Goal: Task Accomplishment & Management: Use online tool/utility

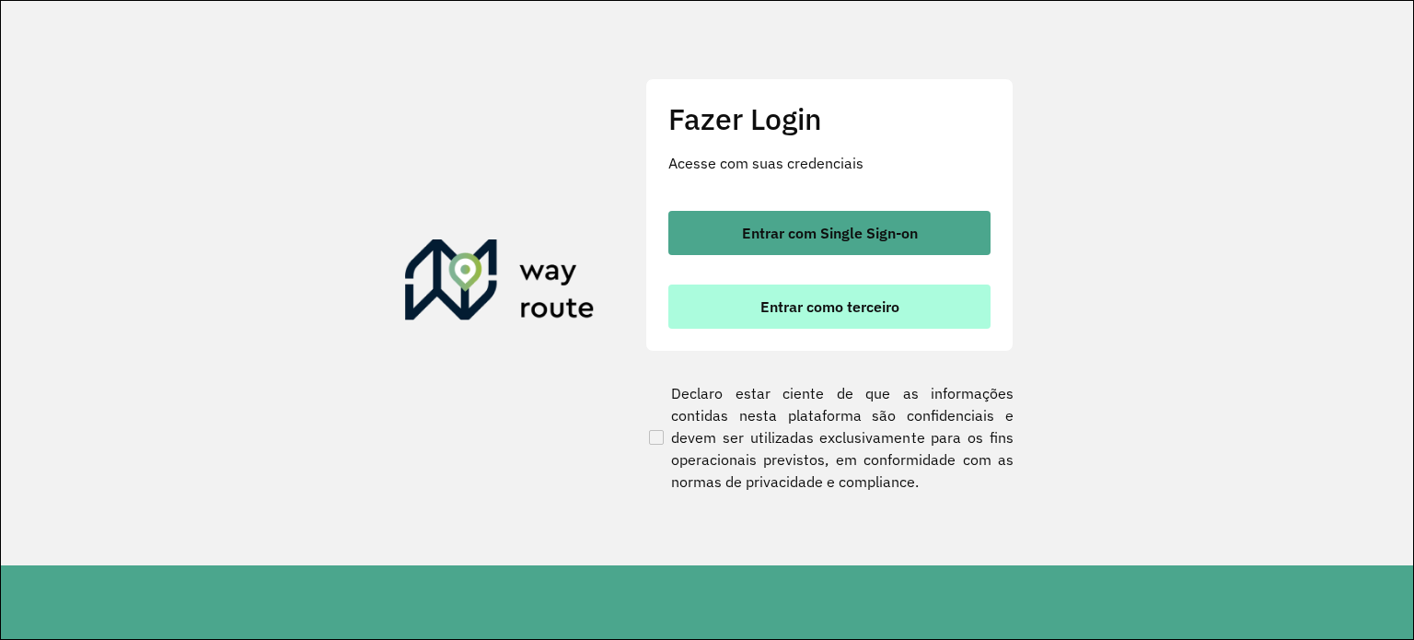
click at [838, 310] on span "Entrar como terceiro" at bounding box center [829, 306] width 139 height 15
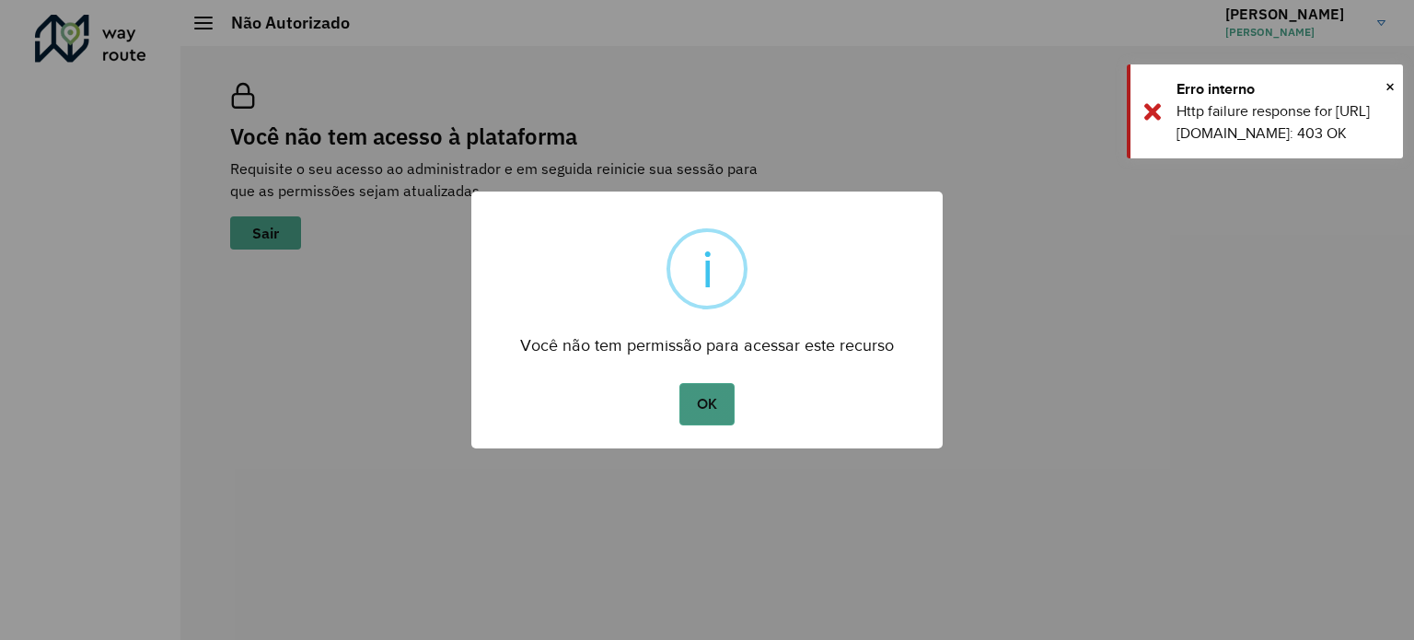
drag, startPoint x: 704, startPoint y: 401, endPoint x: 725, endPoint y: 386, distance: 26.3
click at [706, 400] on button "OK" at bounding box center [706, 404] width 54 height 42
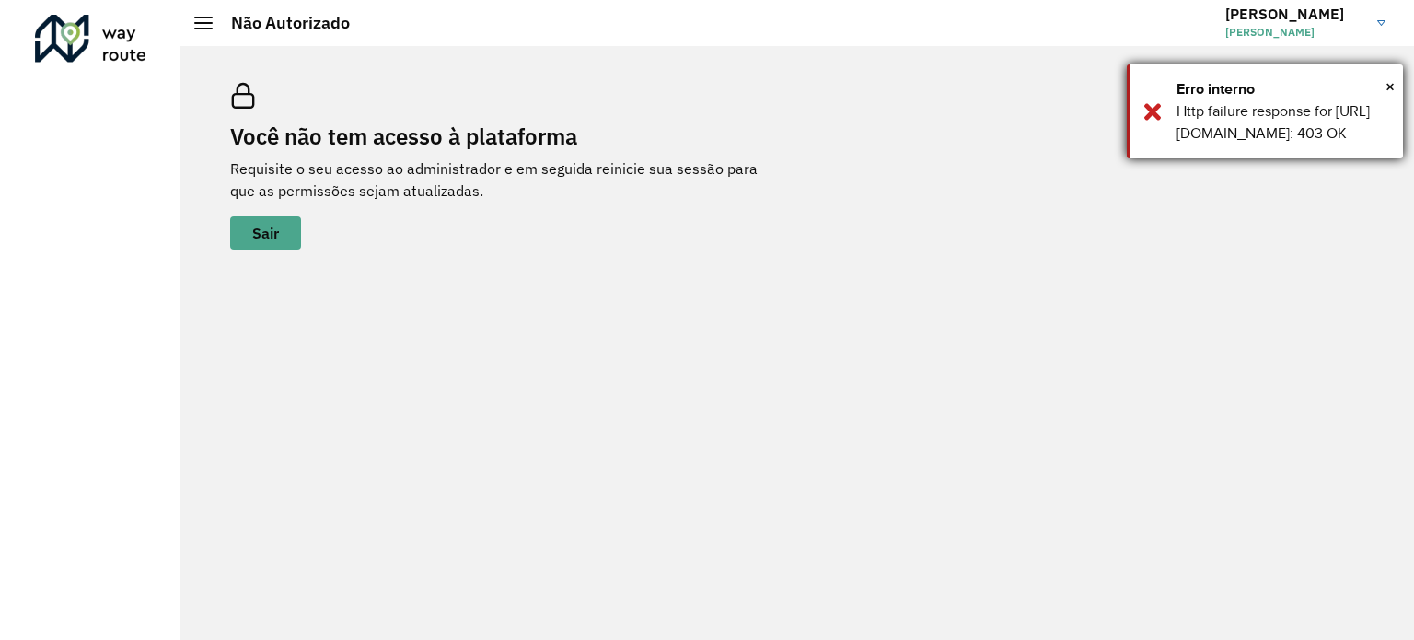
click at [1149, 134] on div "× Erro interno Http failure response for https://roteirizador.app/api/cadastros…" at bounding box center [1264, 111] width 276 height 94
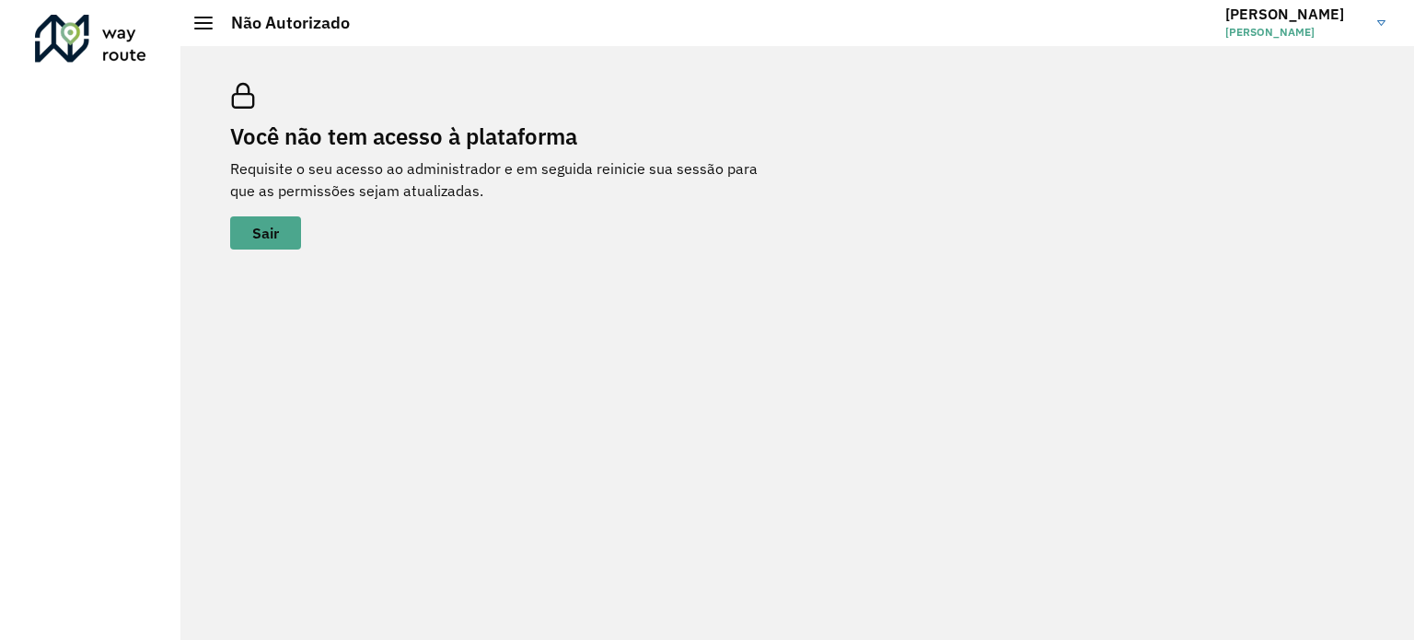
drag, startPoint x: 292, startPoint y: 222, endPoint x: 223, endPoint y: 245, distance: 72.8
click at [291, 222] on button "Sair" at bounding box center [265, 232] width 71 height 33
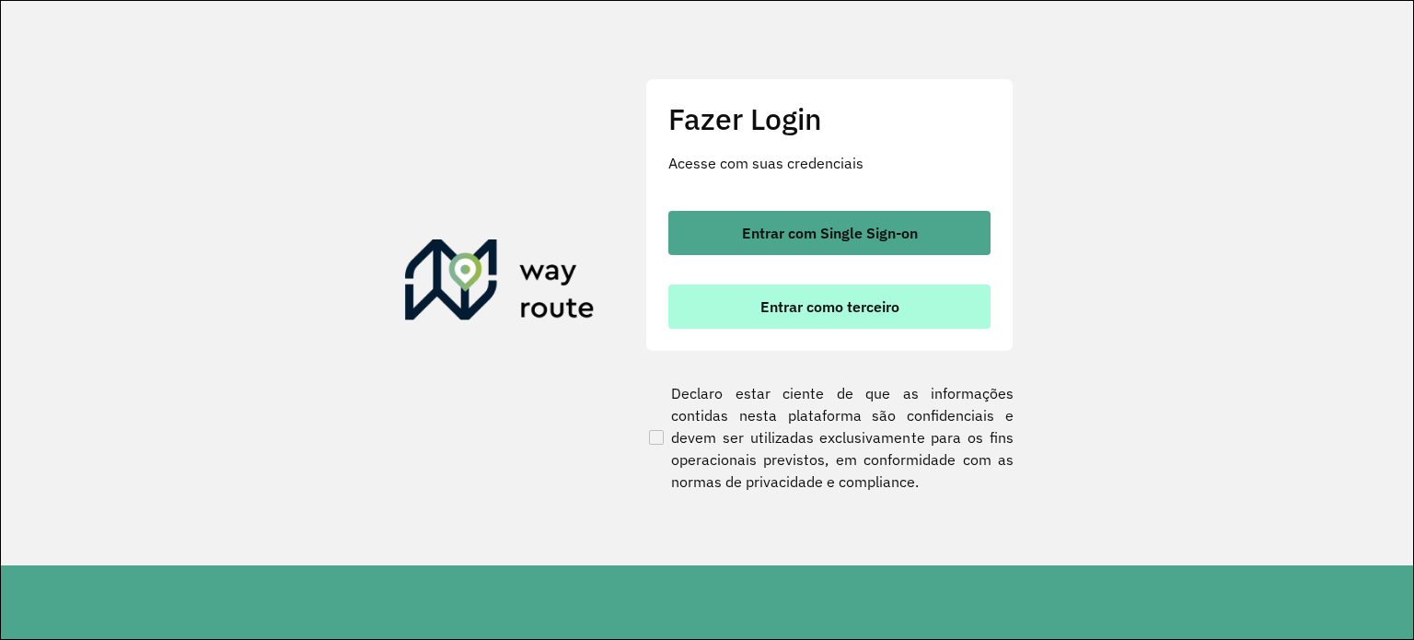
click at [794, 294] on button "Entrar como terceiro" at bounding box center [829, 306] width 322 height 44
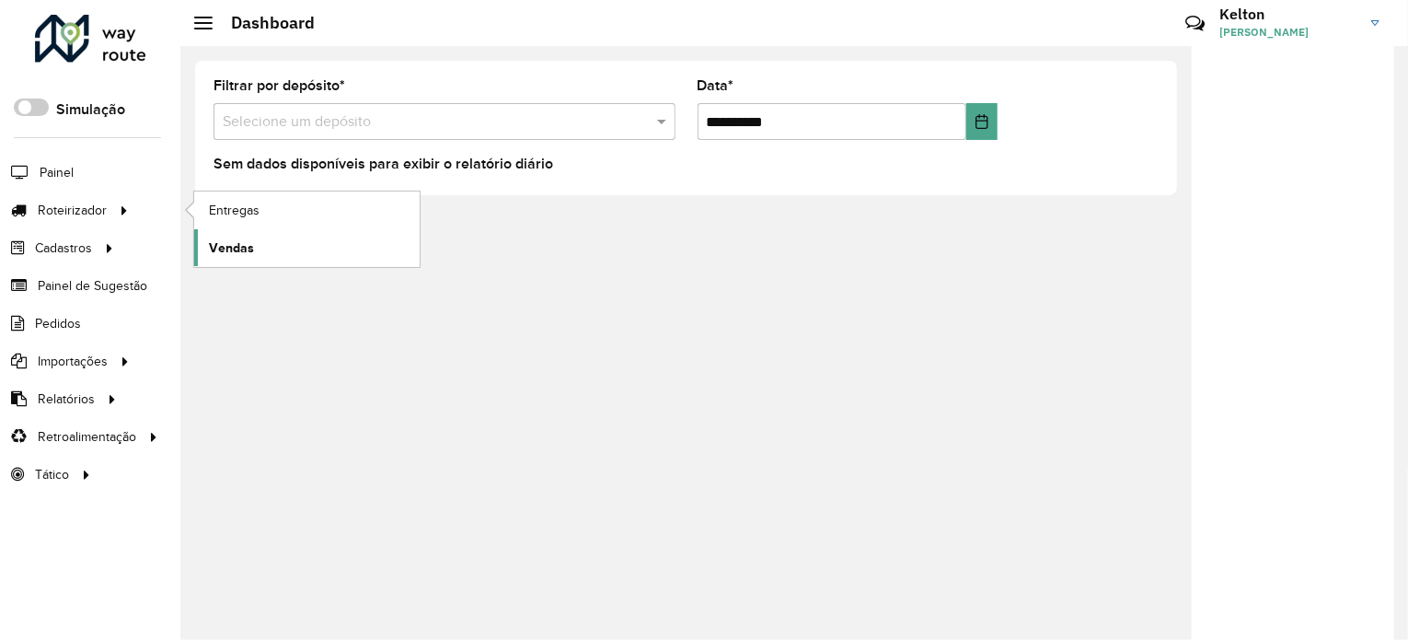
click at [242, 240] on span "Vendas" at bounding box center [231, 247] width 45 height 19
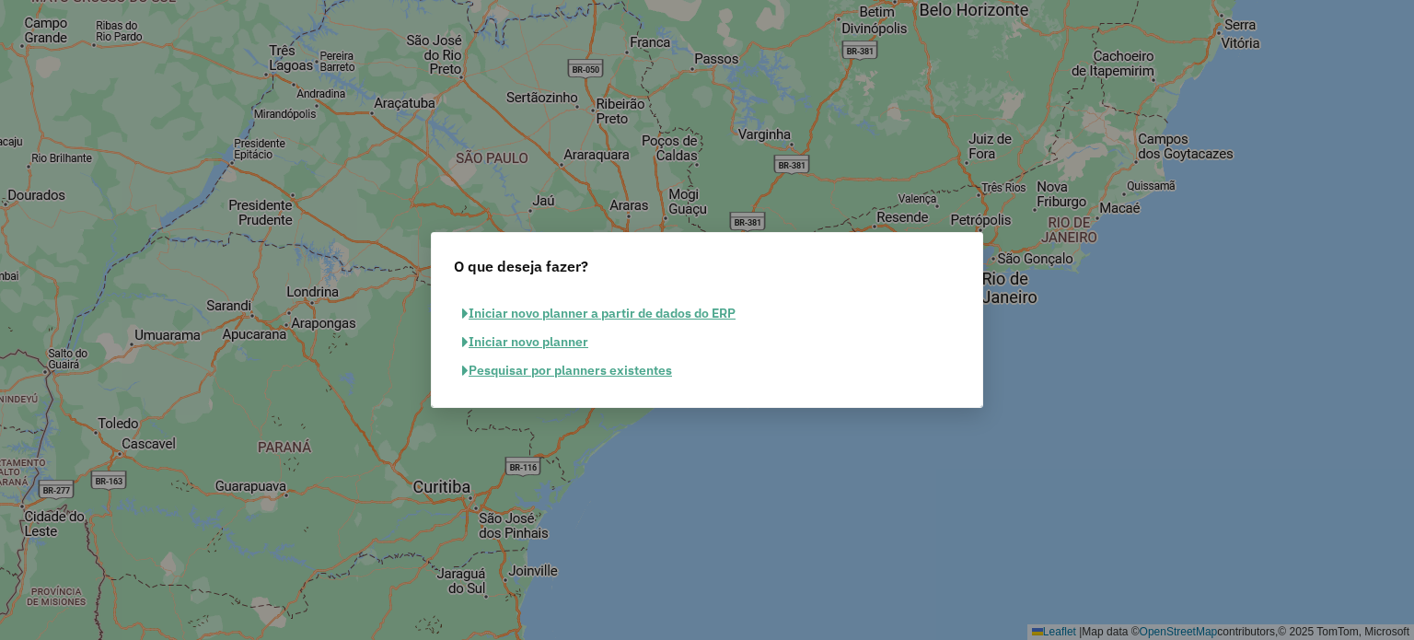
click at [567, 375] on button "Pesquisar por planners existentes" at bounding box center [567, 370] width 226 height 29
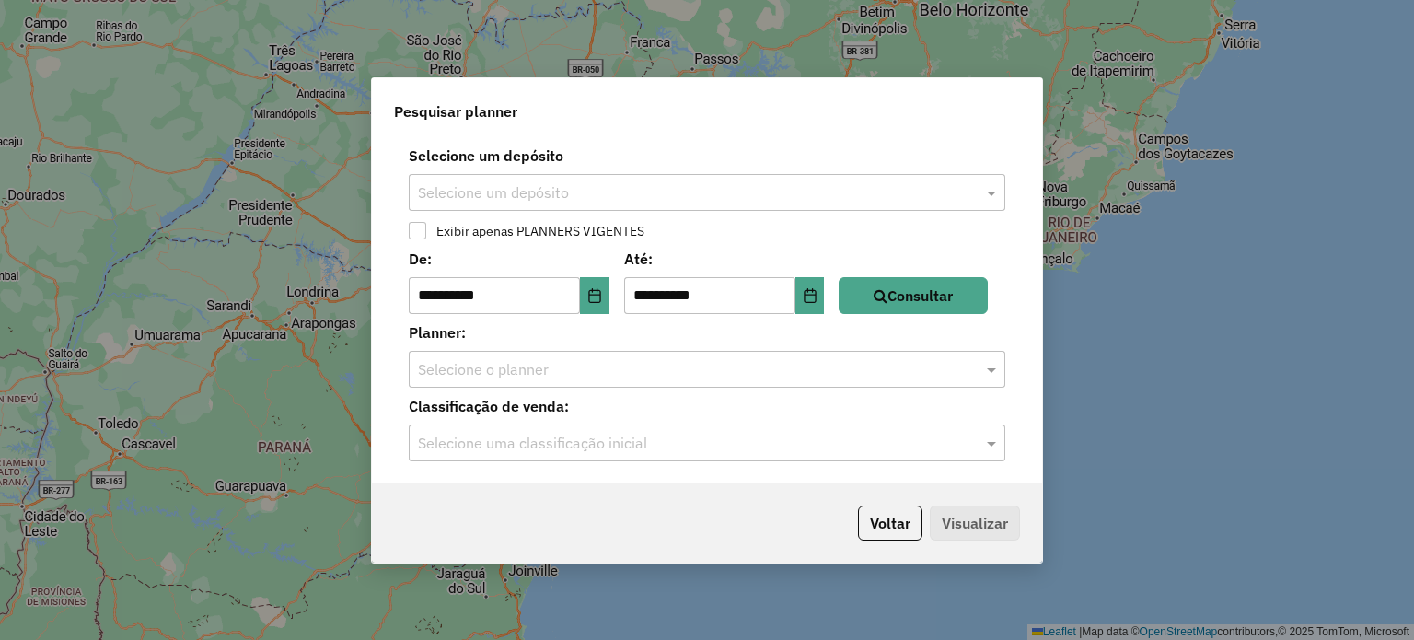
click at [556, 184] on input "text" at bounding box center [688, 193] width 541 height 22
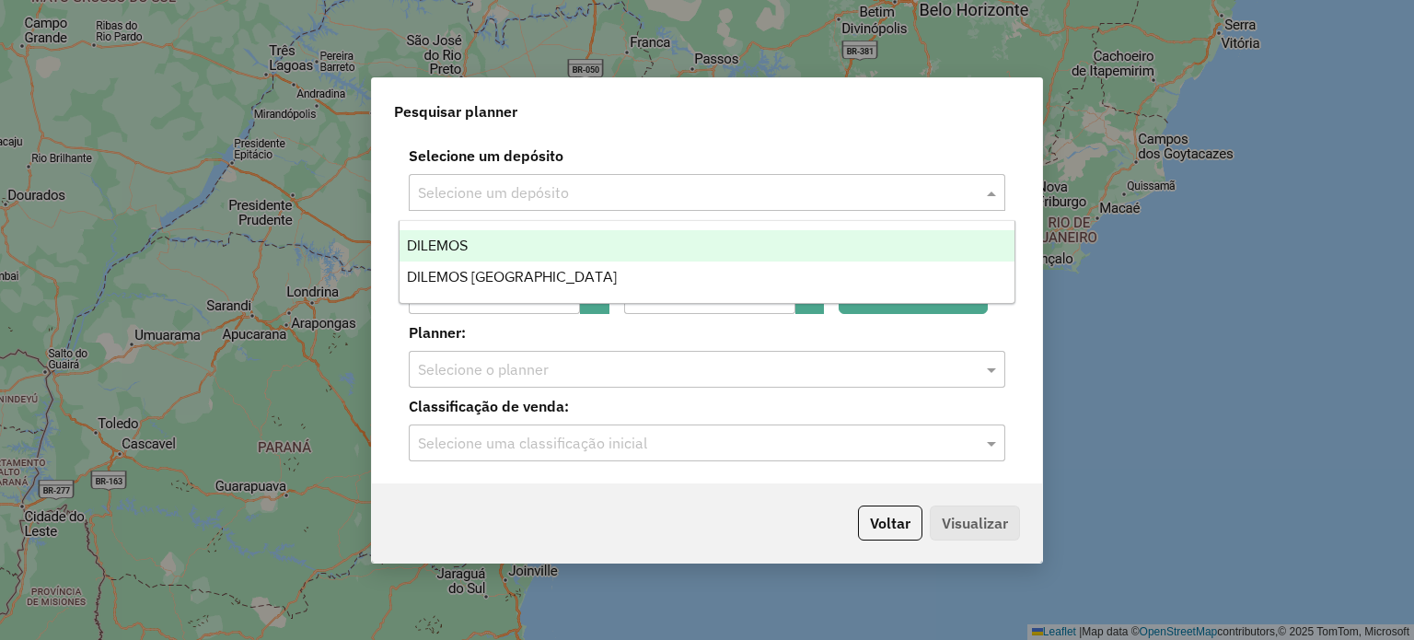
drag, startPoint x: 596, startPoint y: 204, endPoint x: 711, endPoint y: 202, distance: 115.1
click at [598, 202] on div "Selecione um depósito" at bounding box center [707, 192] width 596 height 37
click at [517, 259] on div "DILEMOS" at bounding box center [707, 245] width 616 height 31
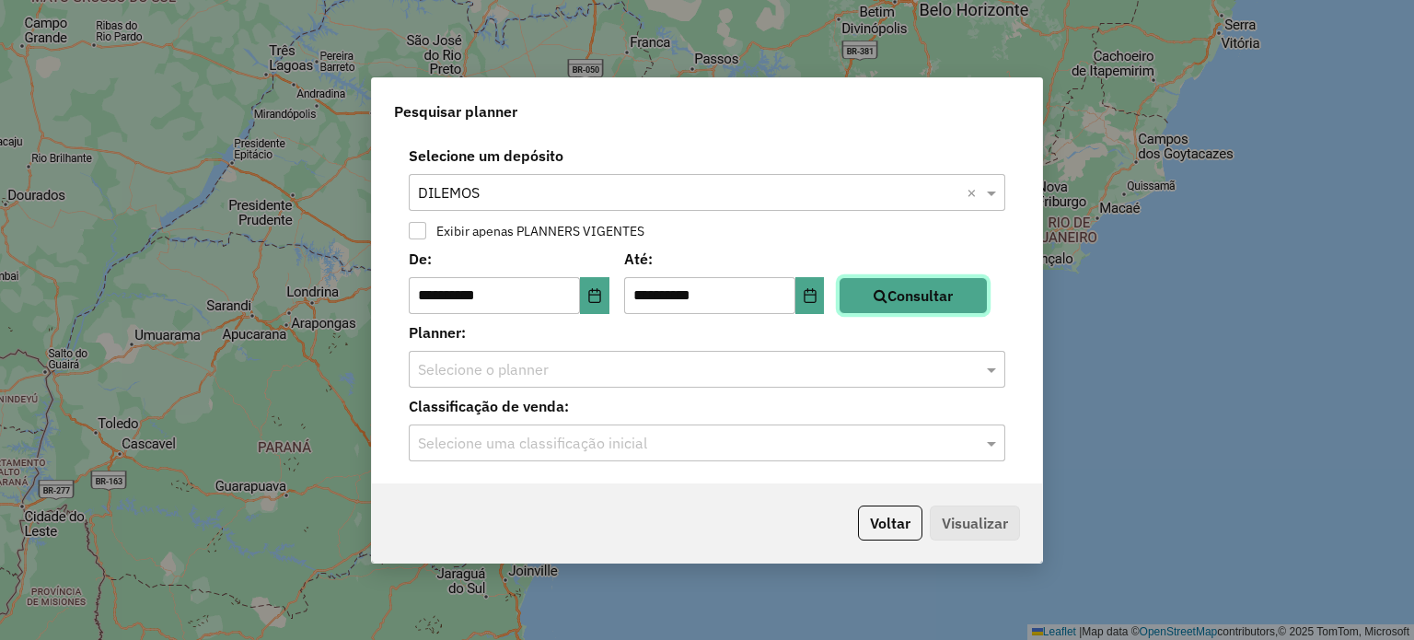
click at [961, 301] on button "Consultar" at bounding box center [912, 295] width 149 height 37
click at [574, 385] on div "Selecione o planner" at bounding box center [707, 369] width 596 height 37
drag, startPoint x: 705, startPoint y: 227, endPoint x: 650, endPoint y: 332, distance: 118.6
click at [706, 236] on div "Exibir apenas PLANNERS VIGENTES" at bounding box center [707, 229] width 626 height 22
click at [567, 443] on input "text" at bounding box center [688, 444] width 541 height 22
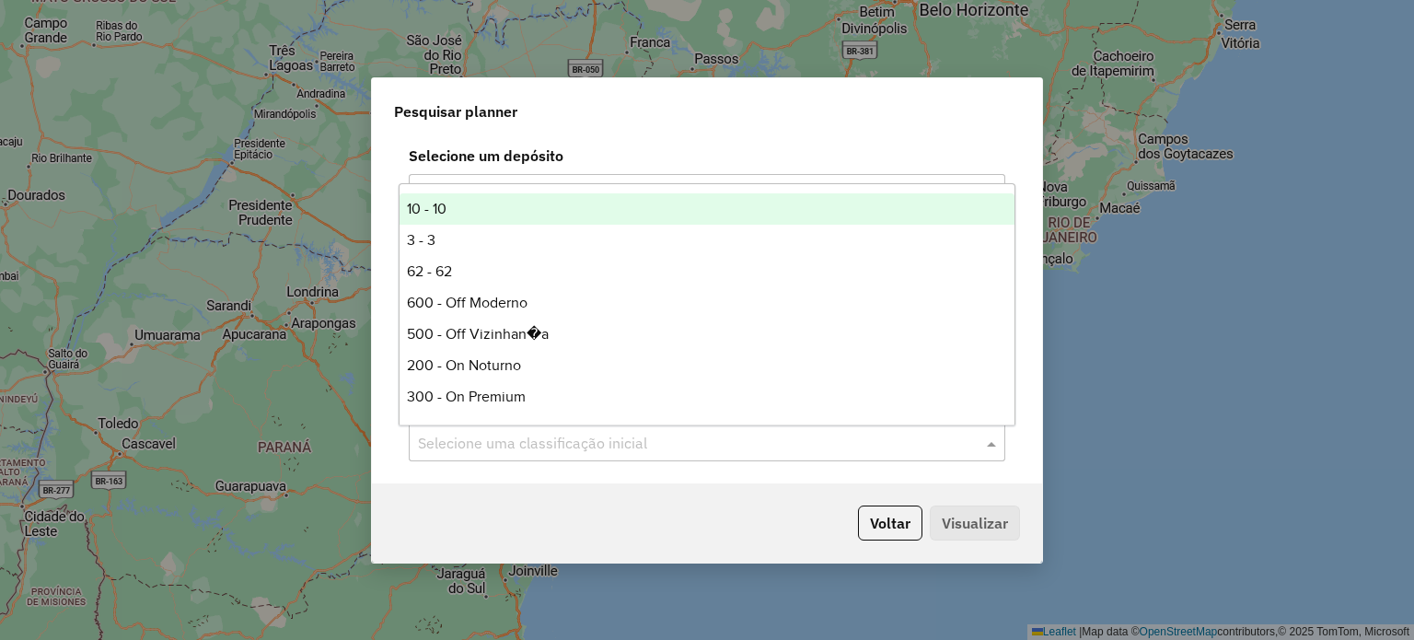
drag, startPoint x: 548, startPoint y: 102, endPoint x: 571, endPoint y: 257, distance: 156.3
click at [561, 126] on div "Pesquisar planner" at bounding box center [707, 107] width 670 height 59
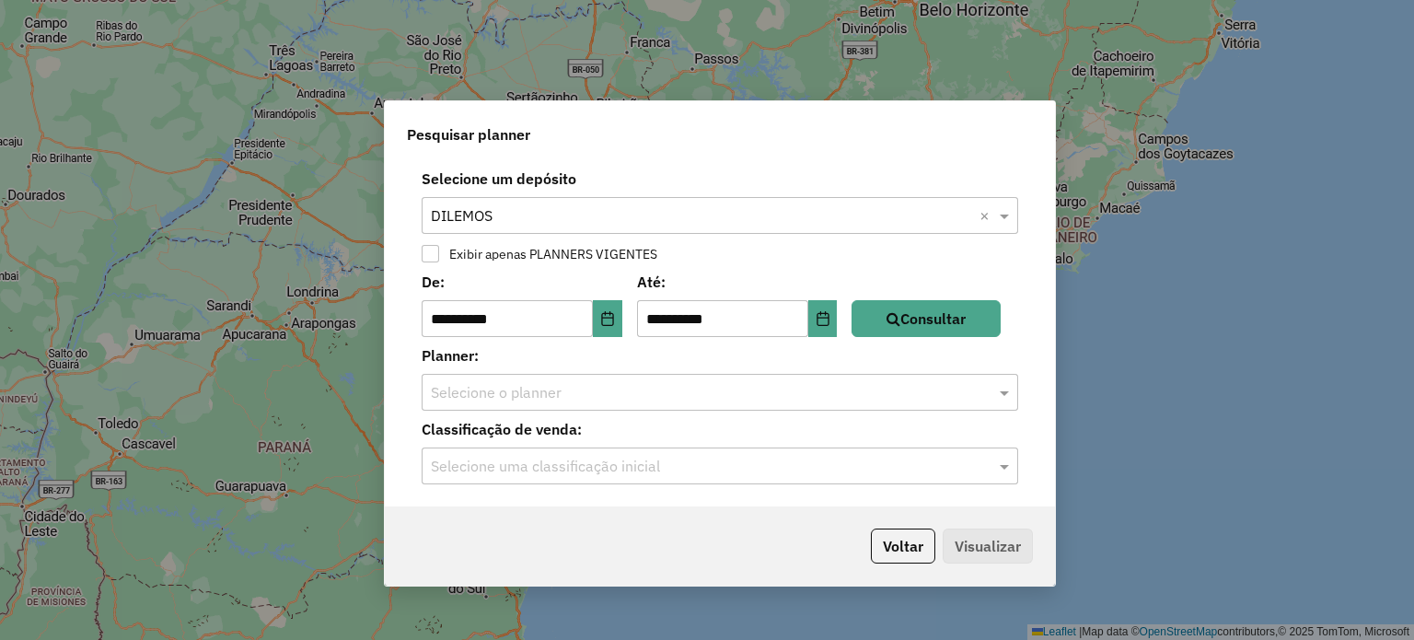
click at [586, 481] on div "Selecione uma classificação inicial" at bounding box center [719, 465] width 596 height 37
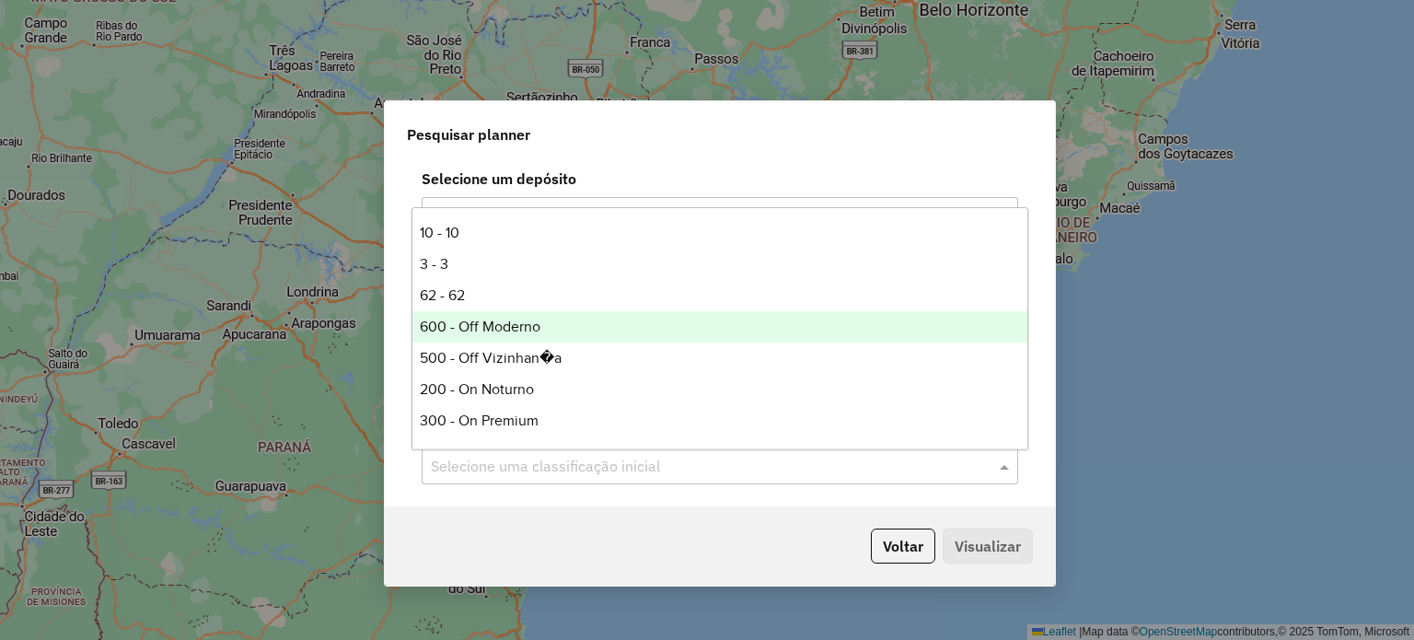
click at [537, 327] on div "600 - Off Moderno" at bounding box center [720, 326] width 616 height 31
click at [502, 467] on input "text" at bounding box center [701, 467] width 541 height 22
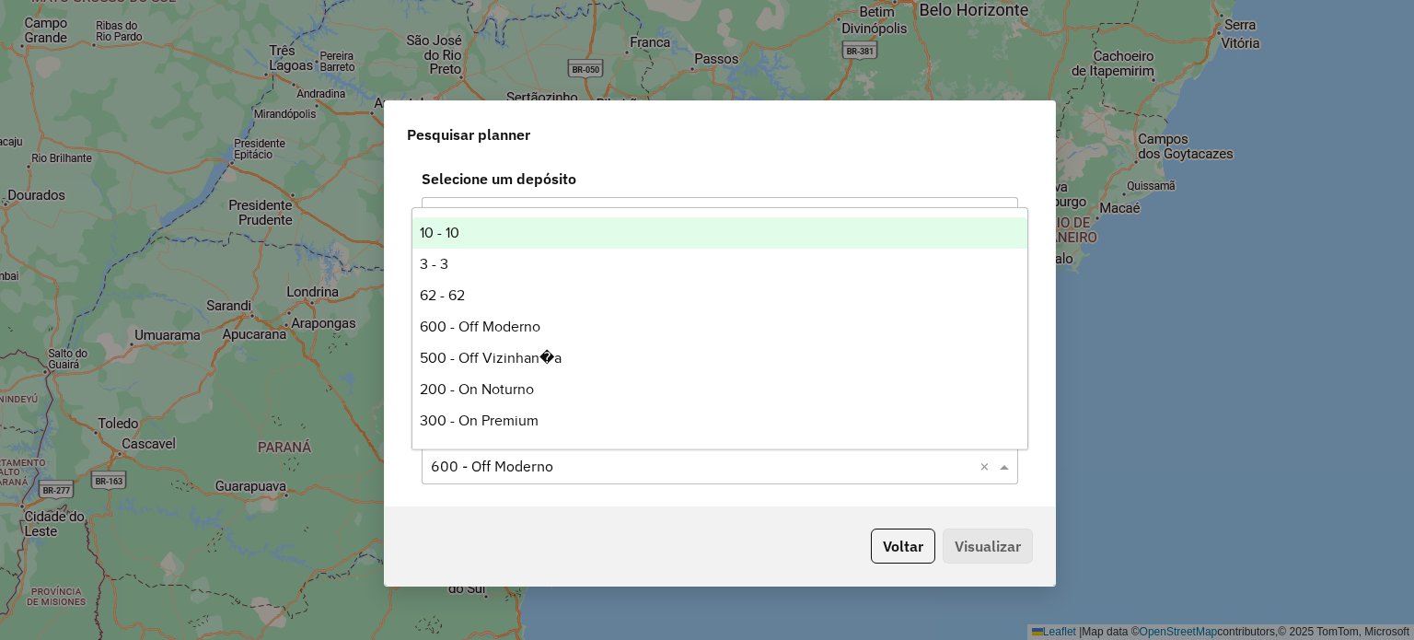
click at [461, 232] on div "10 - 10" at bounding box center [720, 232] width 616 height 31
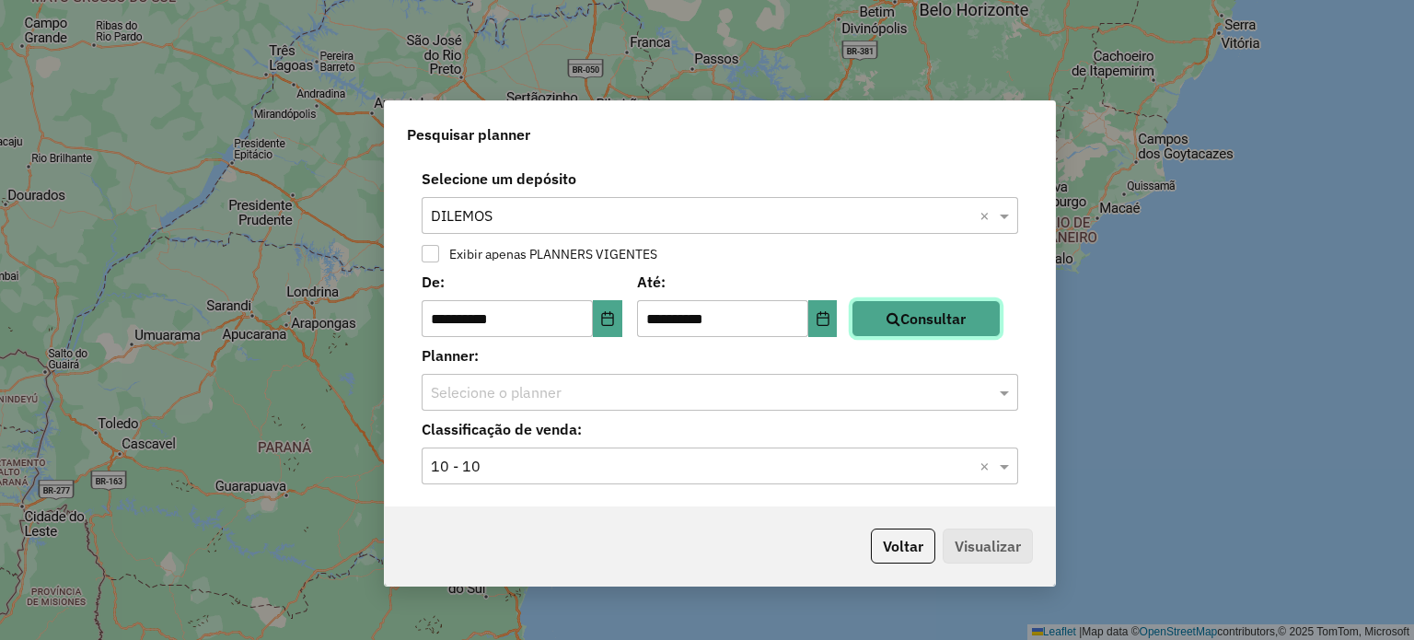
click at [940, 306] on button "Consultar" at bounding box center [925, 318] width 149 height 37
click at [648, 411] on div "**********" at bounding box center [720, 333] width 670 height 346
click at [587, 399] on input "text" at bounding box center [701, 393] width 541 height 22
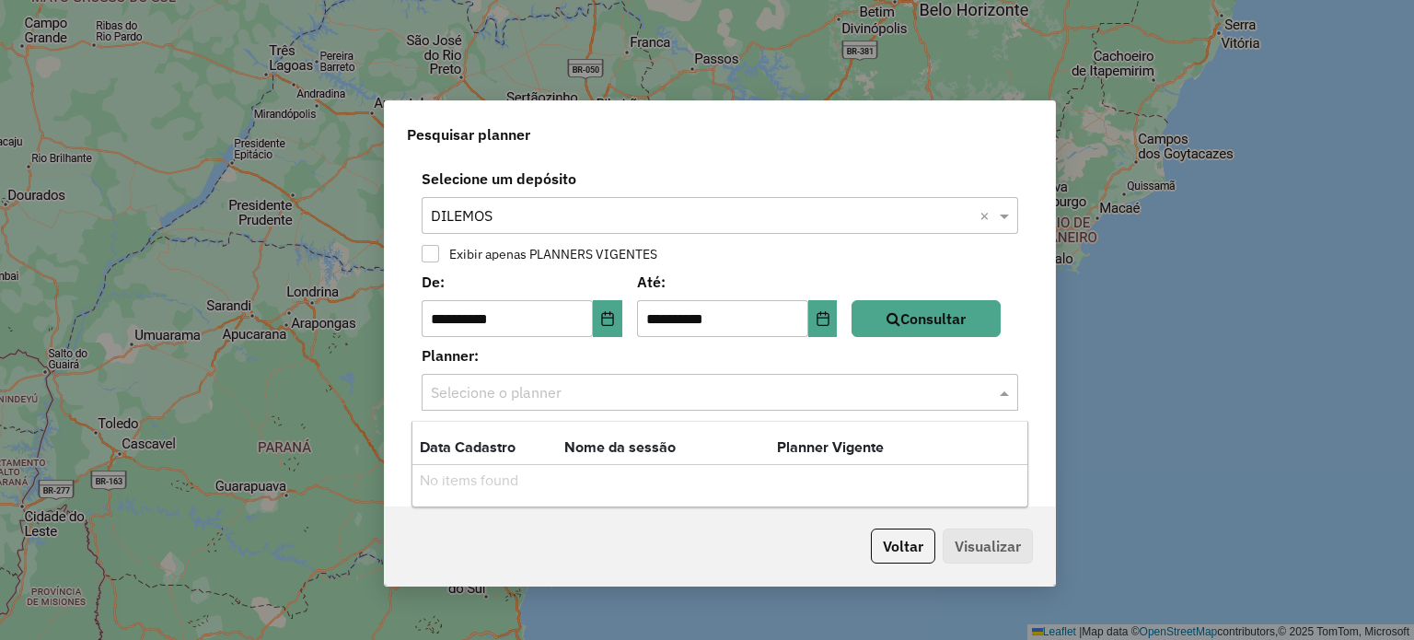
click at [531, 362] on label "Planner:" at bounding box center [719, 355] width 618 height 22
click at [422, 252] on div at bounding box center [429, 253] width 17 height 17
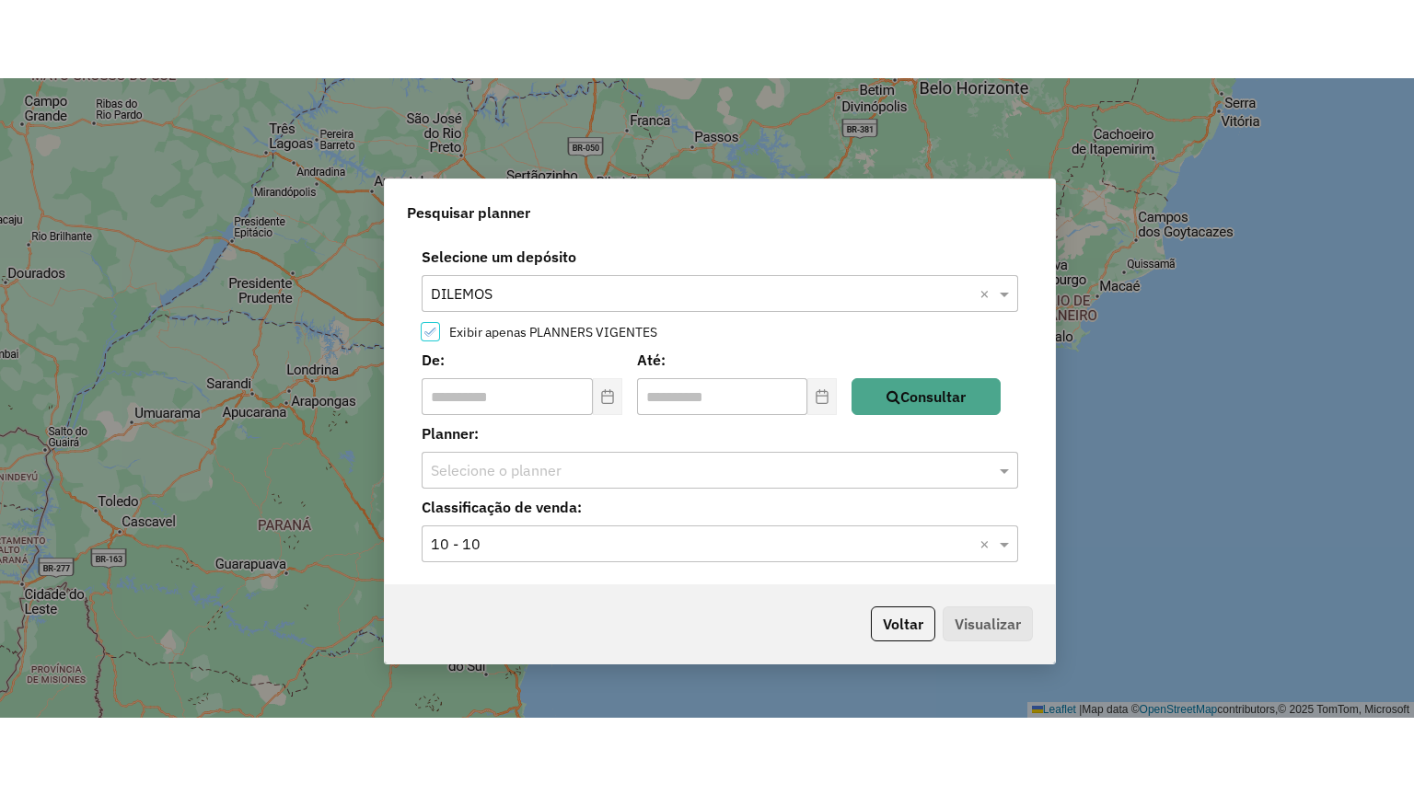
scroll to position [10, 6]
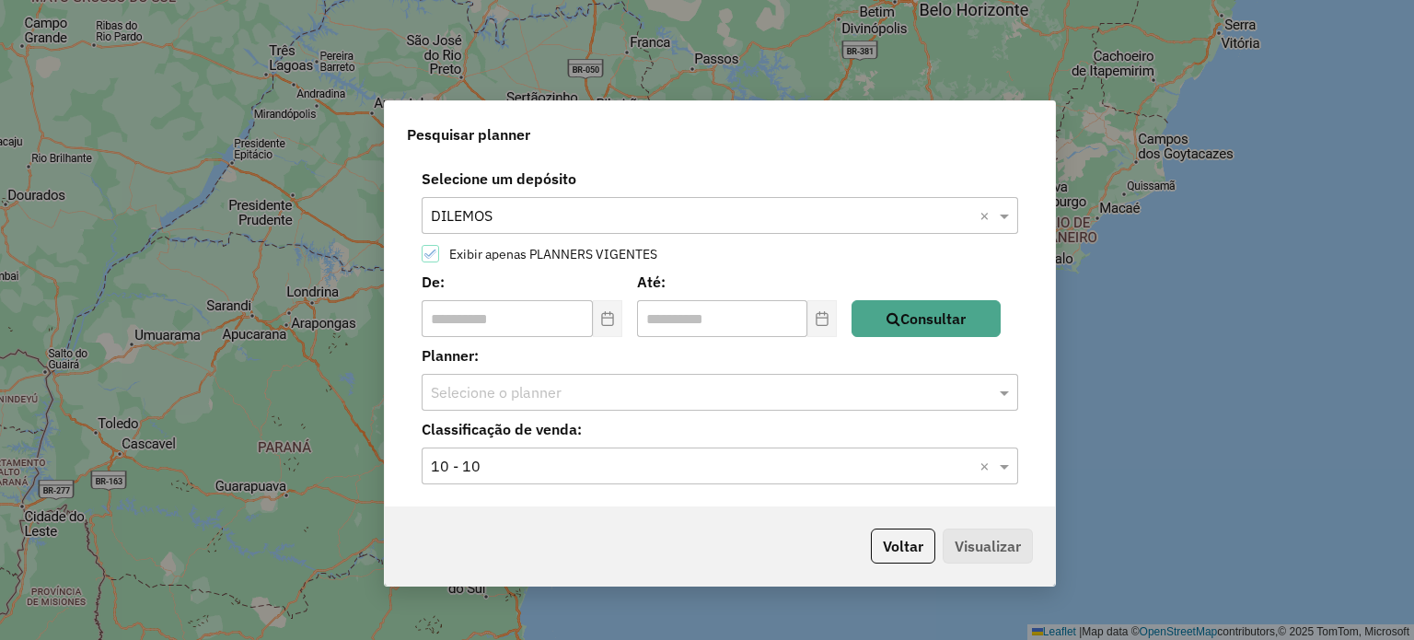
click at [431, 256] on icon at bounding box center [430, 253] width 12 height 8
click at [960, 329] on button "Consultar" at bounding box center [925, 318] width 149 height 37
click at [698, 460] on input "text" at bounding box center [701, 467] width 541 height 22
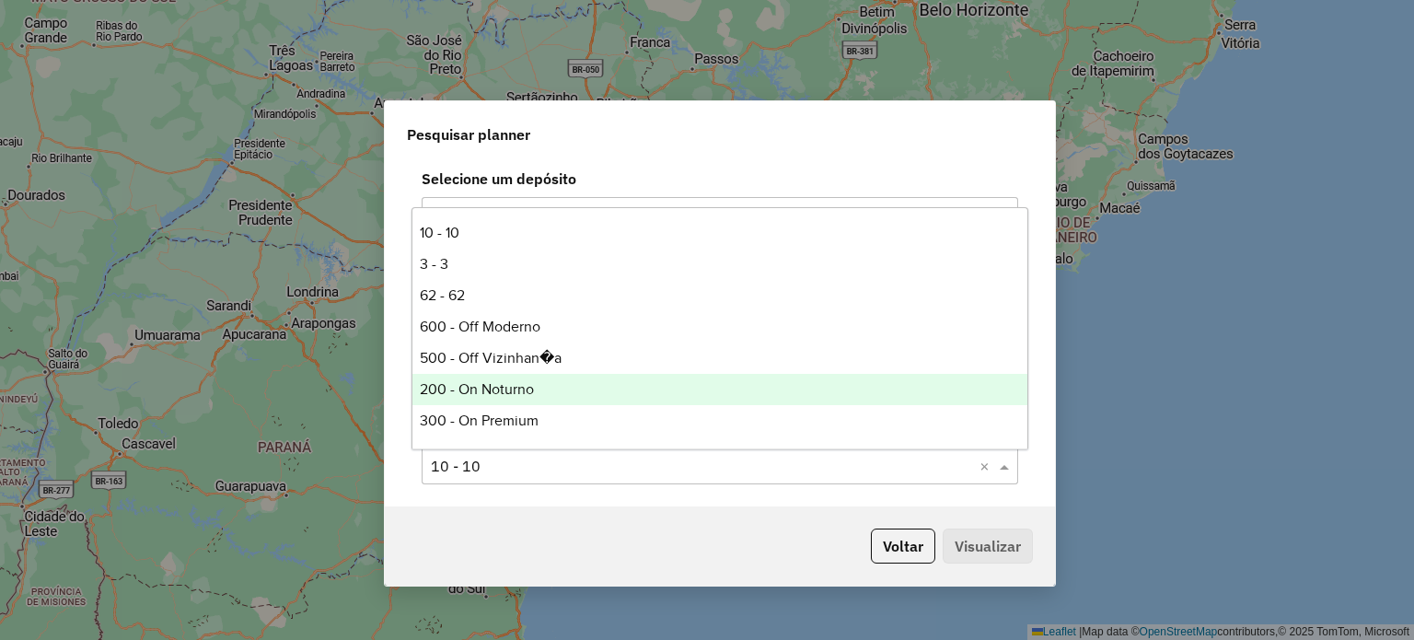
click at [519, 378] on div "200 - On Noturno" at bounding box center [720, 389] width 616 height 31
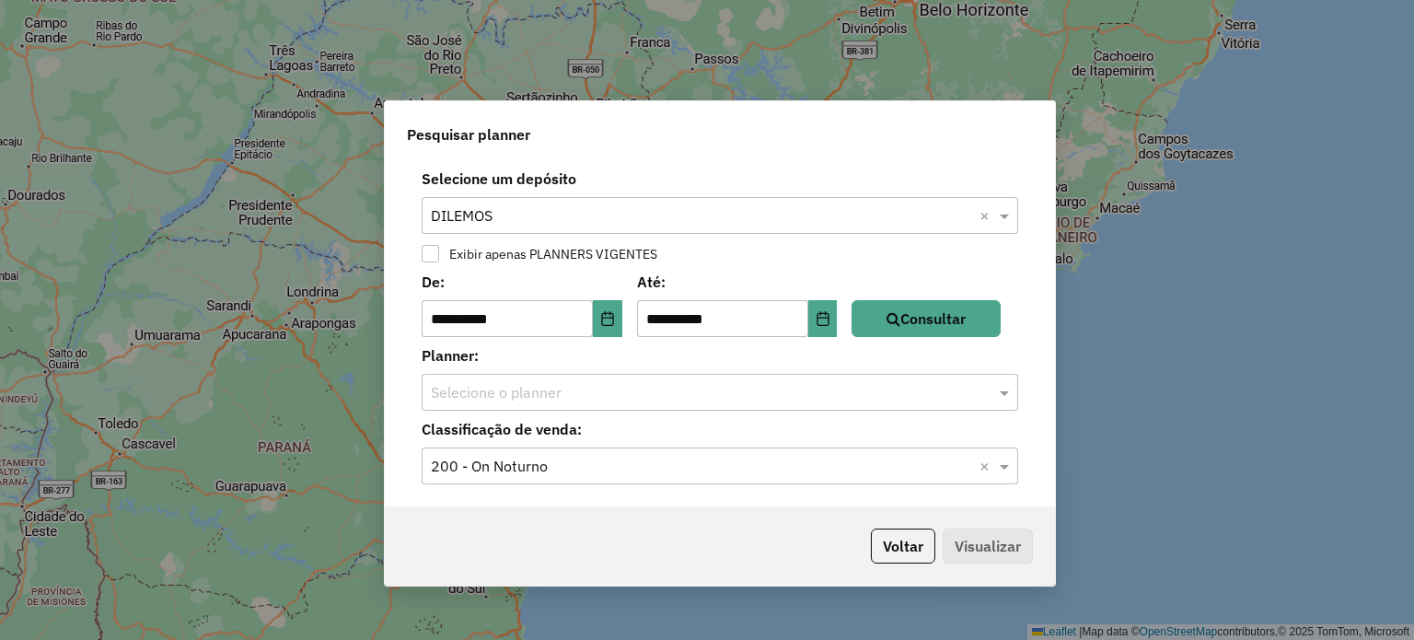
click at [526, 458] on input "text" at bounding box center [701, 467] width 541 height 22
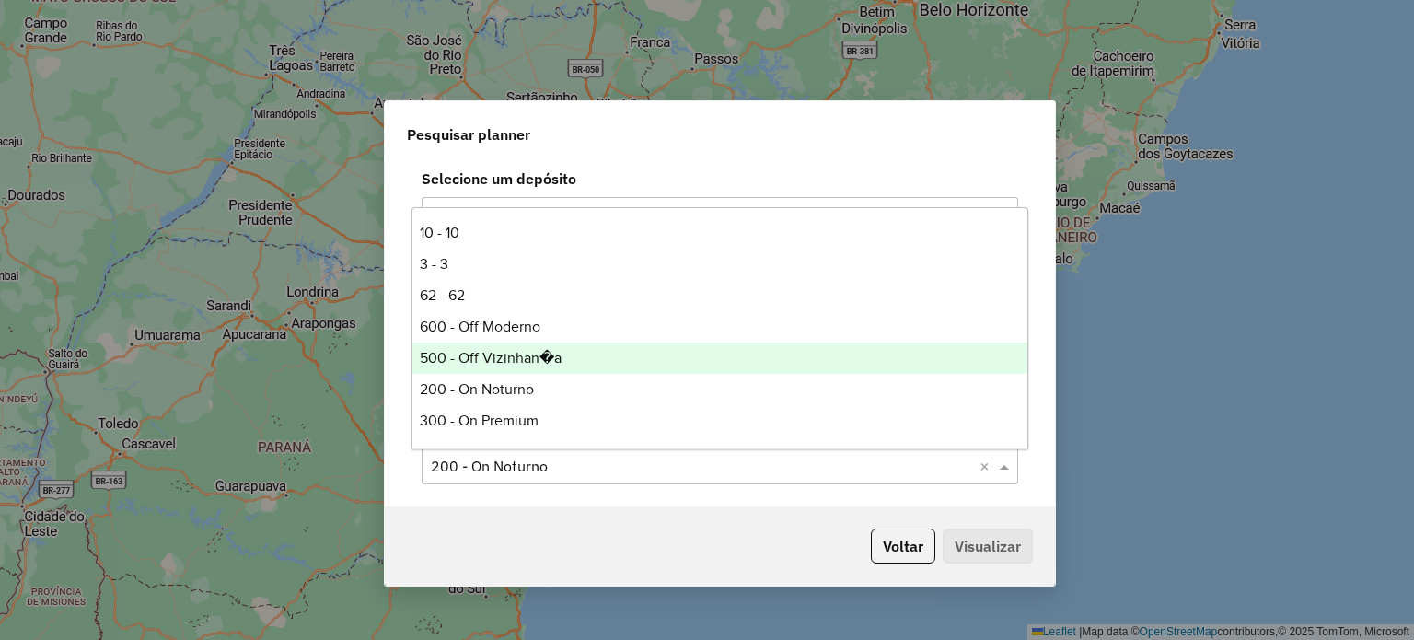
click at [477, 344] on div "500 - Off Vizinhan�a" at bounding box center [720, 357] width 616 height 31
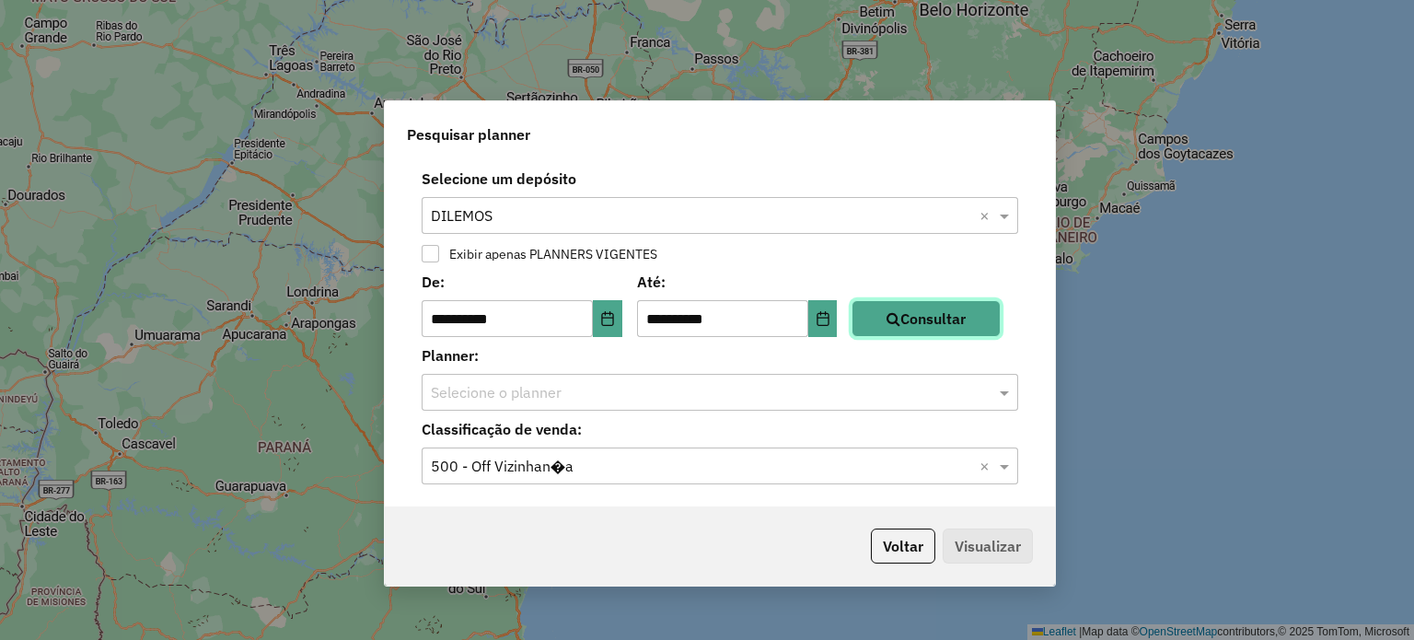
click at [924, 327] on button "Consultar" at bounding box center [925, 318] width 149 height 37
click at [674, 322] on input "**********" at bounding box center [722, 318] width 171 height 37
drag, startPoint x: 762, startPoint y: 271, endPoint x: 622, endPoint y: 297, distance: 142.2
click at [760, 271] on label "Até:" at bounding box center [737, 282] width 201 height 22
click at [487, 331] on input "**********" at bounding box center [506, 318] width 171 height 37
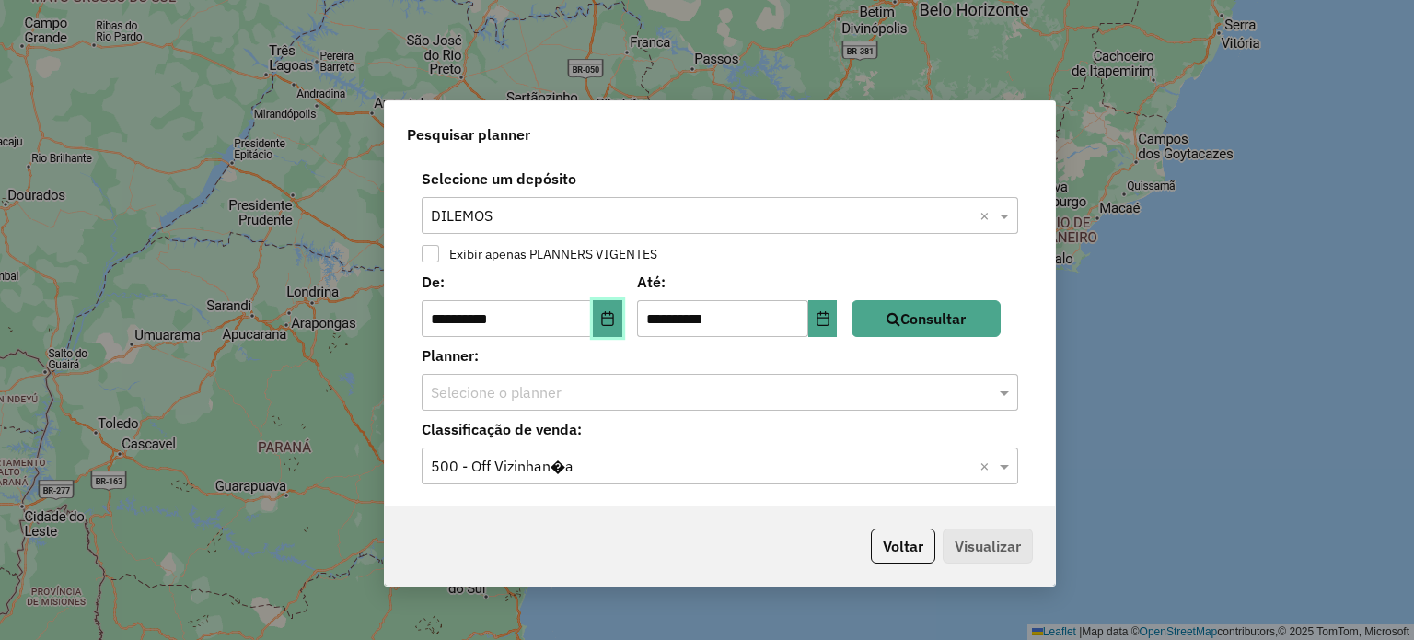
click at [622, 310] on button "Choose Date" at bounding box center [607, 318] width 29 height 37
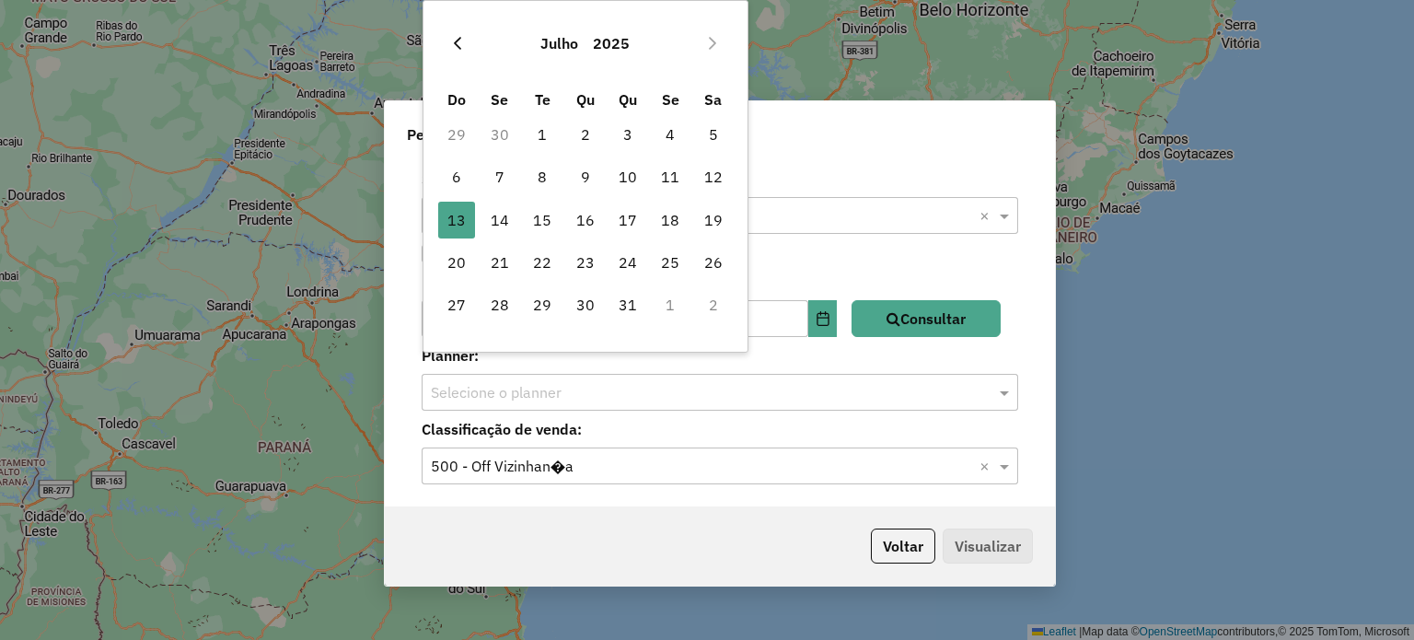
click at [455, 54] on button "Previous Month" at bounding box center [457, 43] width 29 height 29
click at [455, 53] on button "Previous Month" at bounding box center [457, 43] width 29 height 29
click at [707, 139] on span "1" at bounding box center [713, 134] width 37 height 37
type input "**********"
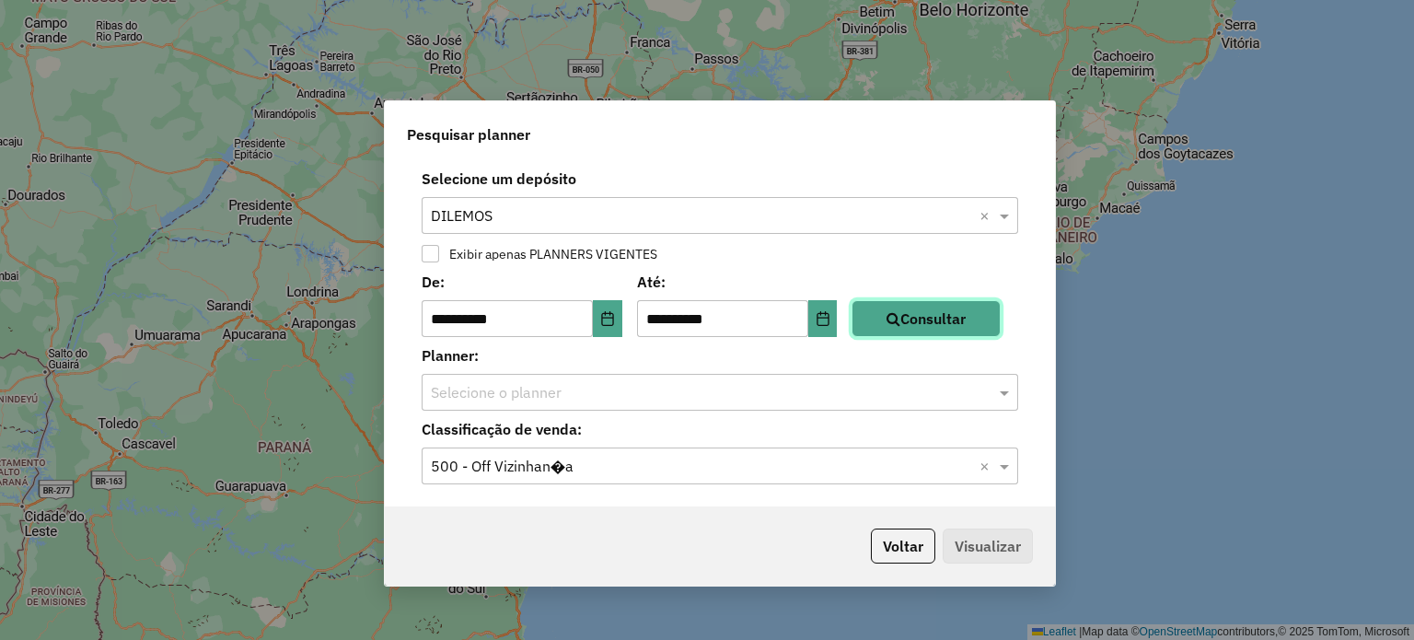
click at [933, 327] on button "Consultar" at bounding box center [925, 318] width 149 height 37
click at [531, 393] on input "text" at bounding box center [701, 393] width 541 height 22
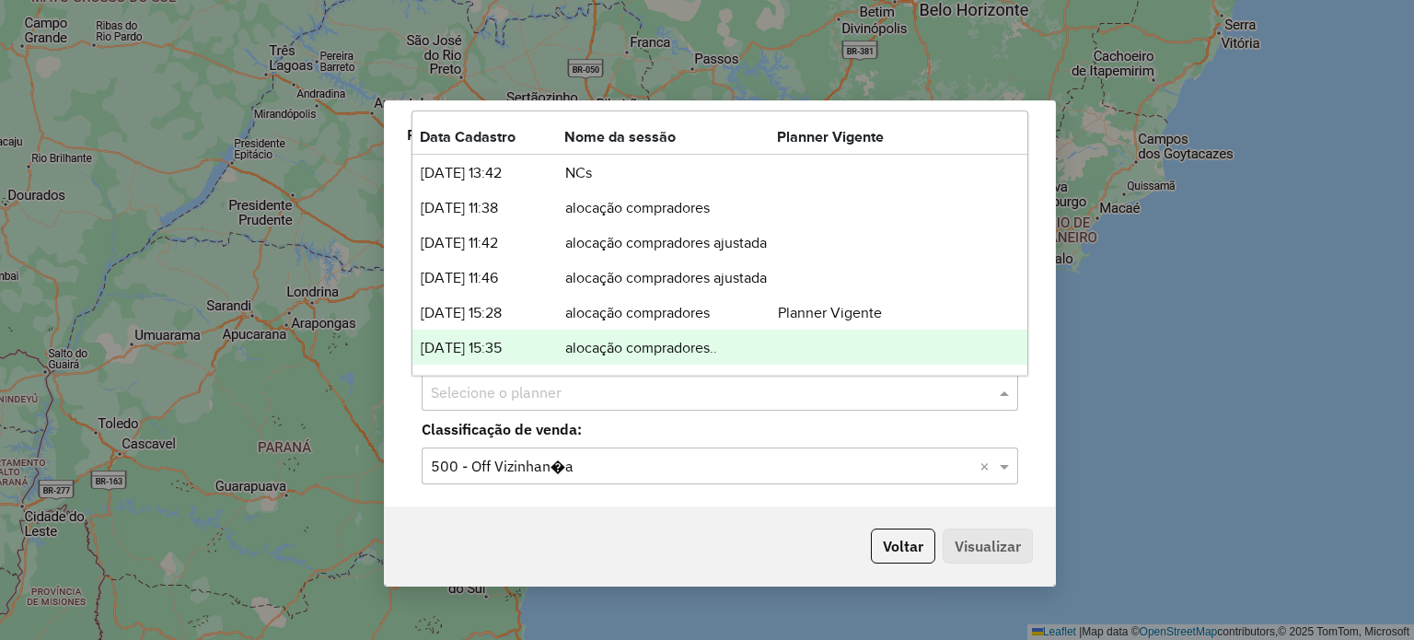
click at [548, 471] on input "text" at bounding box center [701, 467] width 541 height 22
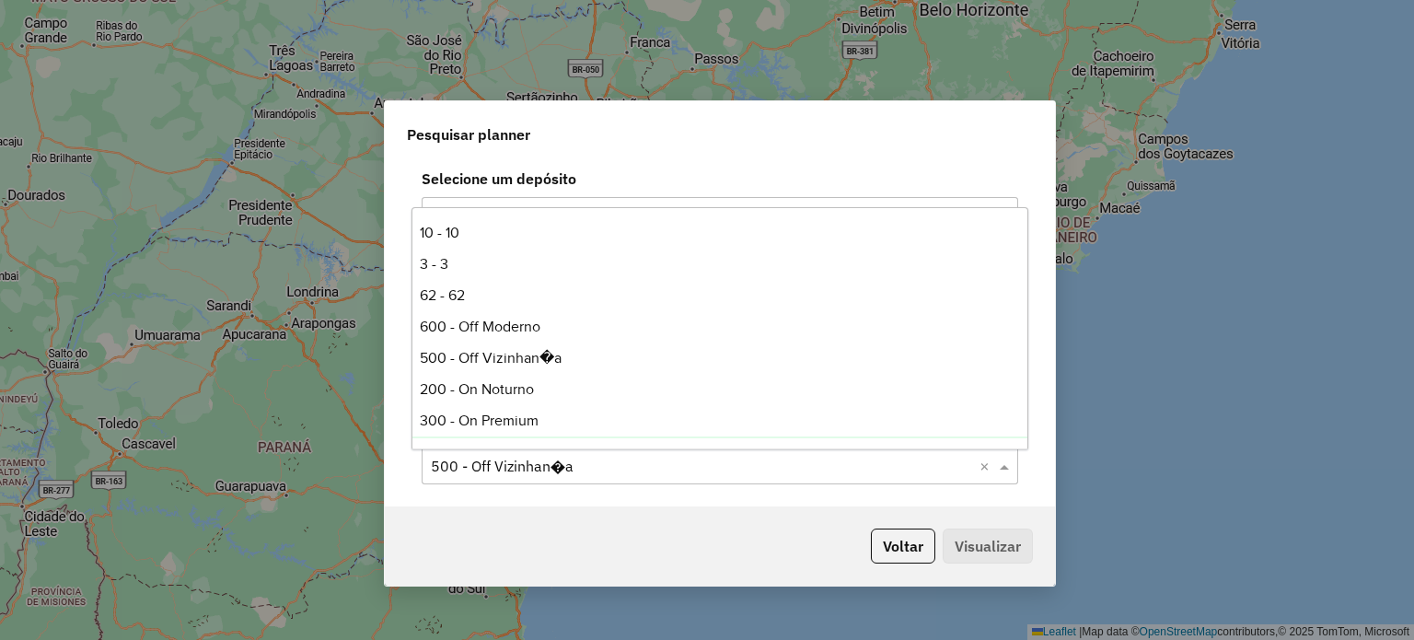
drag, startPoint x: 523, startPoint y: 500, endPoint x: 526, endPoint y: 459, distance: 40.7
click at [520, 498] on div "**********" at bounding box center [720, 333] width 670 height 346
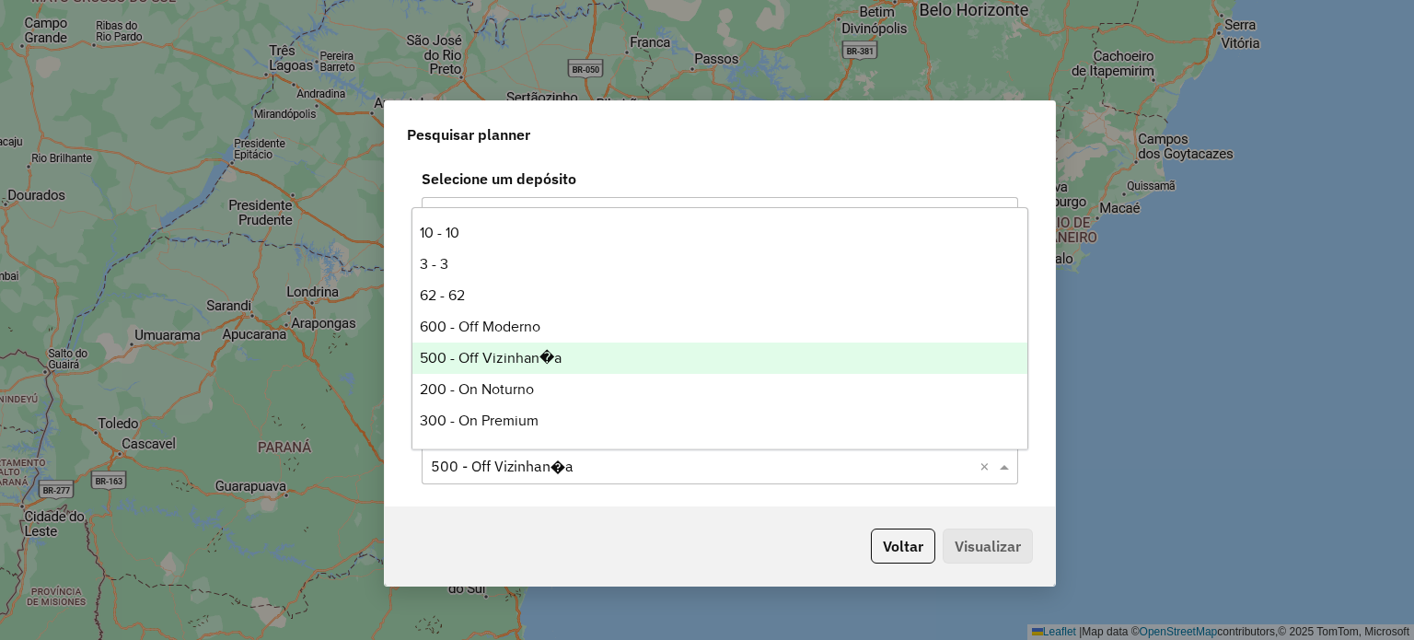
click at [526, 459] on input "text" at bounding box center [701, 467] width 541 height 22
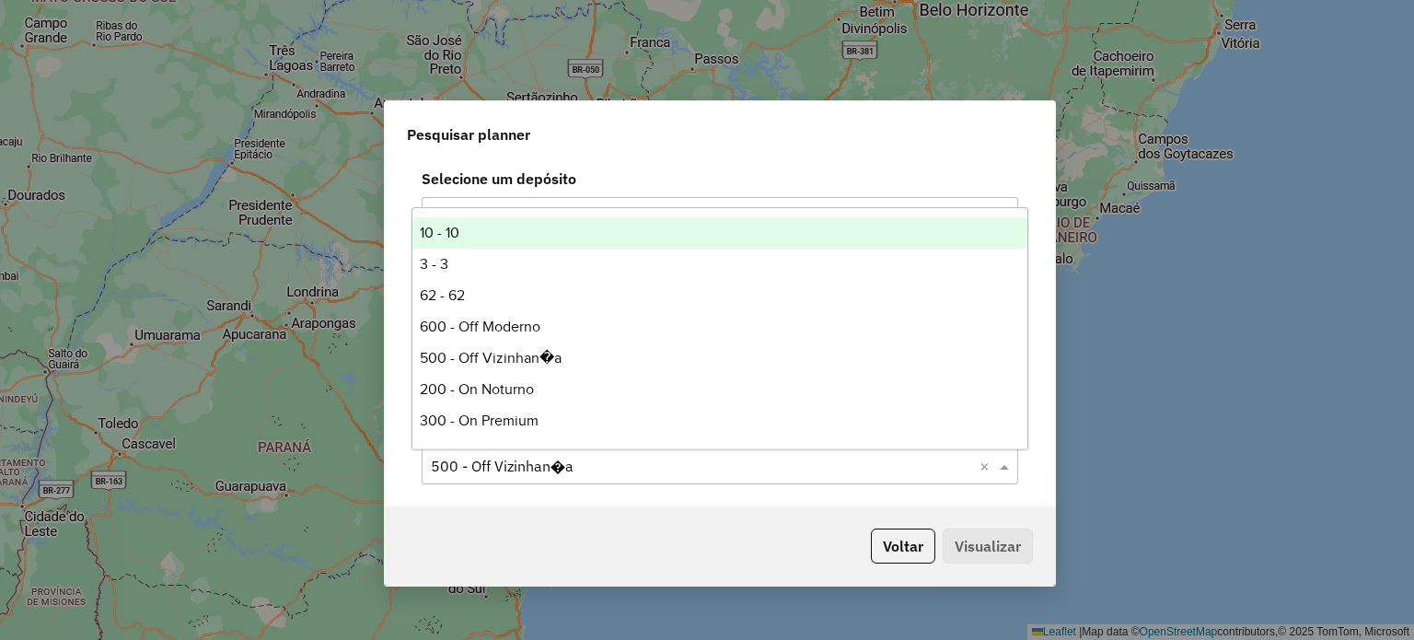
click at [511, 232] on div "10 - 10" at bounding box center [720, 232] width 616 height 31
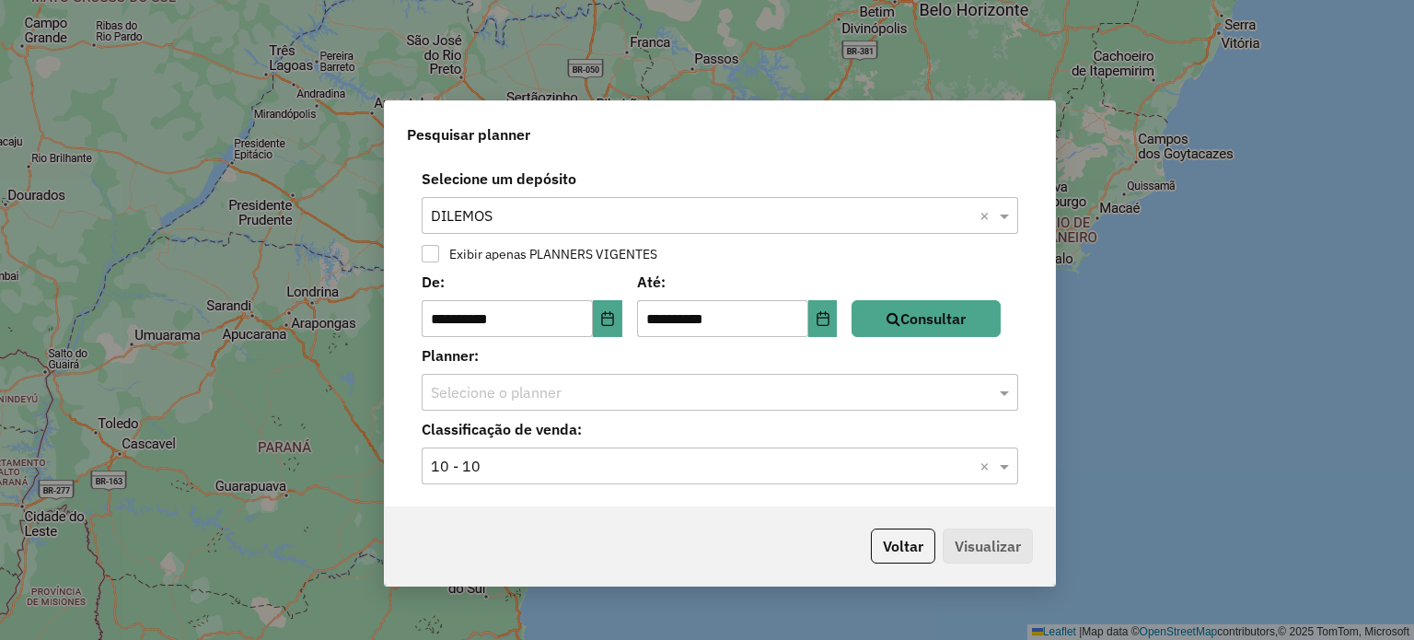
click at [529, 407] on div "Selecione o planner" at bounding box center [719, 392] width 596 height 37
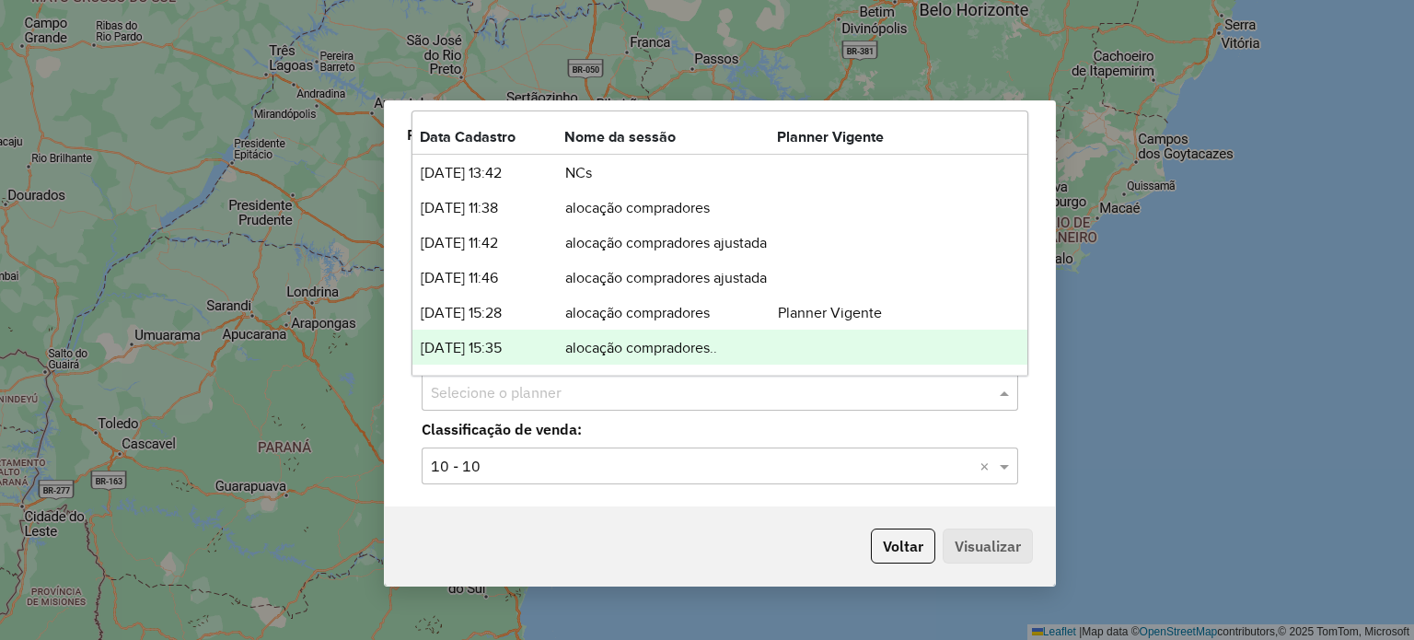
click at [518, 351] on td "[DATE] 15:35" at bounding box center [492, 348] width 144 height 24
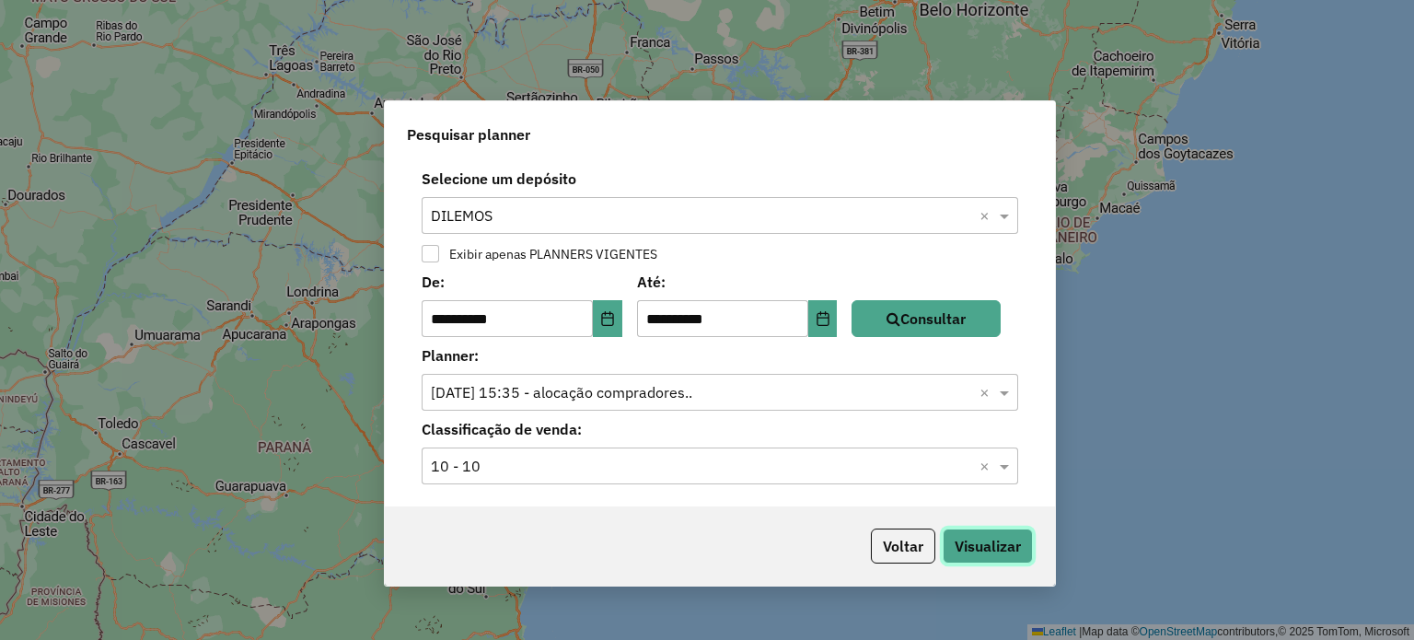
click at [1001, 557] on button "Visualizar" at bounding box center [987, 545] width 90 height 35
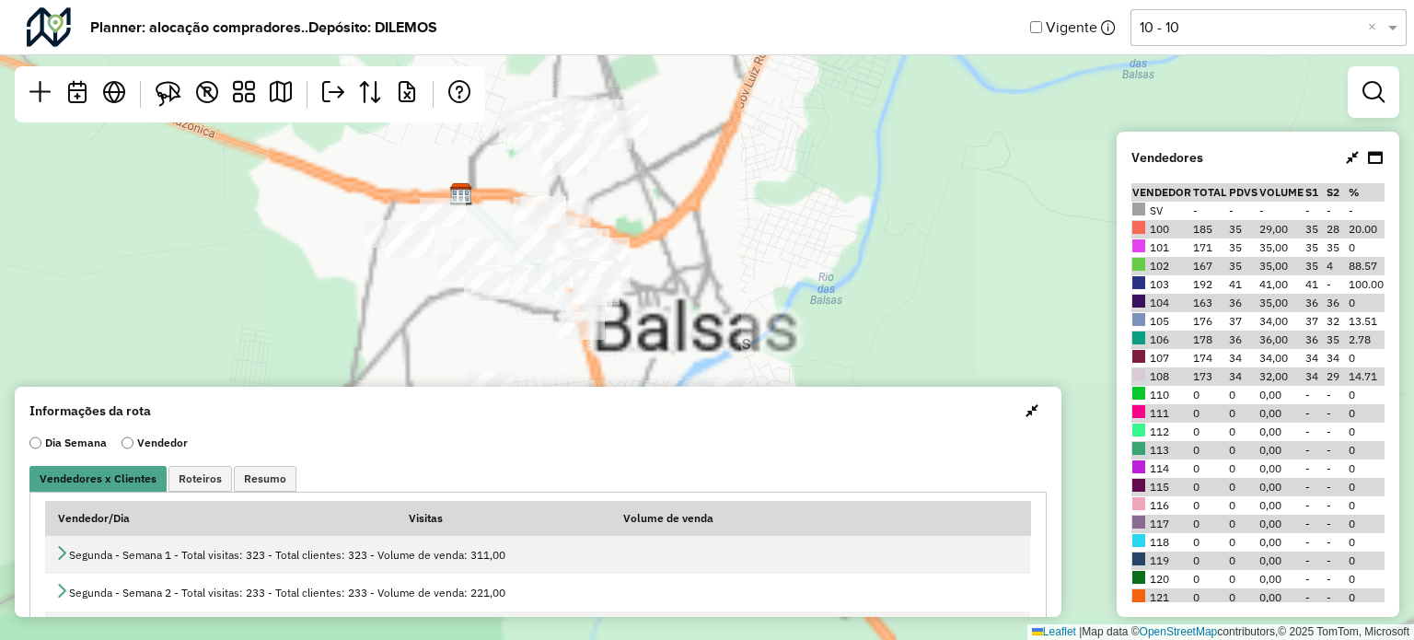
drag, startPoint x: 817, startPoint y: 322, endPoint x: 784, endPoint y: 248, distance: 81.6
click at [784, 248] on div "Leaflet | Map data © OpenStreetMap contributors,© 2025 TomTom, Microsoft" at bounding box center [707, 320] width 1414 height 640
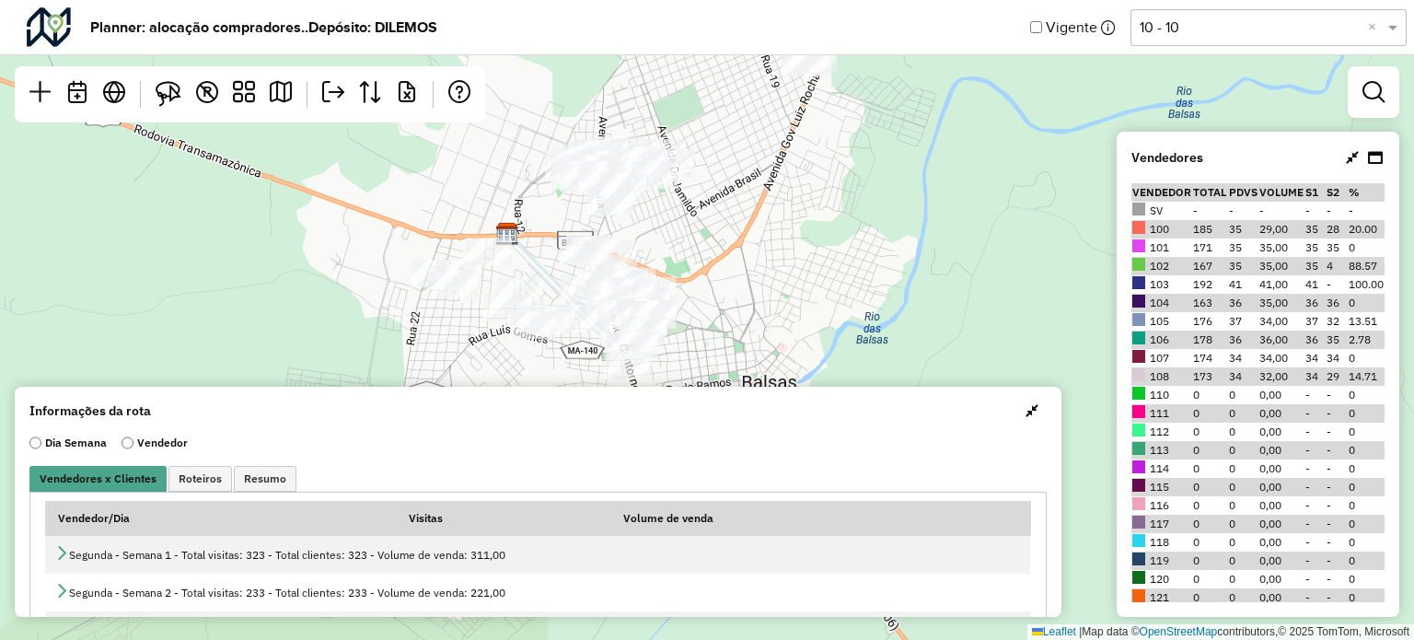
drag, startPoint x: 780, startPoint y: 295, endPoint x: 827, endPoint y: 376, distance: 93.6
click at [827, 376] on div "Leaflet | Map data © OpenStreetMap contributors,© 2025 TomTom, Microsoft" at bounding box center [707, 320] width 1414 height 640
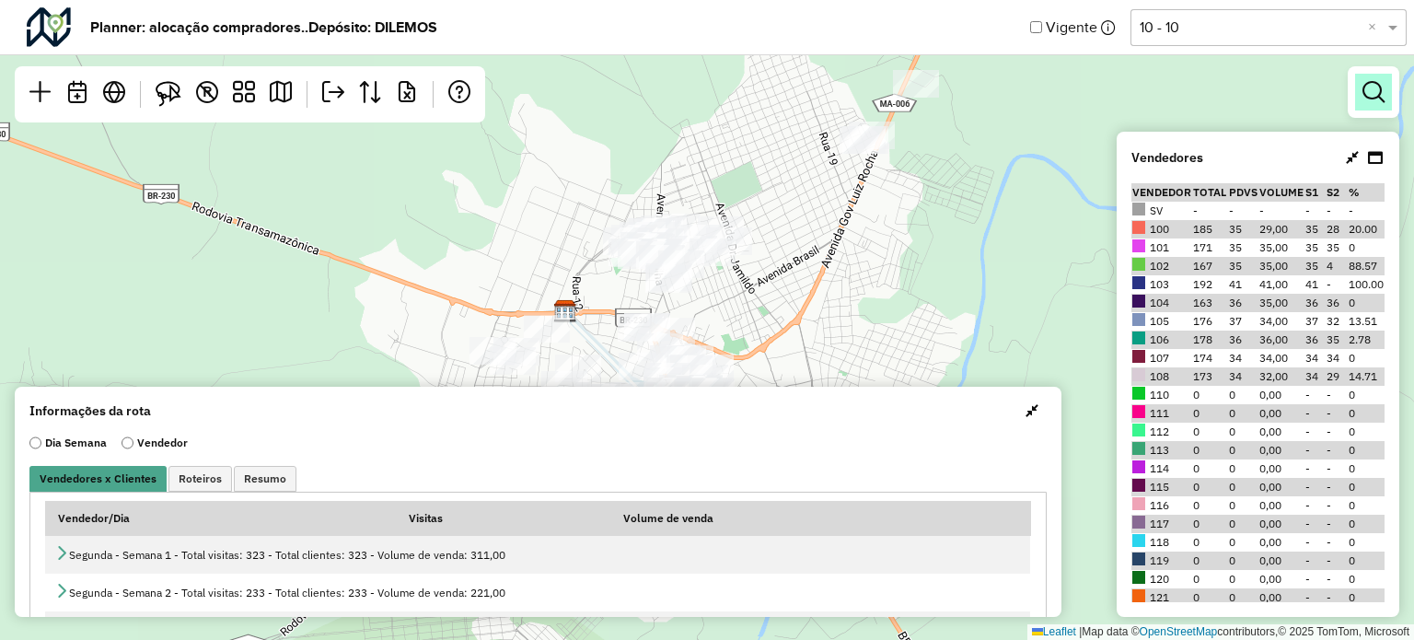
click at [1387, 77] on link at bounding box center [1373, 92] width 37 height 37
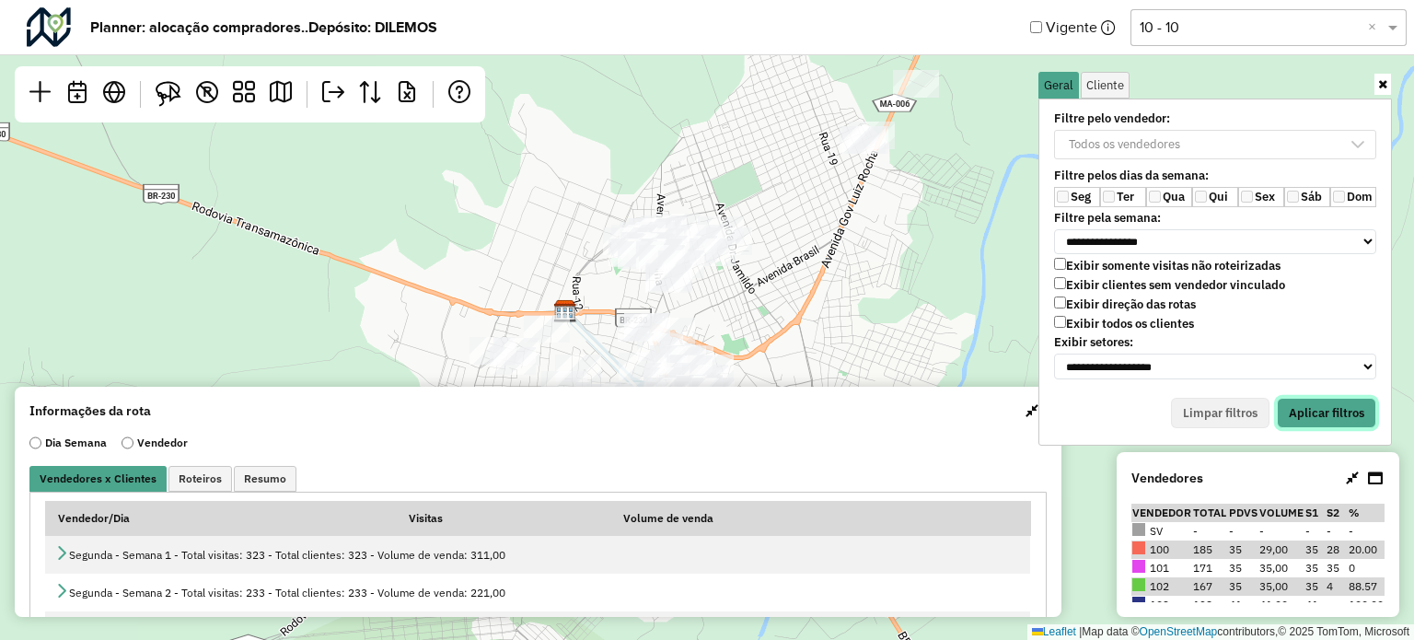
click at [1344, 407] on button "Aplicar filtros" at bounding box center [1325, 413] width 99 height 31
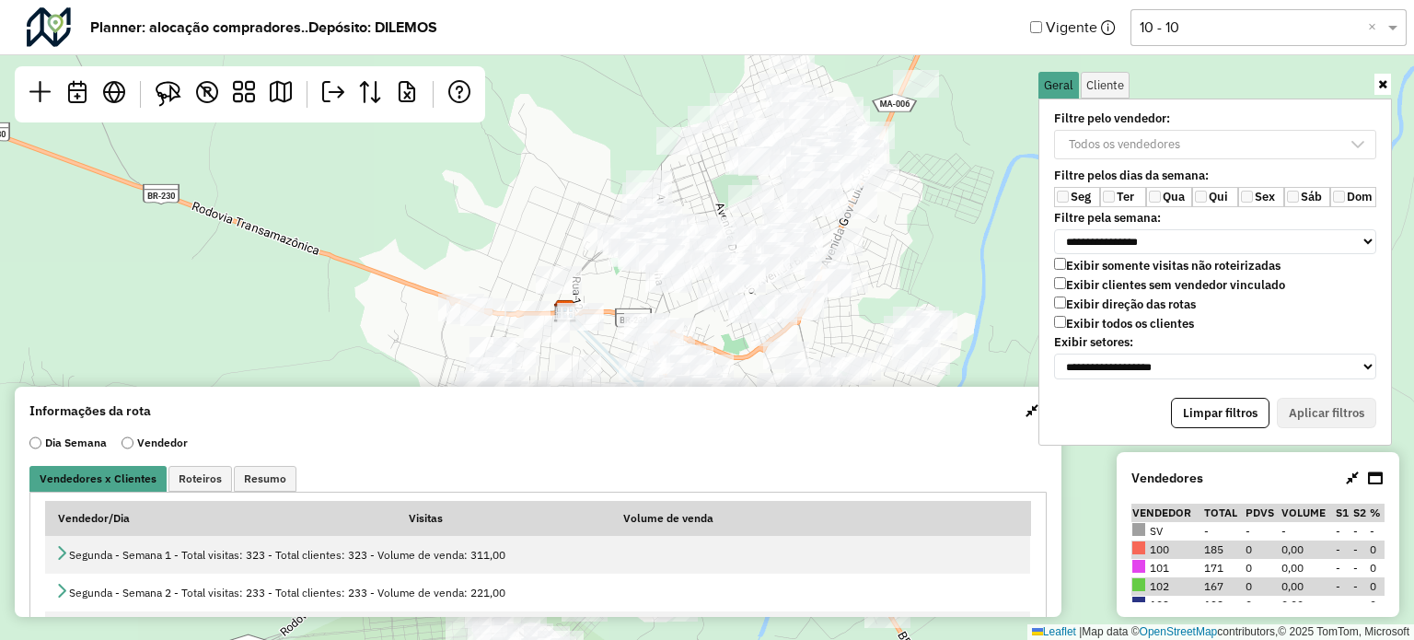
click at [1025, 410] on span "button" at bounding box center [1031, 410] width 13 height 15
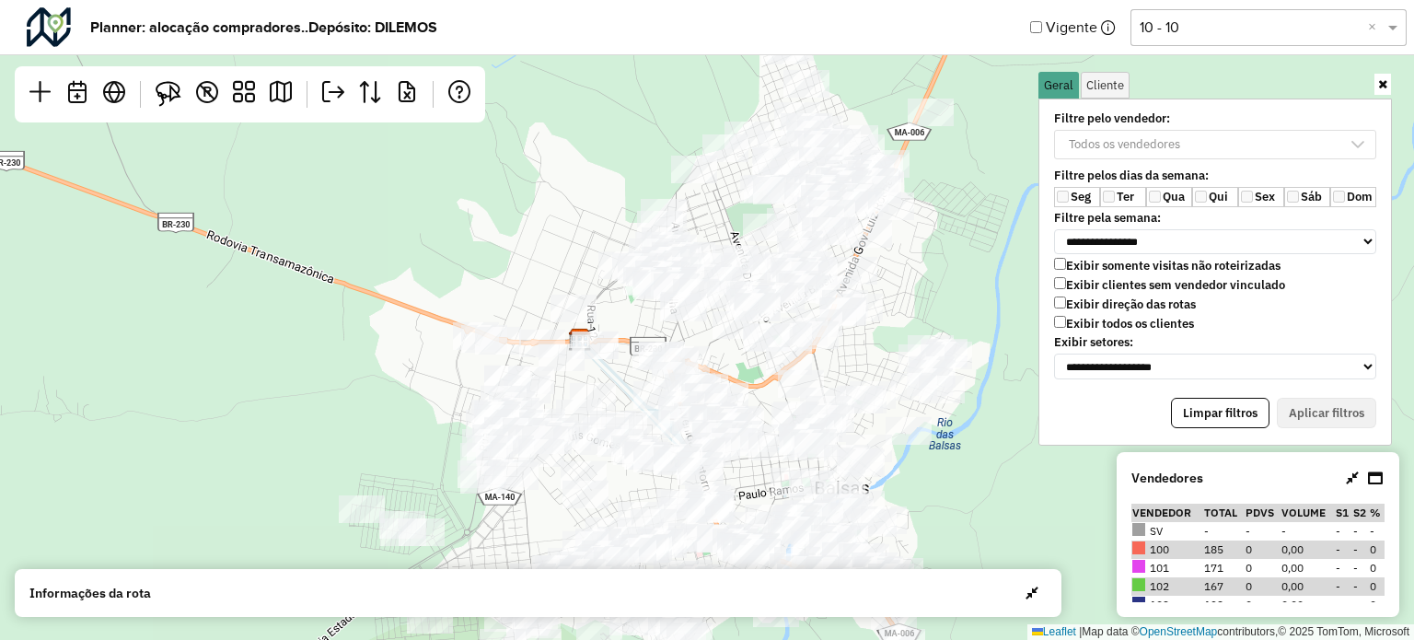
drag, startPoint x: 939, startPoint y: 208, endPoint x: 947, endPoint y: 284, distance: 76.8
click at [955, 287] on div "Leaflet | Map data © OpenStreetMap contributors,© 2025 TomTom, Microsoft" at bounding box center [707, 320] width 1414 height 640
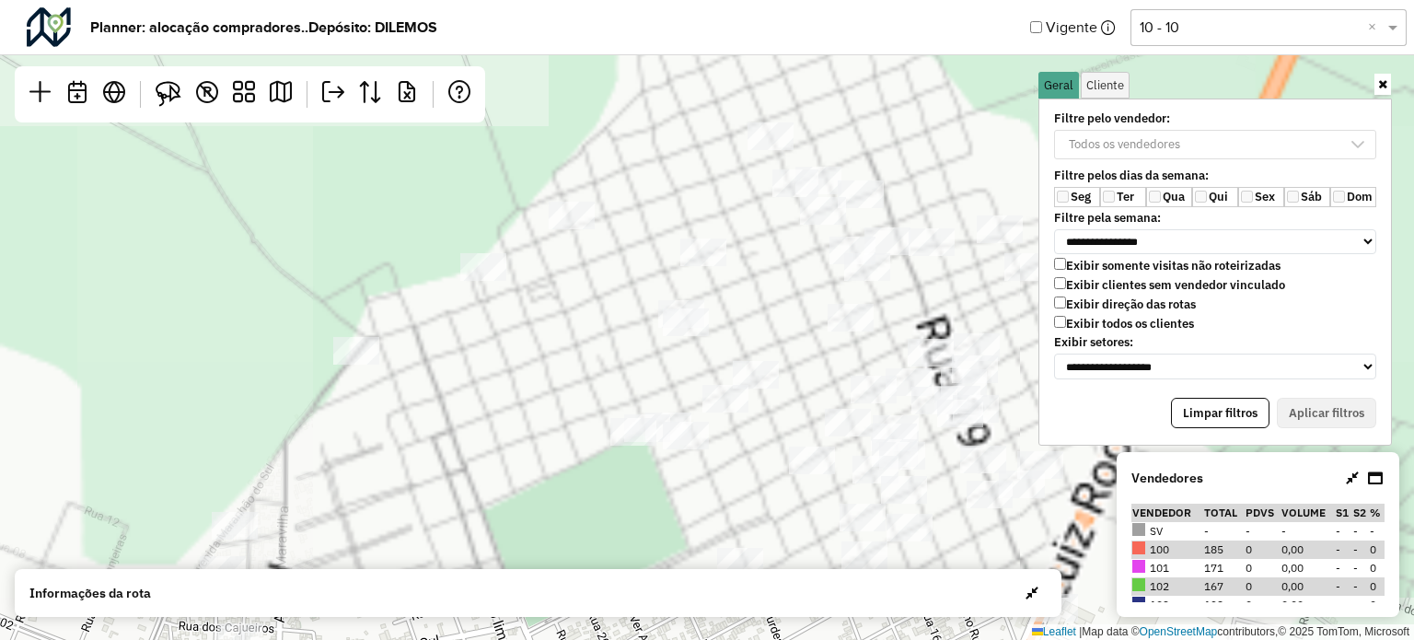
drag, startPoint x: 634, startPoint y: 280, endPoint x: 560, endPoint y: 317, distance: 83.1
click at [560, 317] on div "Leaflet | Map data © OpenStreetMap contributors,© 2025 TomTom, Microsoft" at bounding box center [707, 320] width 1414 height 640
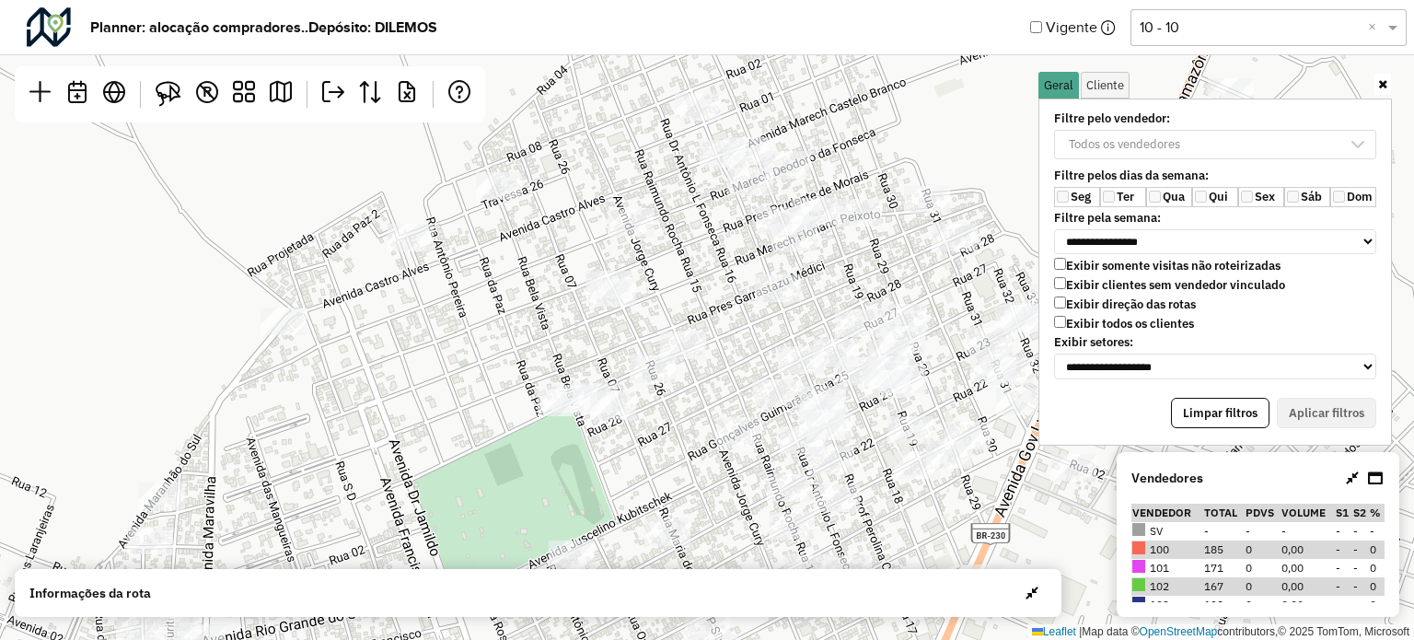
drag, startPoint x: 736, startPoint y: 275, endPoint x: 741, endPoint y: 183, distance: 92.1
click at [763, 165] on div "Leaflet | Map data © OpenStreetMap contributors,© 2025 TomTom, Microsoft" at bounding box center [707, 320] width 1414 height 640
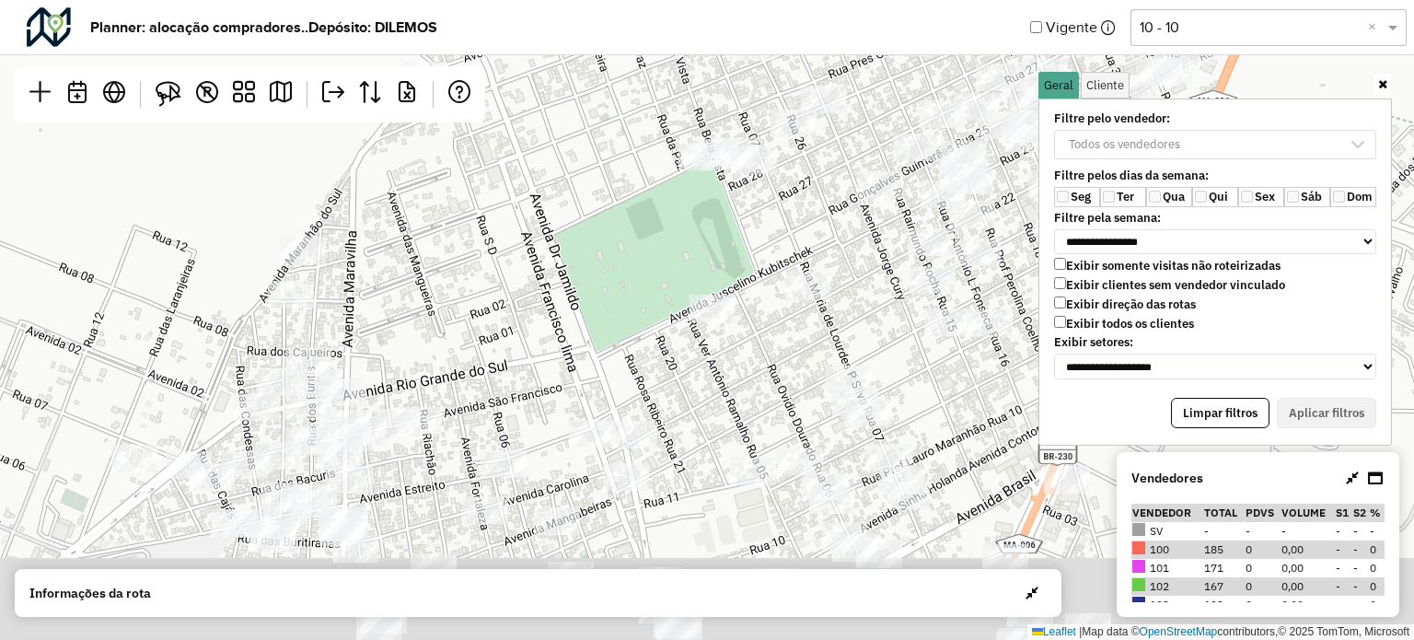
drag, startPoint x: 489, startPoint y: 399, endPoint x: 530, endPoint y: 235, distance: 169.9
click at [530, 235] on div "Leaflet | Map data © OpenStreetMap contributors,© 2025 TomTom, Microsoft" at bounding box center [707, 320] width 1414 height 640
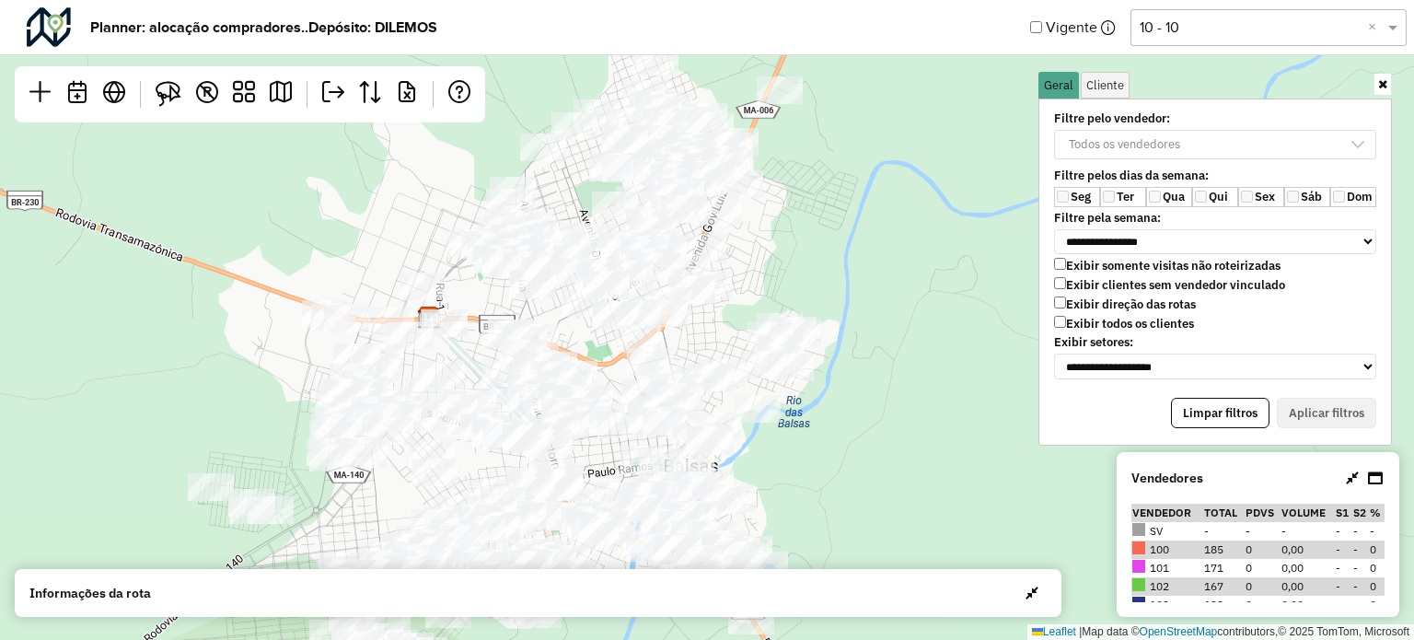
drag, startPoint x: 596, startPoint y: 285, endPoint x: 576, endPoint y: 199, distance: 88.8
click at [576, 199] on div "Leaflet | Map data © OpenStreetMap contributors,© 2025 TomTom, Microsoft" at bounding box center [707, 320] width 1414 height 640
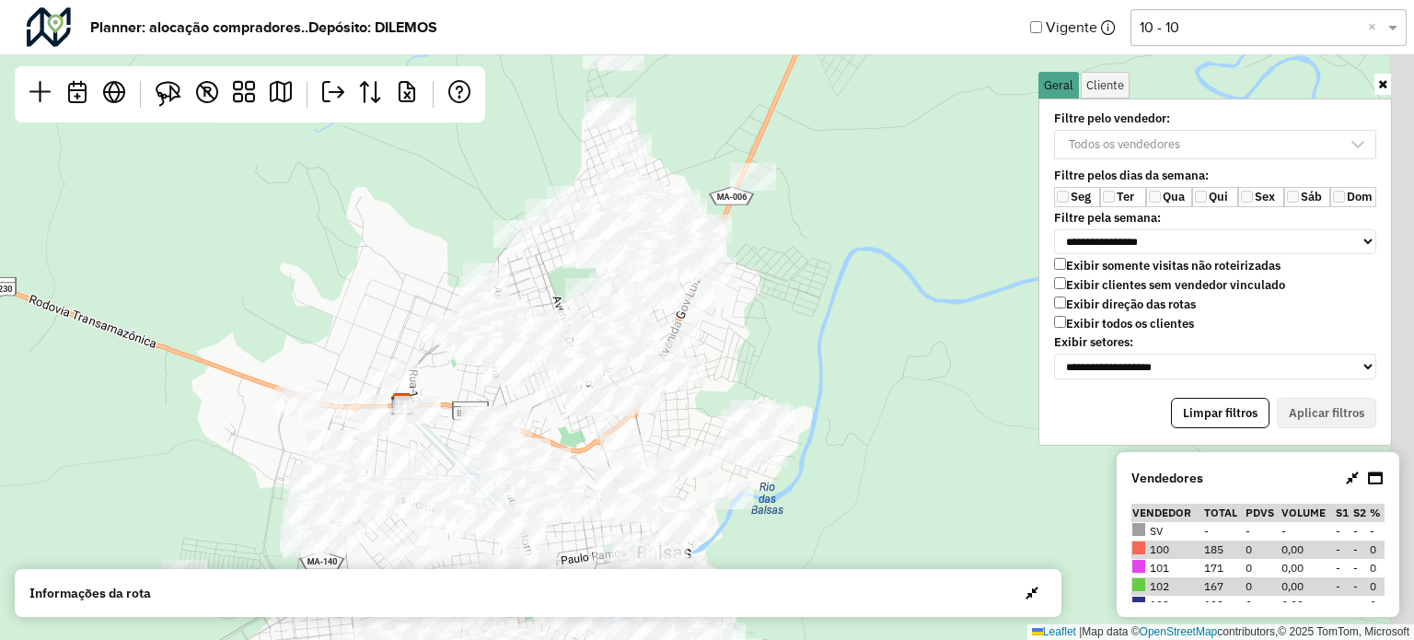
drag, startPoint x: 579, startPoint y: 200, endPoint x: 552, endPoint y: 286, distance: 90.5
click at [552, 286] on div "Leaflet | Map data © OpenStreetMap contributors,© 2025 TomTom, Microsoft" at bounding box center [707, 320] width 1414 height 640
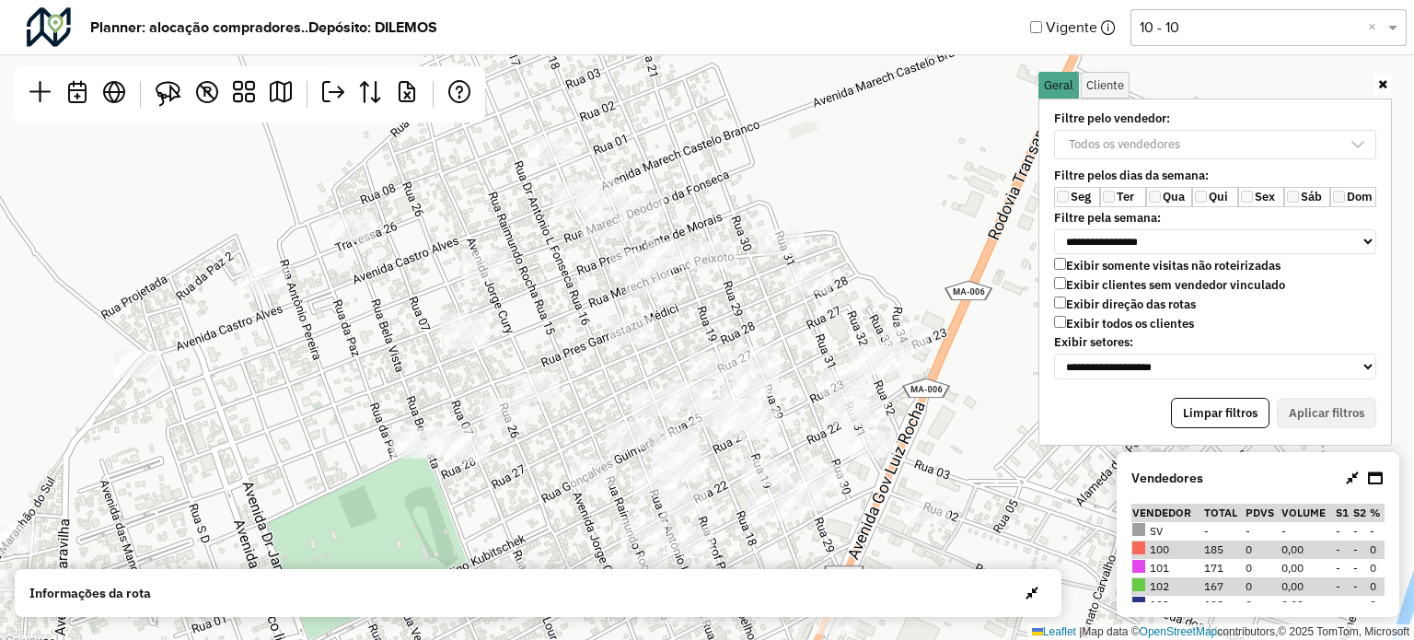
click at [1376, 89] on link at bounding box center [1382, 84] width 17 height 21
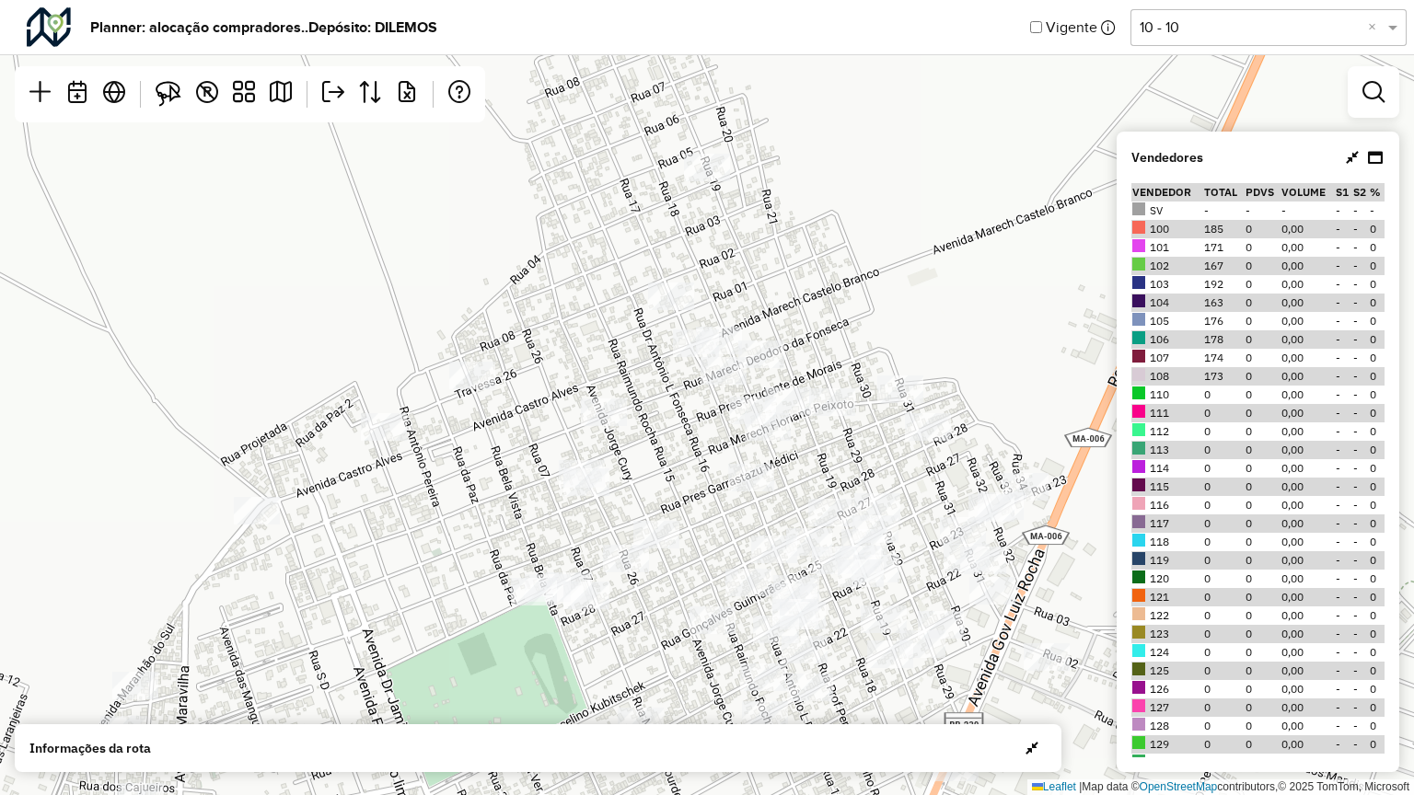
drag, startPoint x: 961, startPoint y: 290, endPoint x: 1002, endPoint y: 315, distance: 48.3
click at [1002, 315] on div "Leaflet | Map data © OpenStreetMap contributors,© 2025 TomTom, Microsoft" at bounding box center [707, 397] width 1414 height 795
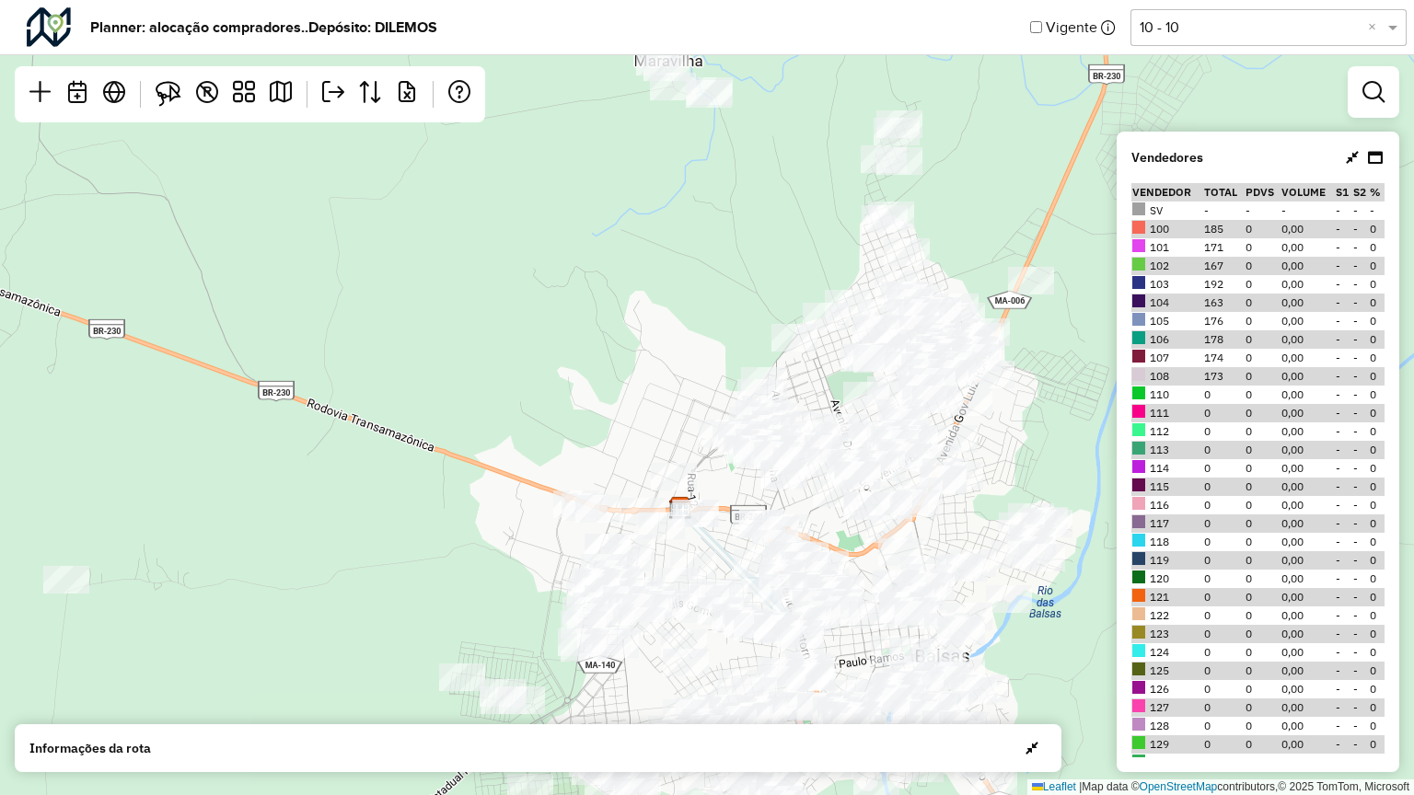
drag, startPoint x: 1310, startPoint y: 167, endPoint x: 1266, endPoint y: 176, distance: 44.9
click at [1266, 176] on div "Vendedores Vendedor Total PDVs Volume S1 S2 % SV - - - - - - 100 185 0 0,00 - -…" at bounding box center [1257, 452] width 283 height 641
click at [1355, 157] on icon at bounding box center [1351, 157] width 13 height 15
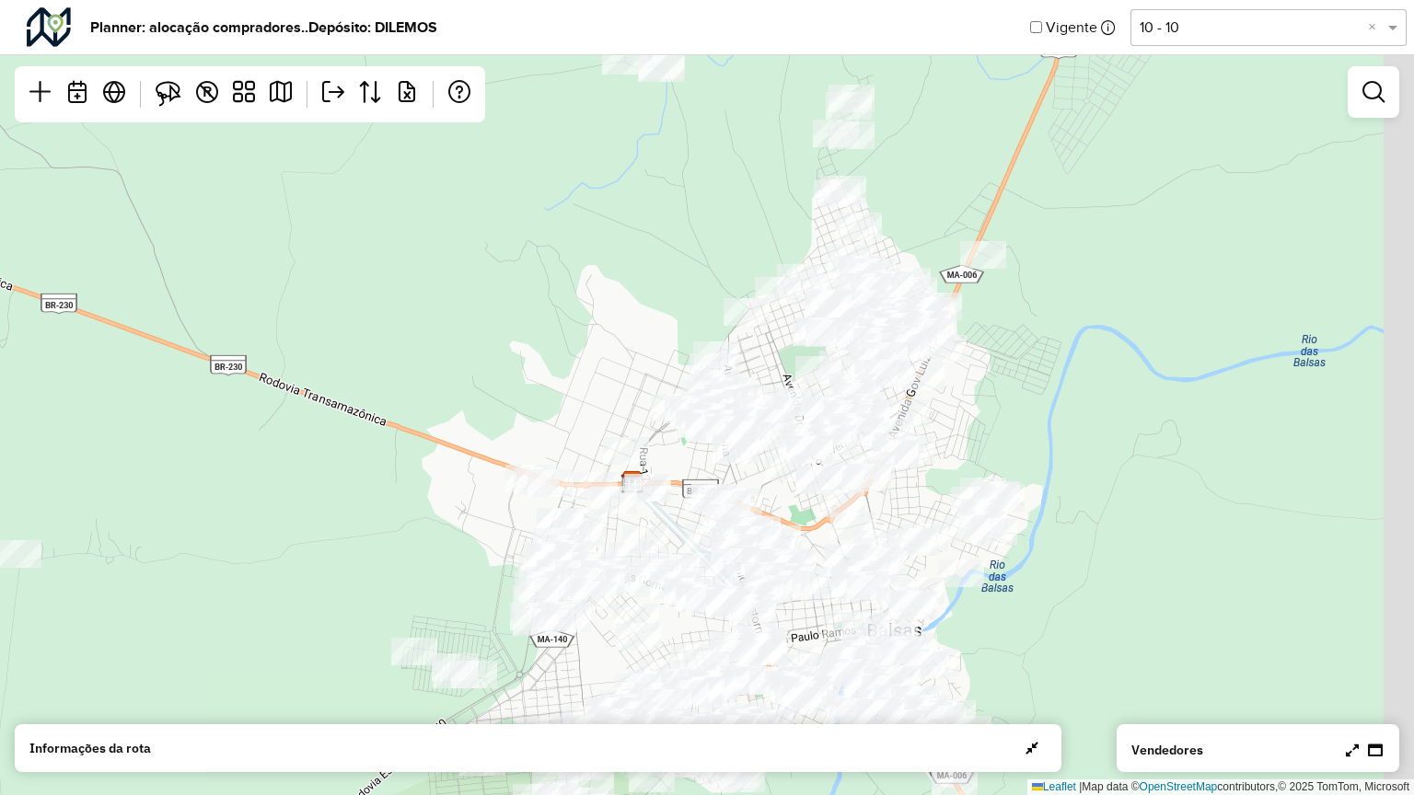
drag, startPoint x: 1226, startPoint y: 202, endPoint x: 1156, endPoint y: 155, distance: 84.7
click at [1157, 155] on div "Leaflet | Map data © OpenStreetMap contributors,© 2025 TomTom, Microsoft" at bounding box center [707, 397] width 1414 height 795
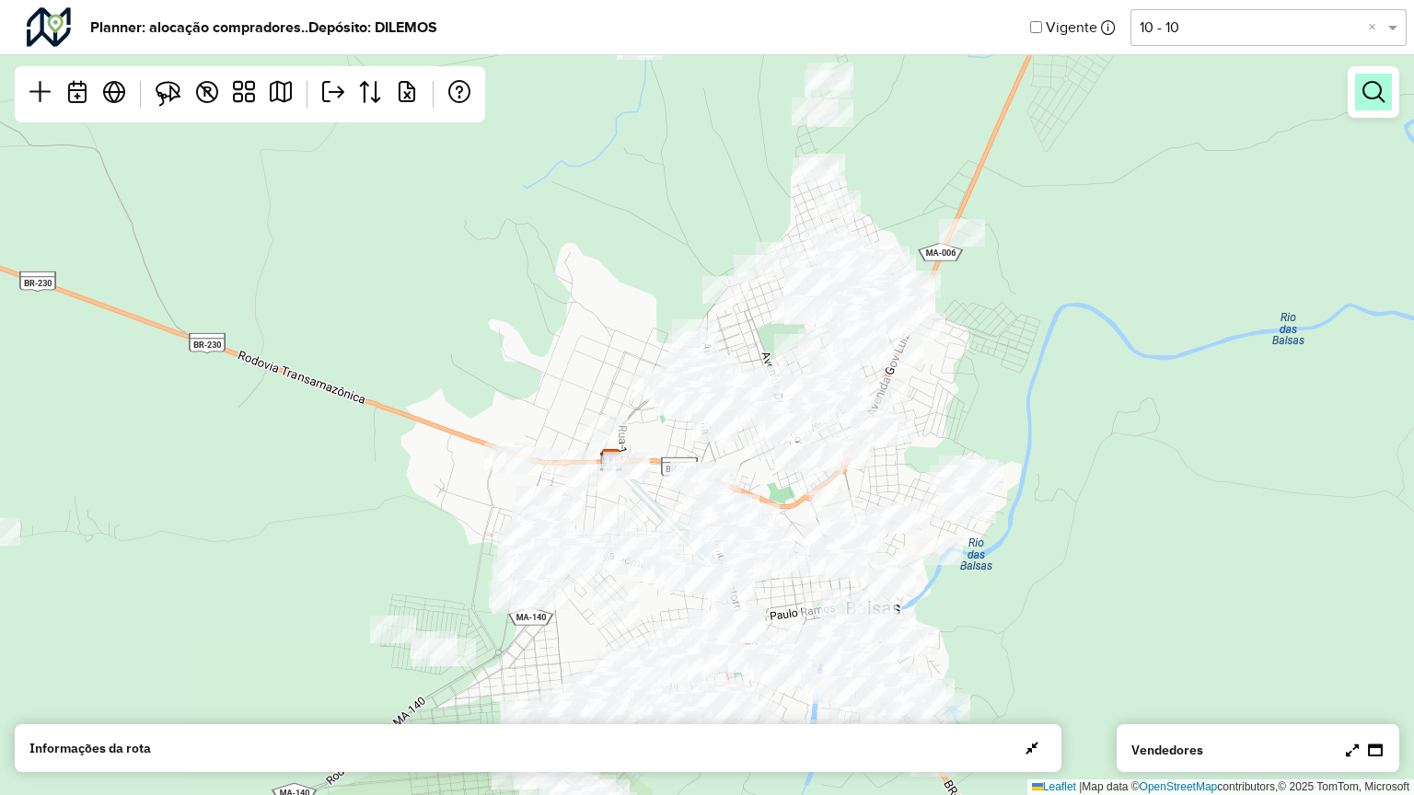
click at [1377, 98] on em at bounding box center [1373, 92] width 22 height 22
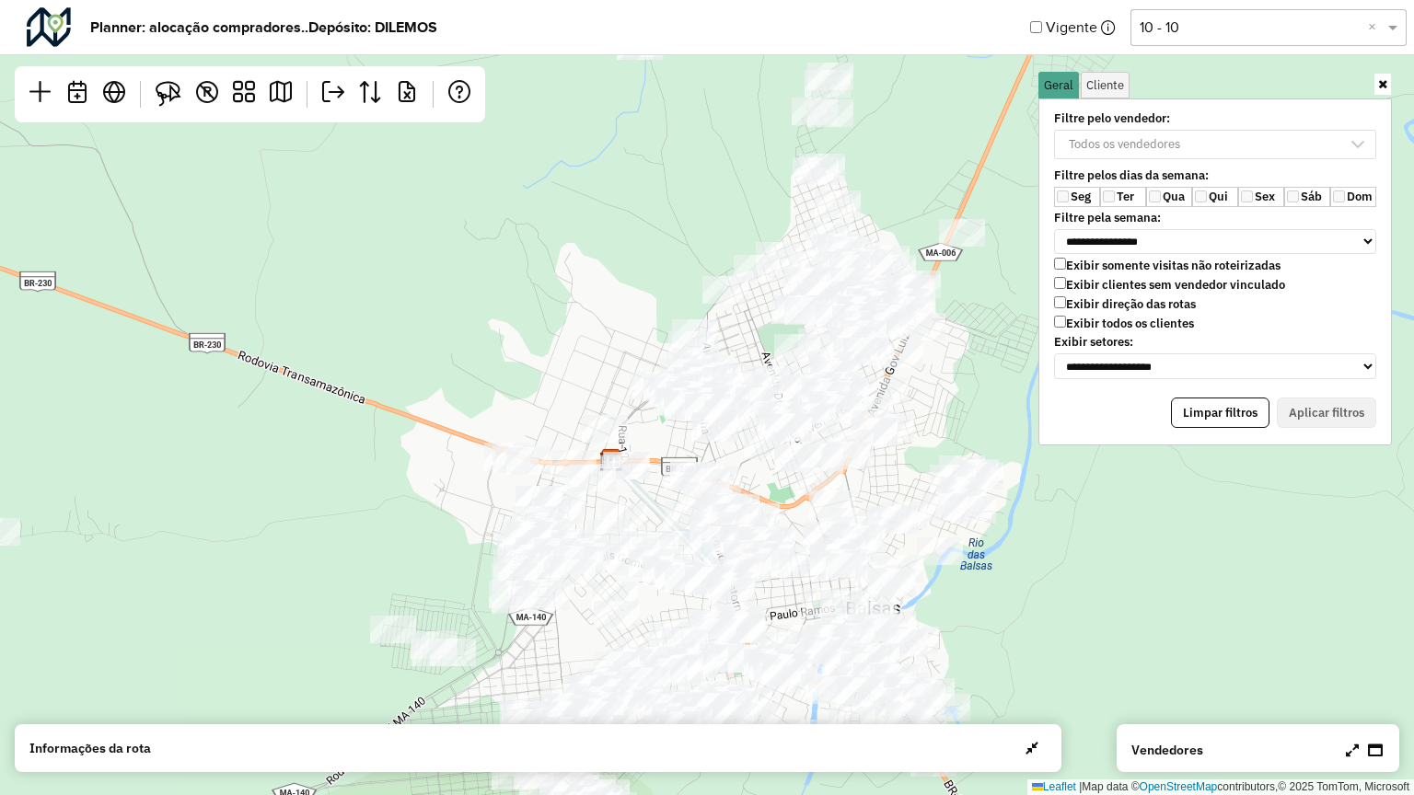
click at [1054, 293] on div "Exibir somente visitas não roteirizadas Exibir clientes sem vendedor vinculado …" at bounding box center [1215, 296] width 322 height 77
click at [169, 97] on img at bounding box center [169, 94] width 26 height 26
click at [287, 91] on em at bounding box center [281, 92] width 22 height 22
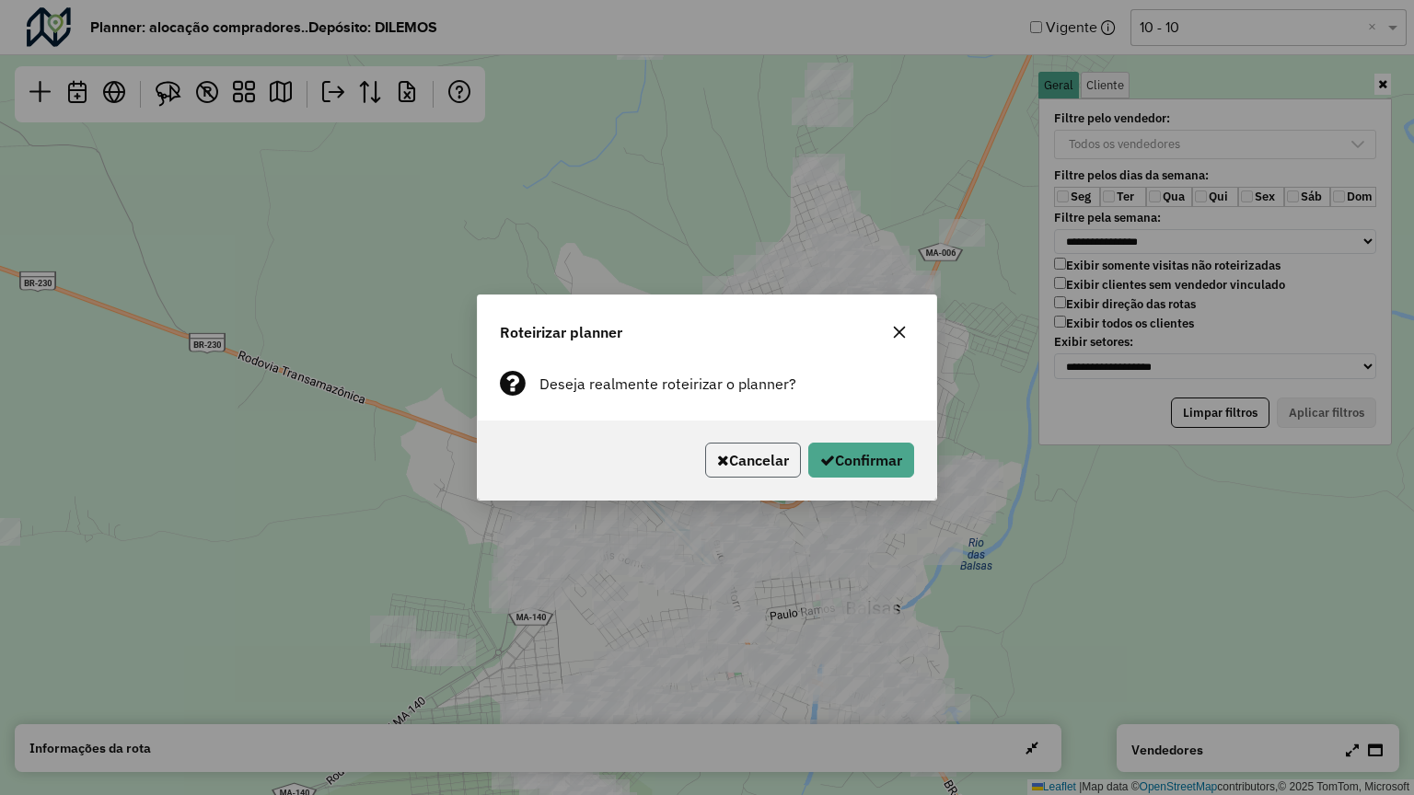
click at [769, 458] on button "Cancelar" at bounding box center [753, 460] width 96 height 35
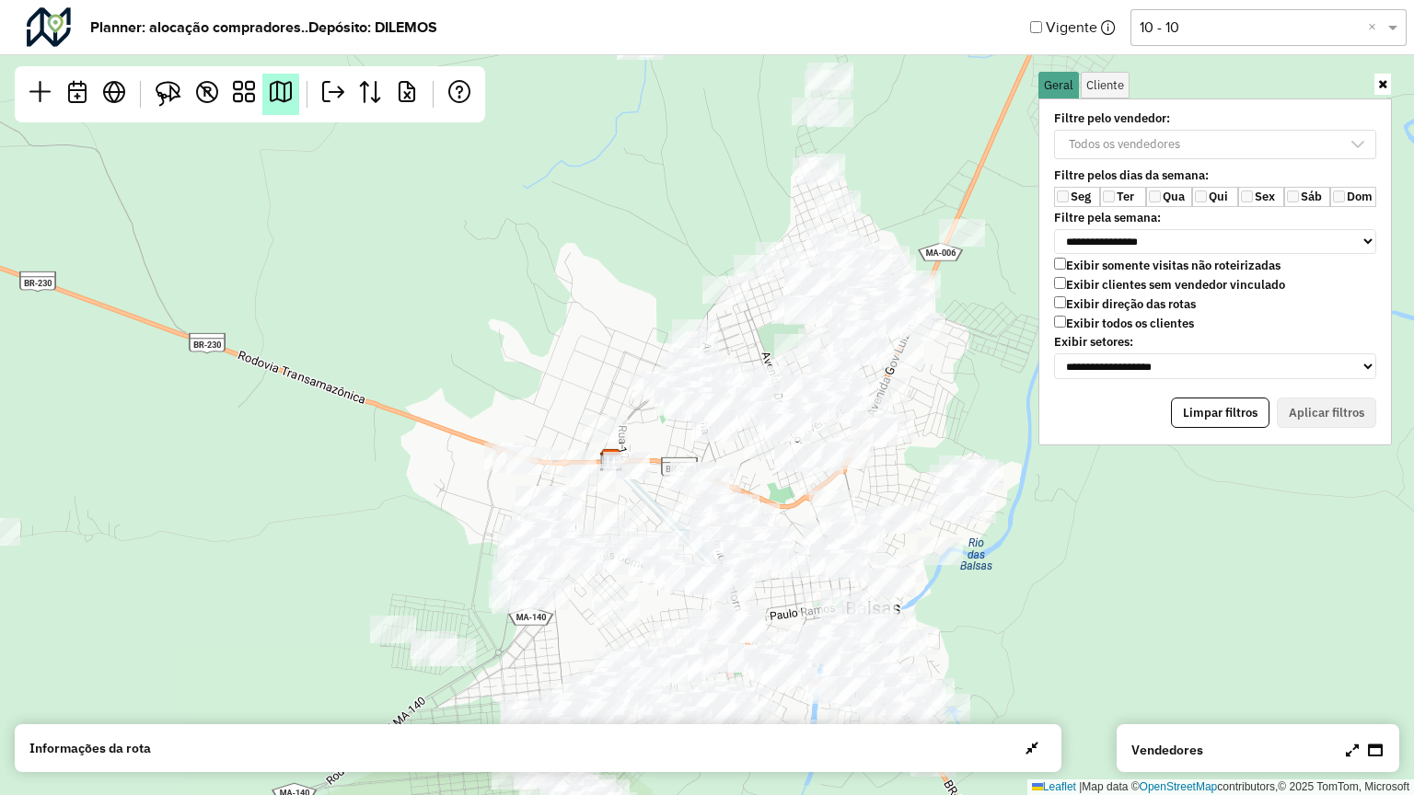
click at [282, 98] on em at bounding box center [281, 92] width 22 height 22
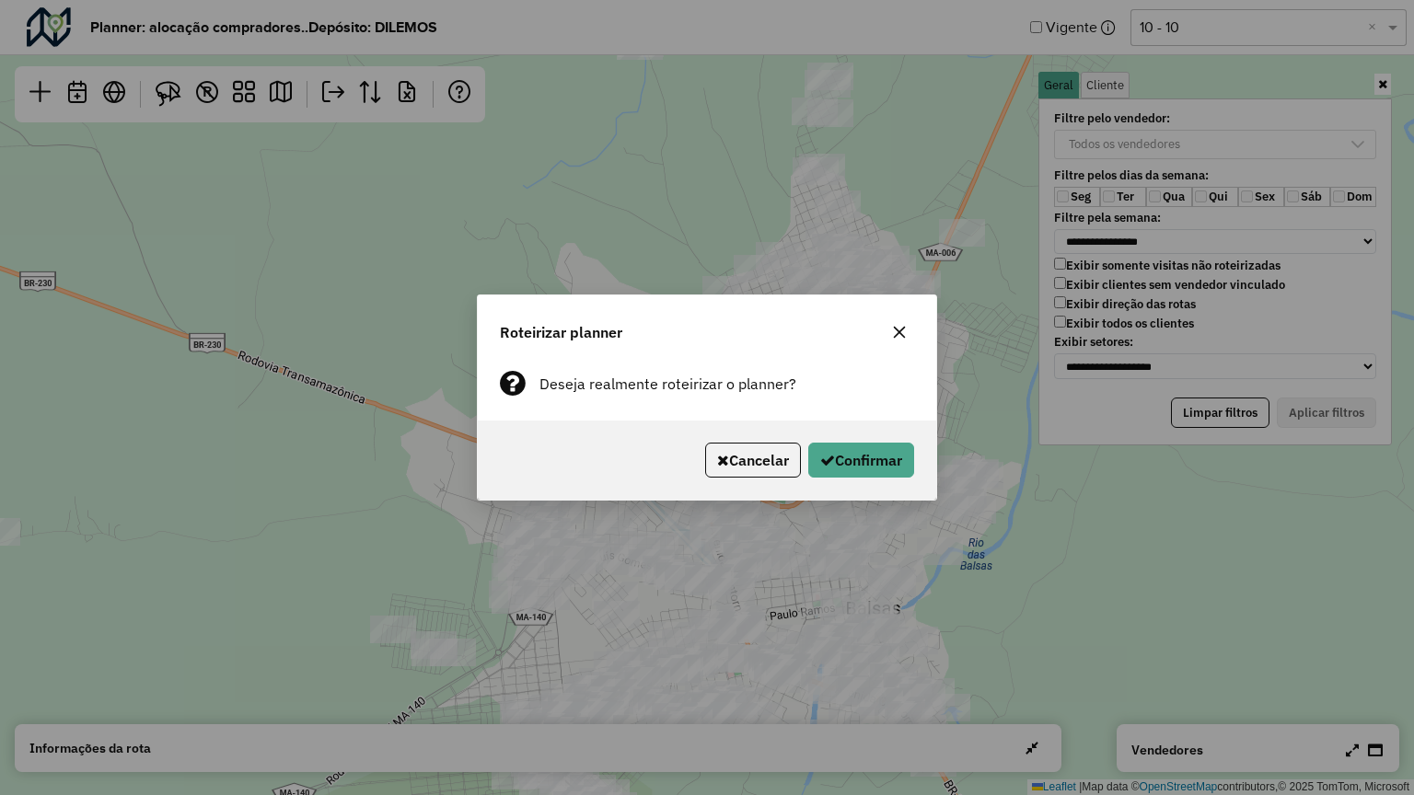
drag, startPoint x: 758, startPoint y: 457, endPoint x: 625, endPoint y: 305, distance: 202.8
click at [757, 458] on button "Cancelar" at bounding box center [753, 460] width 96 height 35
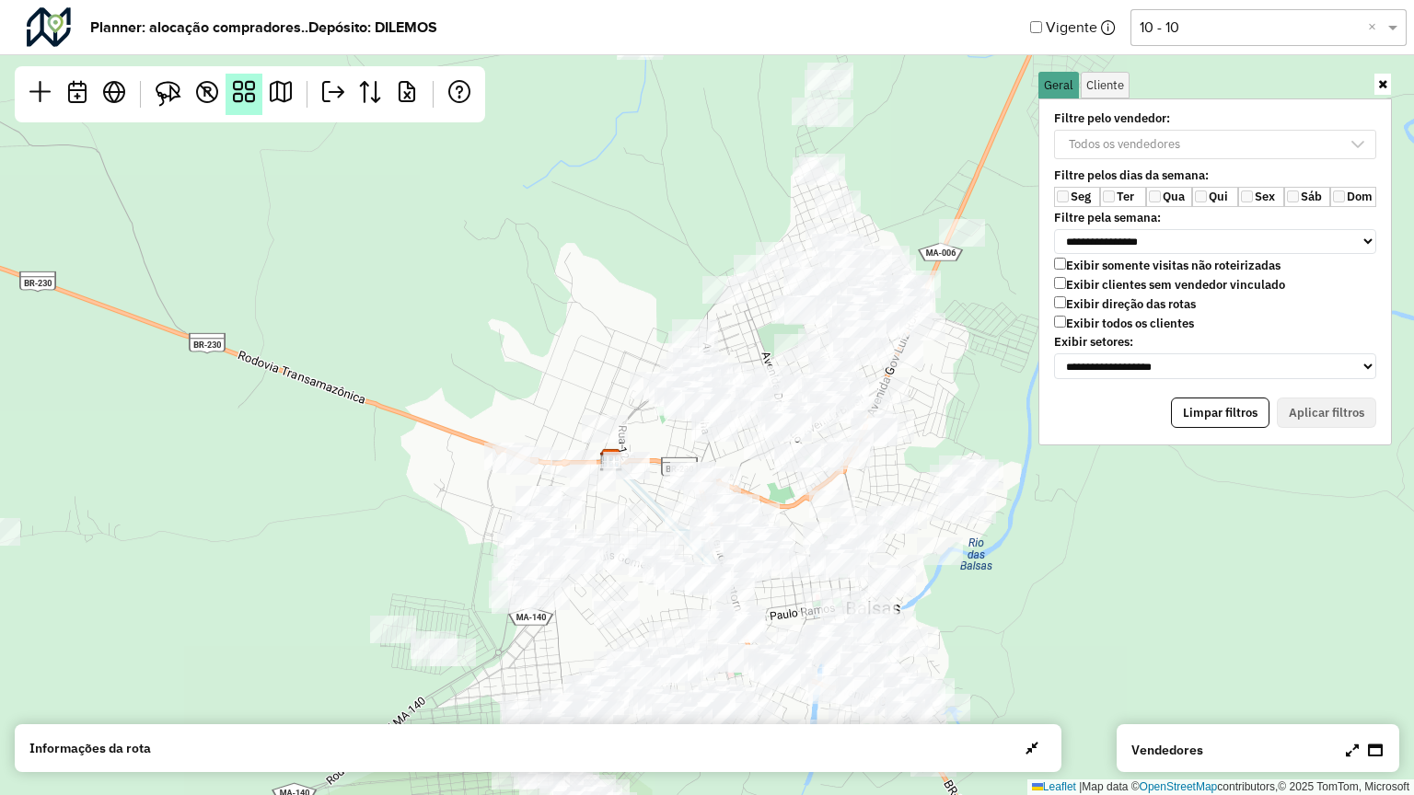
click at [242, 81] on em at bounding box center [244, 92] width 22 height 22
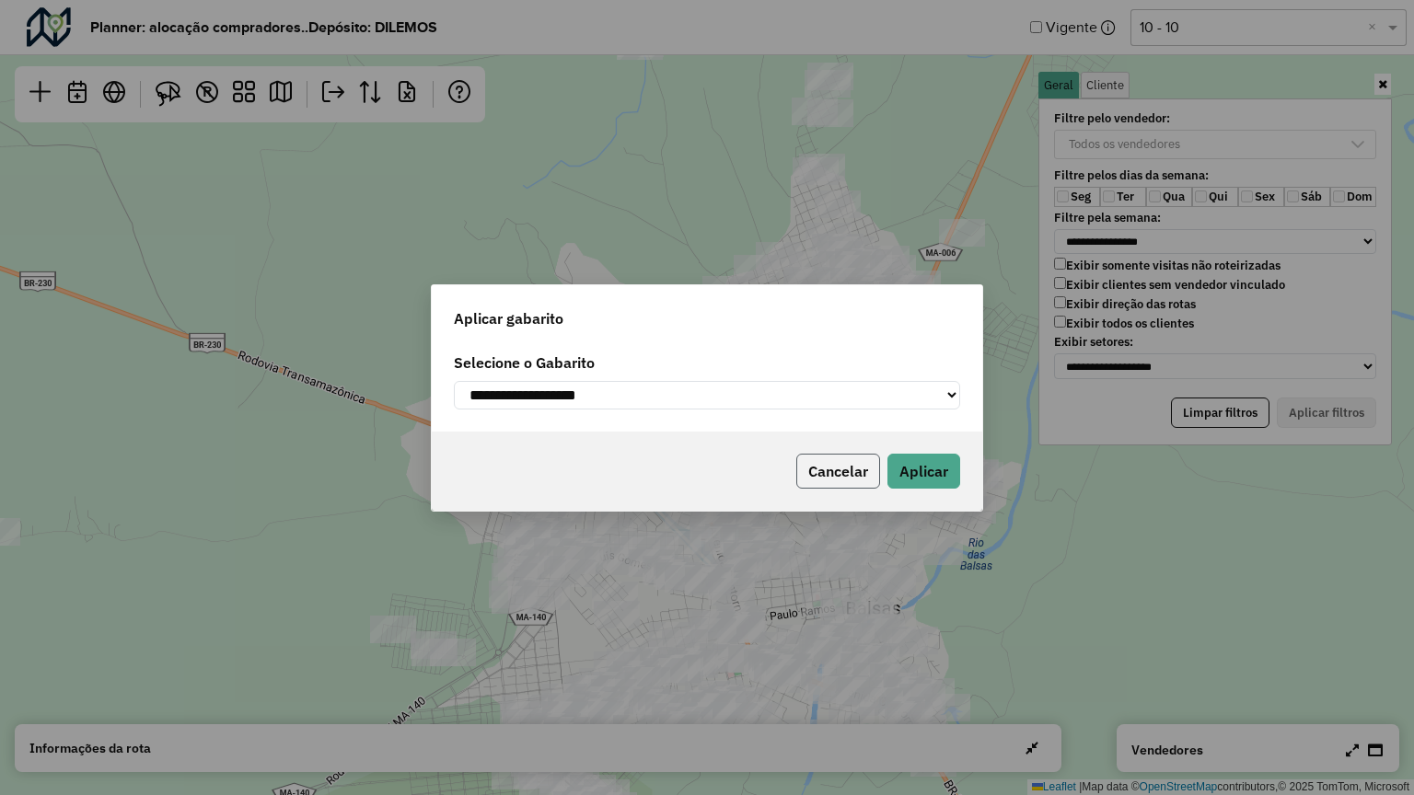
click at [823, 480] on button "Cancelar" at bounding box center [838, 471] width 84 height 35
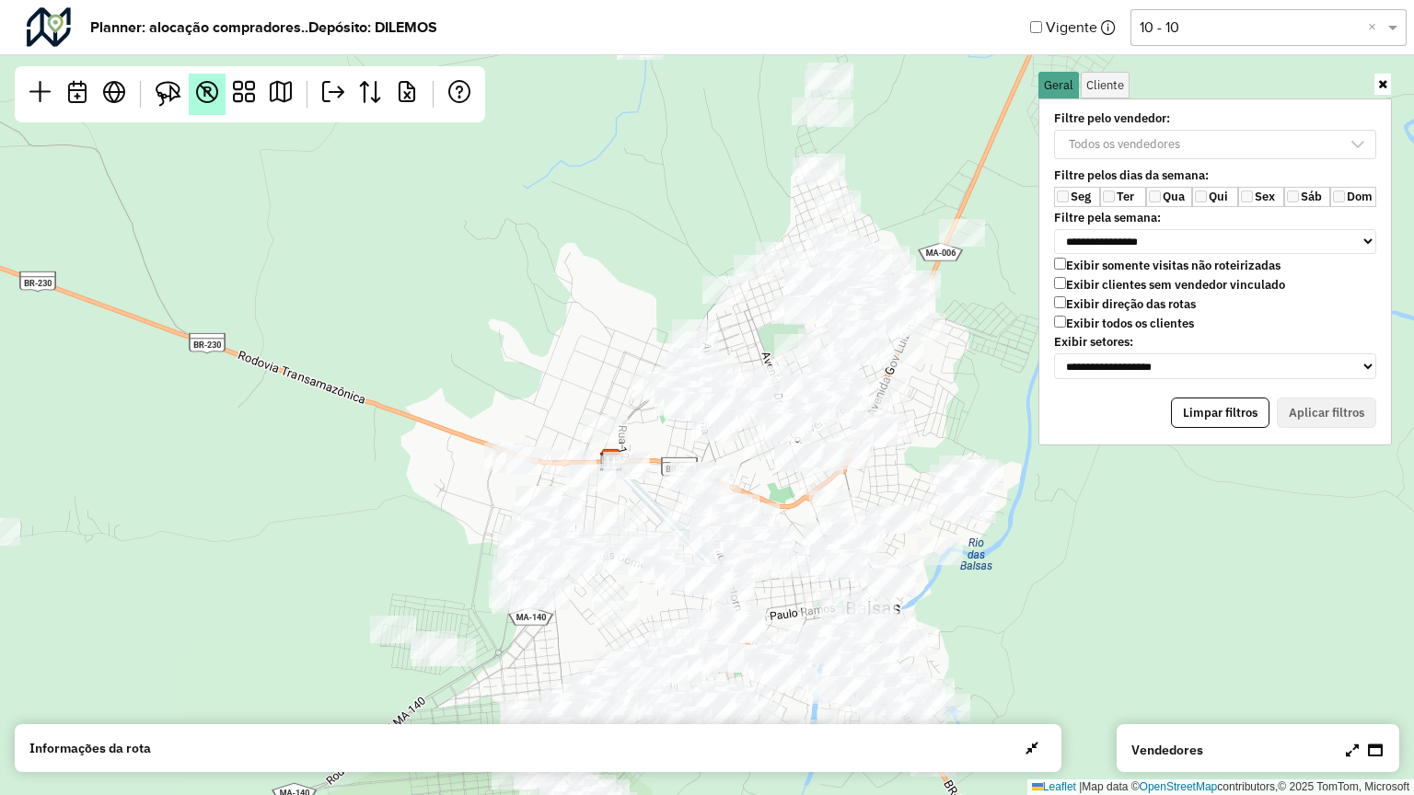
click at [214, 92] on em "R" at bounding box center [207, 92] width 22 height 22
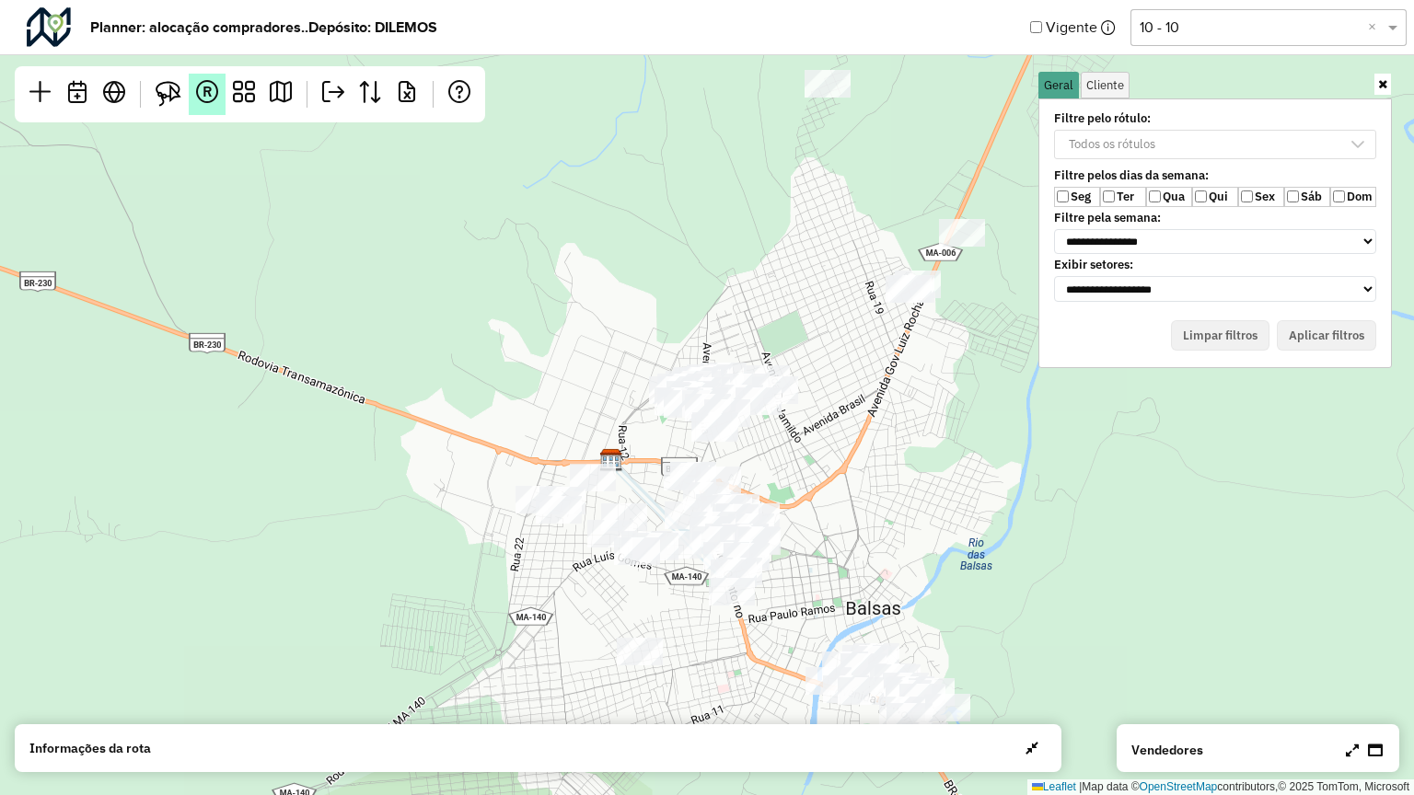
click at [205, 90] on span "R" at bounding box center [207, 91] width 10 height 15
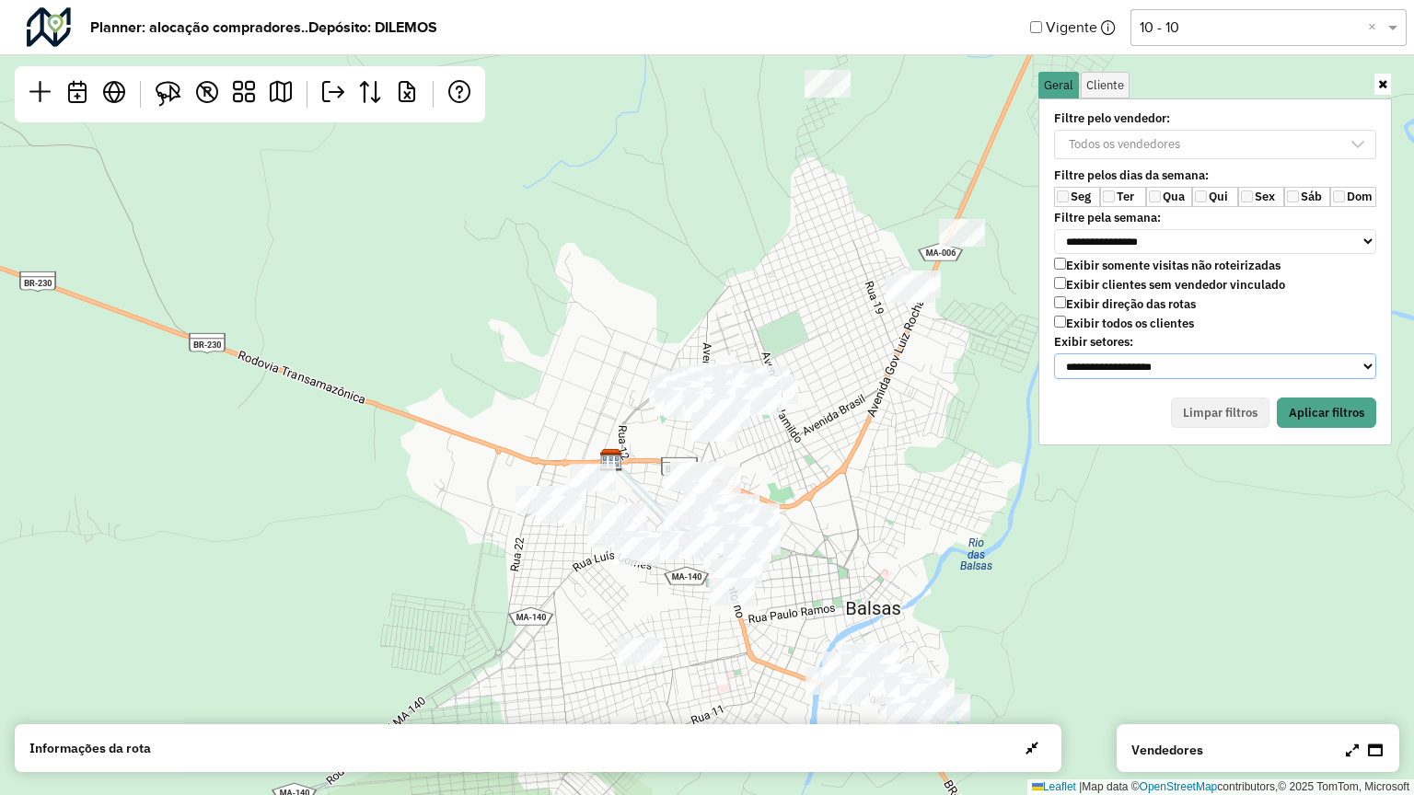
click at [1131, 362] on select "**********" at bounding box center [1215, 366] width 322 height 26
click at [1300, 317] on div "Exibir somente visitas não roteirizadas Exibir clientes sem vendedor vinculado …" at bounding box center [1215, 296] width 322 height 77
click at [1215, 362] on select "**********" at bounding box center [1215, 366] width 322 height 26
click at [1292, 316] on div "Exibir somente visitas não roteirizadas Exibir clientes sem vendedor vinculado …" at bounding box center [1215, 296] width 322 height 77
click at [1173, 226] on div "**********" at bounding box center [1215, 245] width 344 height 275
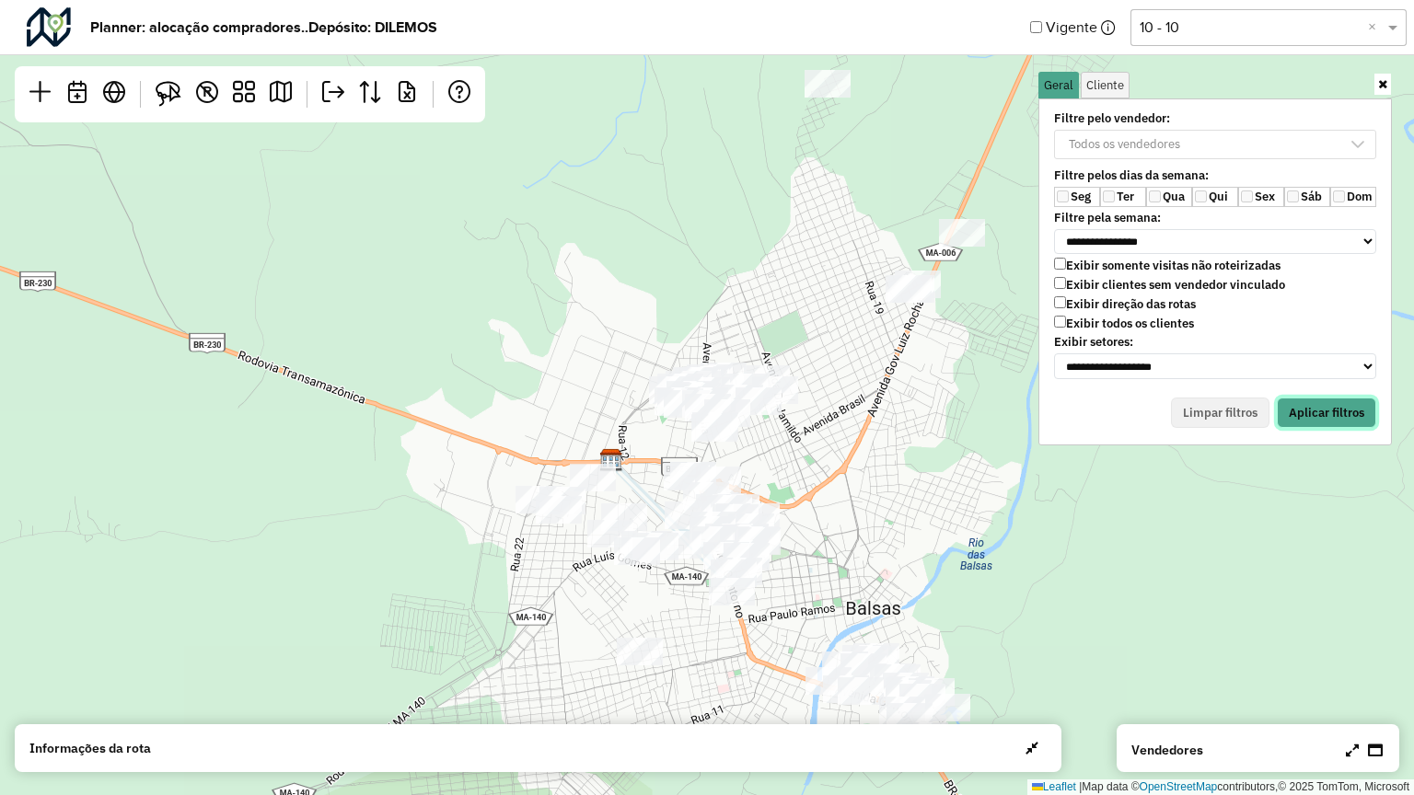
click at [1311, 415] on button "Aplicar filtros" at bounding box center [1325, 413] width 99 height 31
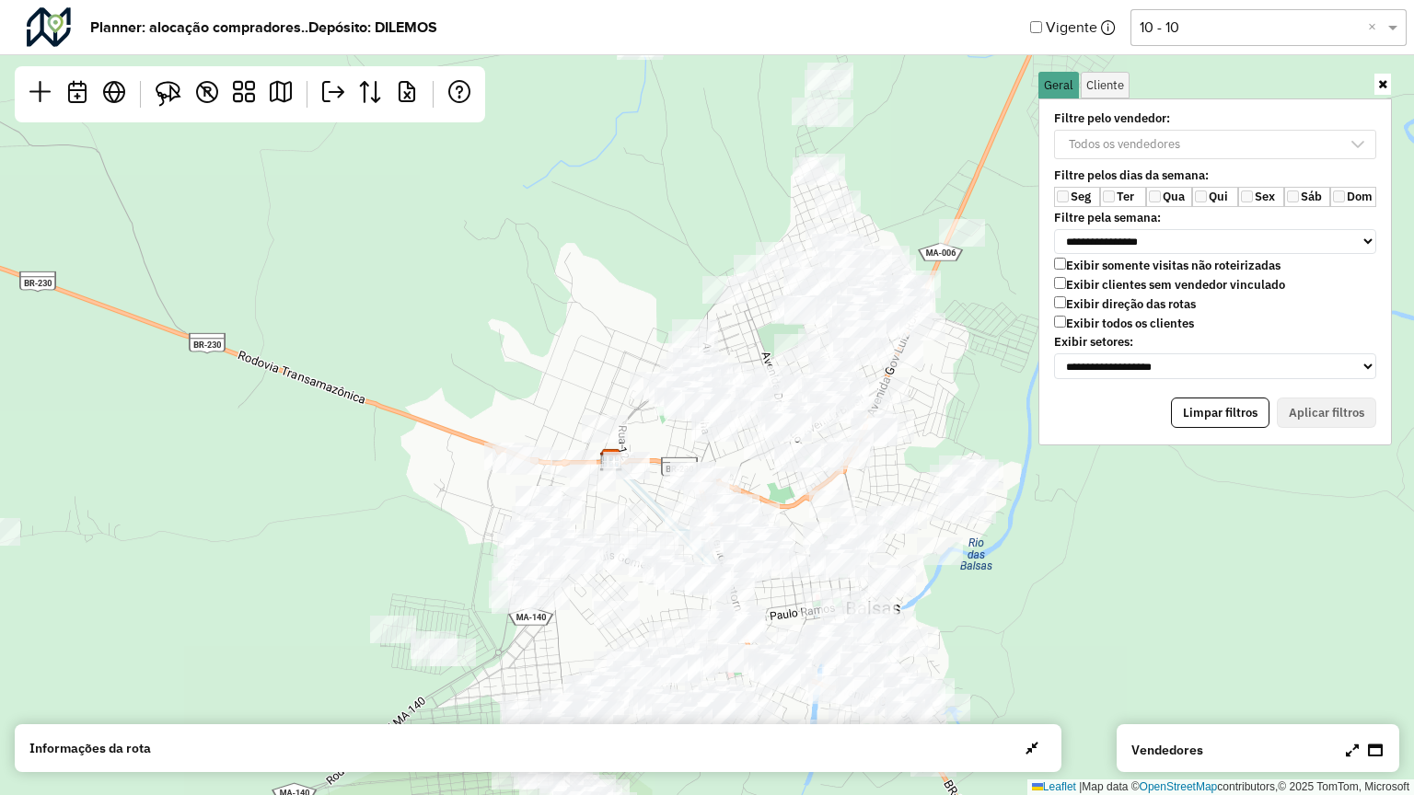
click at [1378, 85] on icon at bounding box center [1382, 84] width 9 height 12
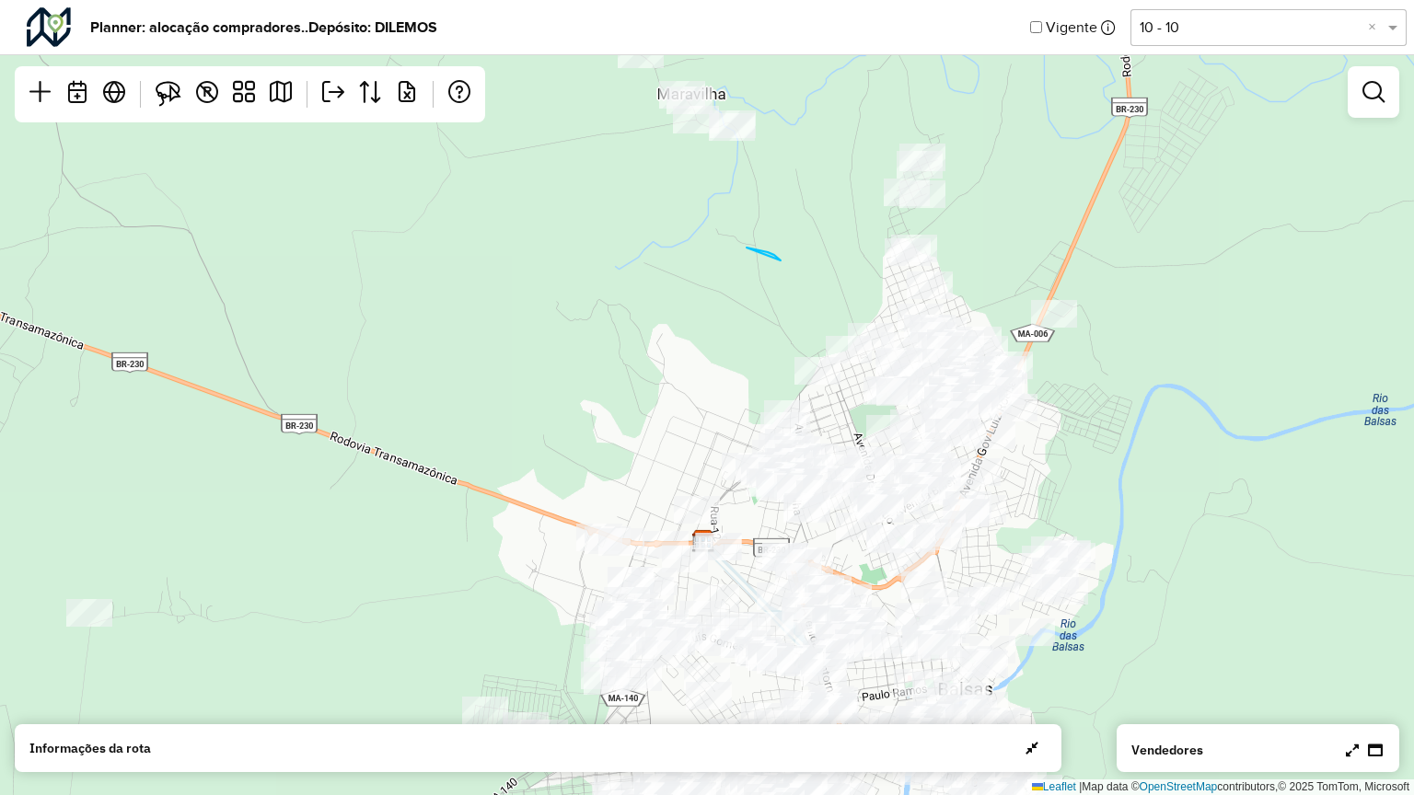
drag, startPoint x: 746, startPoint y: 248, endPoint x: 632, endPoint y: 226, distance: 116.1
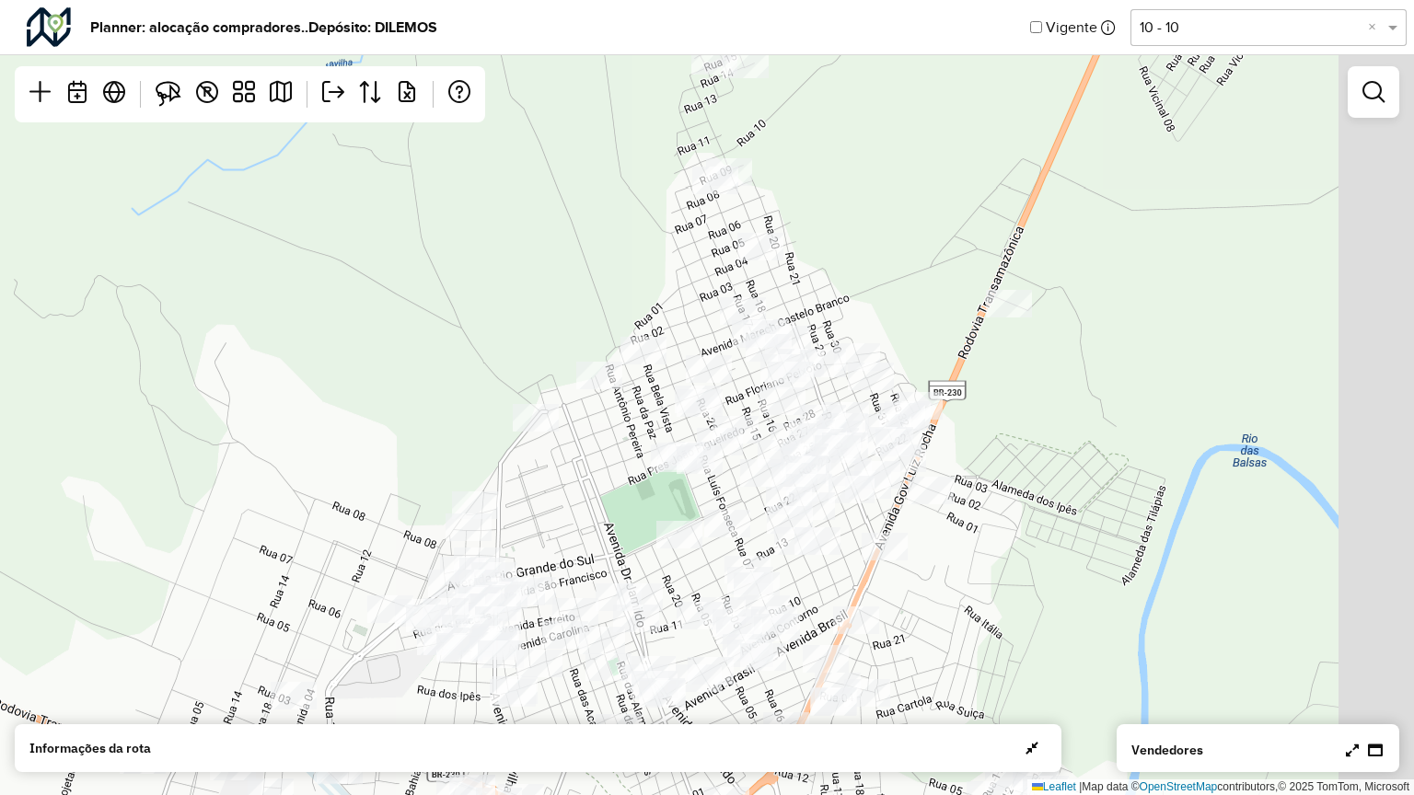
drag, startPoint x: 726, startPoint y: 312, endPoint x: 674, endPoint y: 256, distance: 76.8
click at [674, 256] on div "Leaflet | Map data © OpenStreetMap contributors,© 2025 TomTom, Microsoft" at bounding box center [707, 397] width 1414 height 795
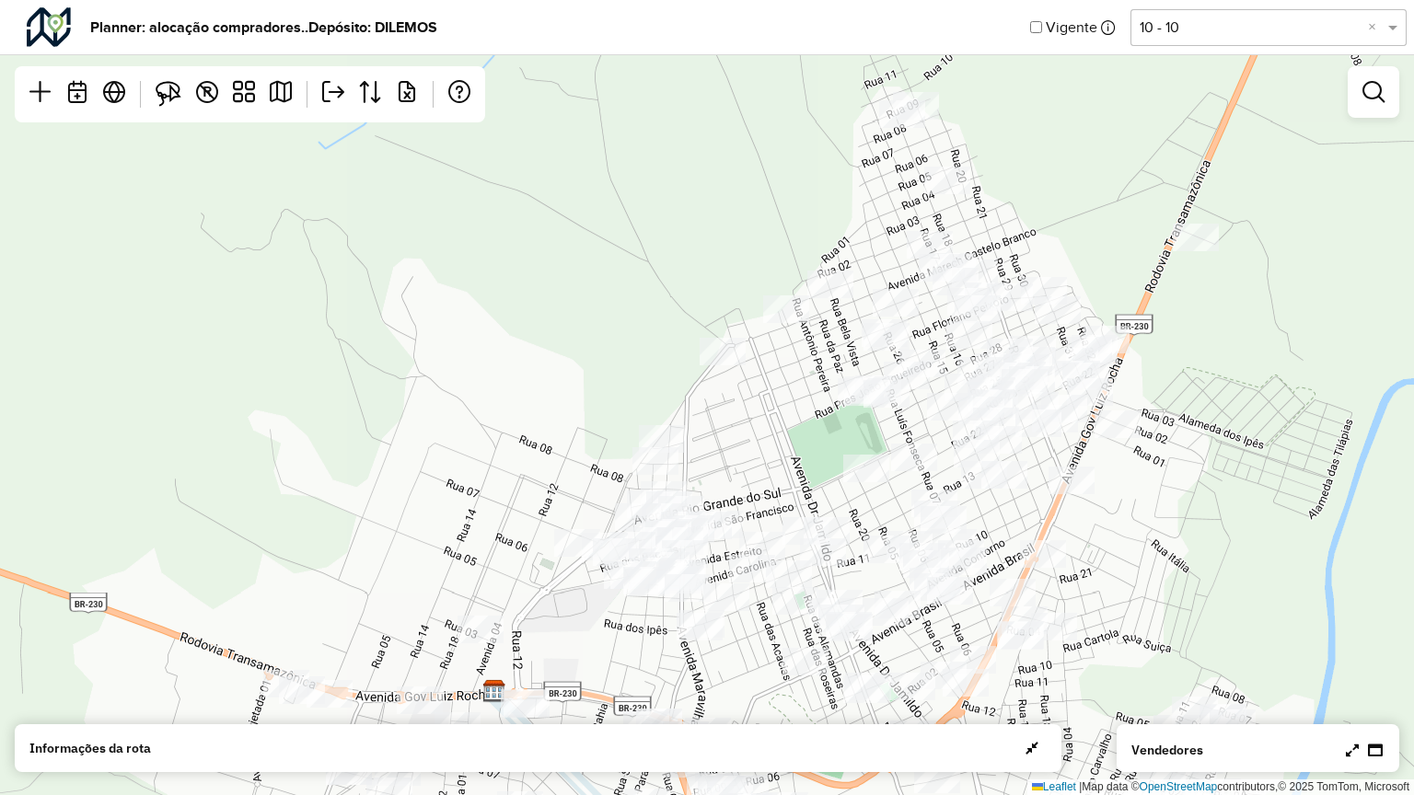
drag, startPoint x: 567, startPoint y: 249, endPoint x: 670, endPoint y: 281, distance: 107.7
click at [670, 281] on div "Leaflet | Map data © OpenStreetMap contributors,© 2025 TomTom, Microsoft" at bounding box center [707, 397] width 1414 height 795
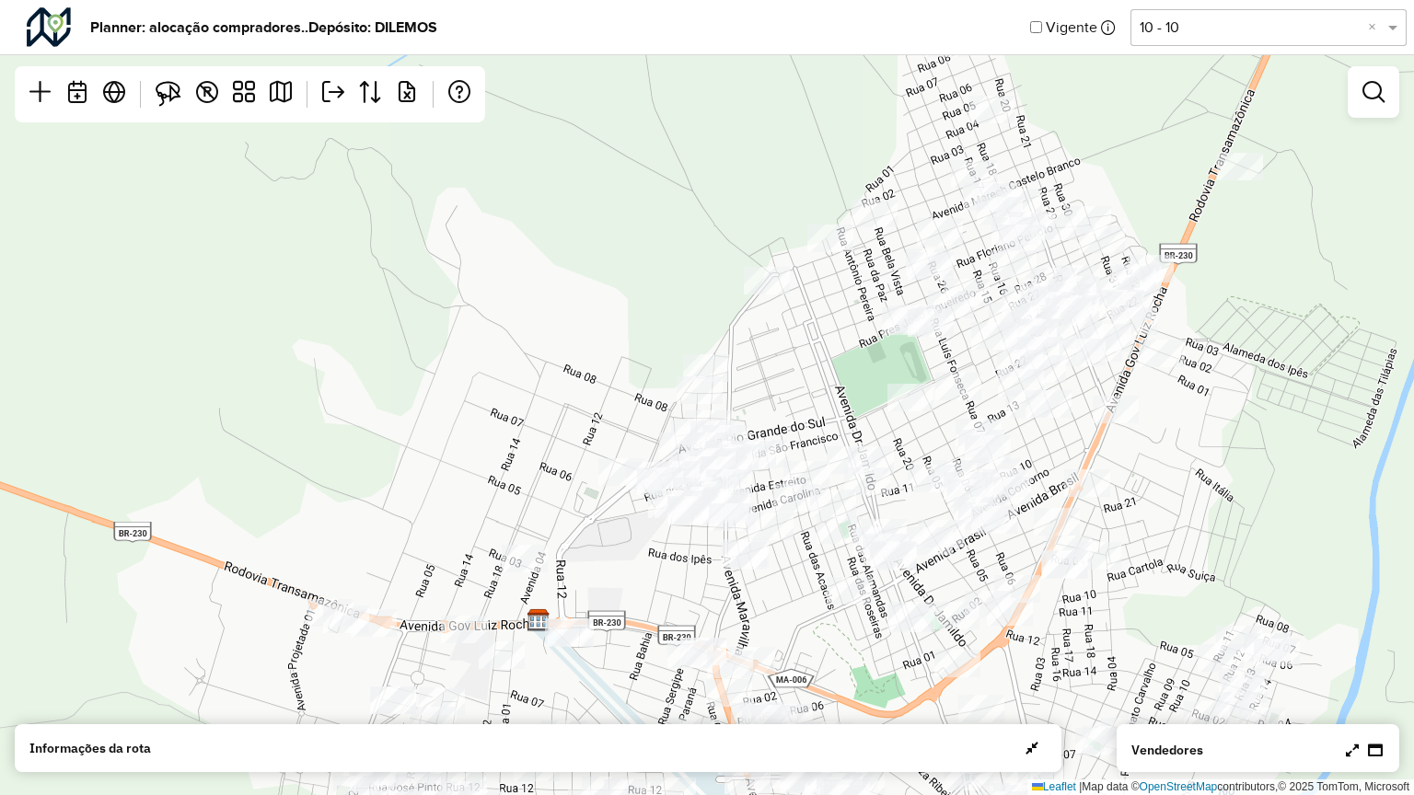
drag, startPoint x: 537, startPoint y: 313, endPoint x: 572, endPoint y: 225, distance: 95.0
click at [572, 225] on div "Leaflet | Map data © OpenStreetMap contributors,© 2025 TomTom, Microsoft" at bounding box center [707, 397] width 1414 height 795
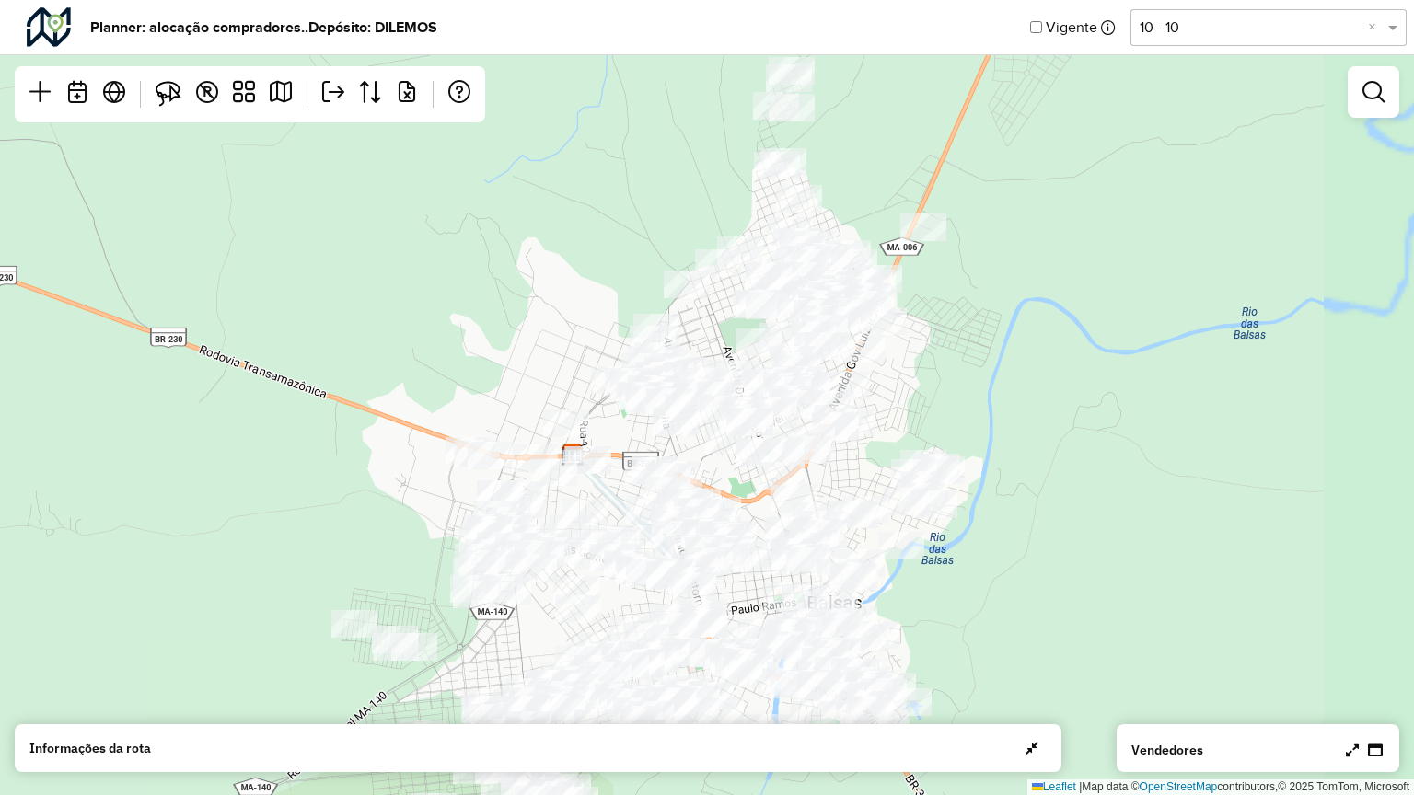
drag, startPoint x: 540, startPoint y: 402, endPoint x: 411, endPoint y: 272, distance: 182.9
click at [385, 261] on div "Leaflet | Map data © OpenStreetMap contributors,© 2025 TomTom, Microsoft" at bounding box center [707, 397] width 1414 height 795
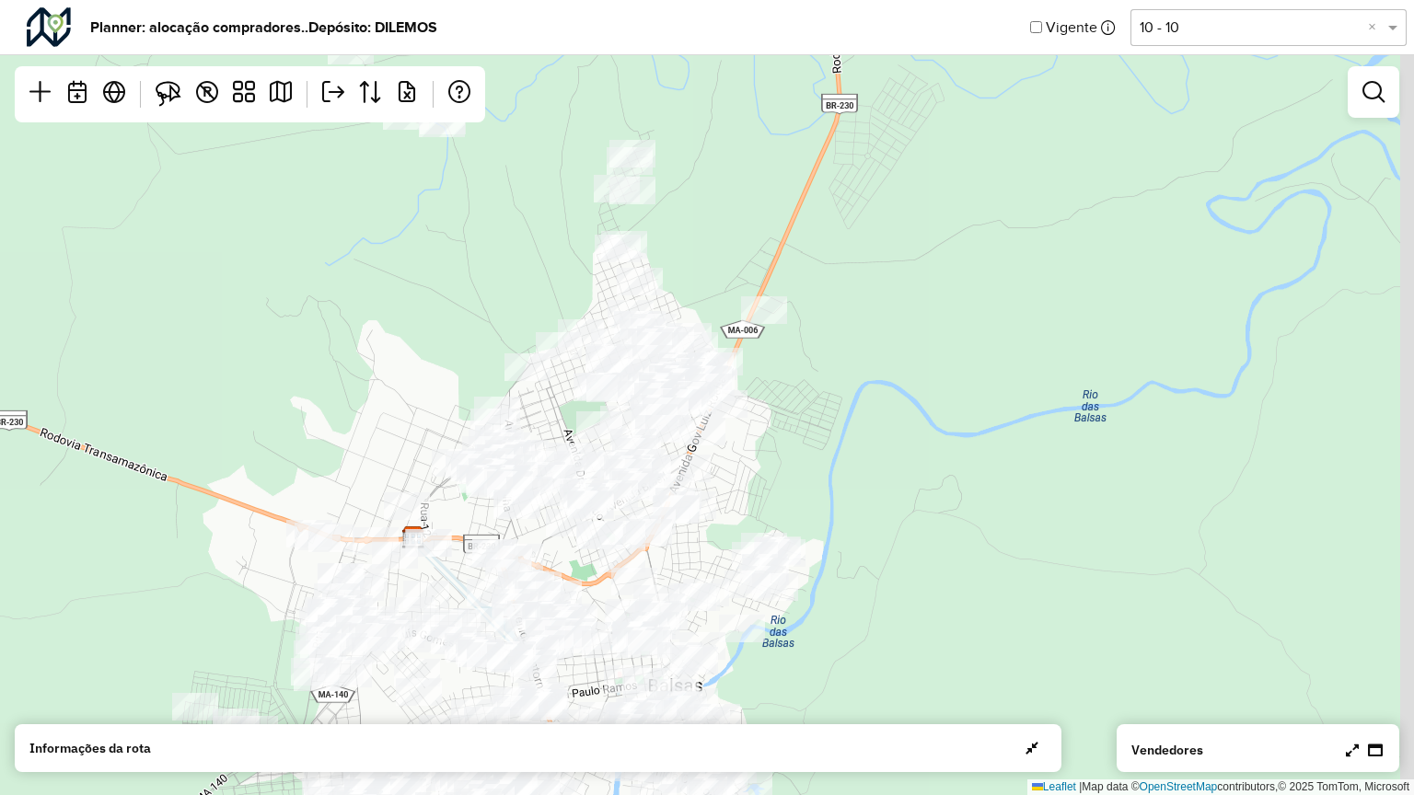
drag, startPoint x: 483, startPoint y: 300, endPoint x: 323, endPoint y: 387, distance: 182.0
click at [323, 387] on div "Leaflet | Map data © OpenStreetMap contributors,© 2025 TomTom, Microsoft" at bounding box center [707, 397] width 1414 height 795
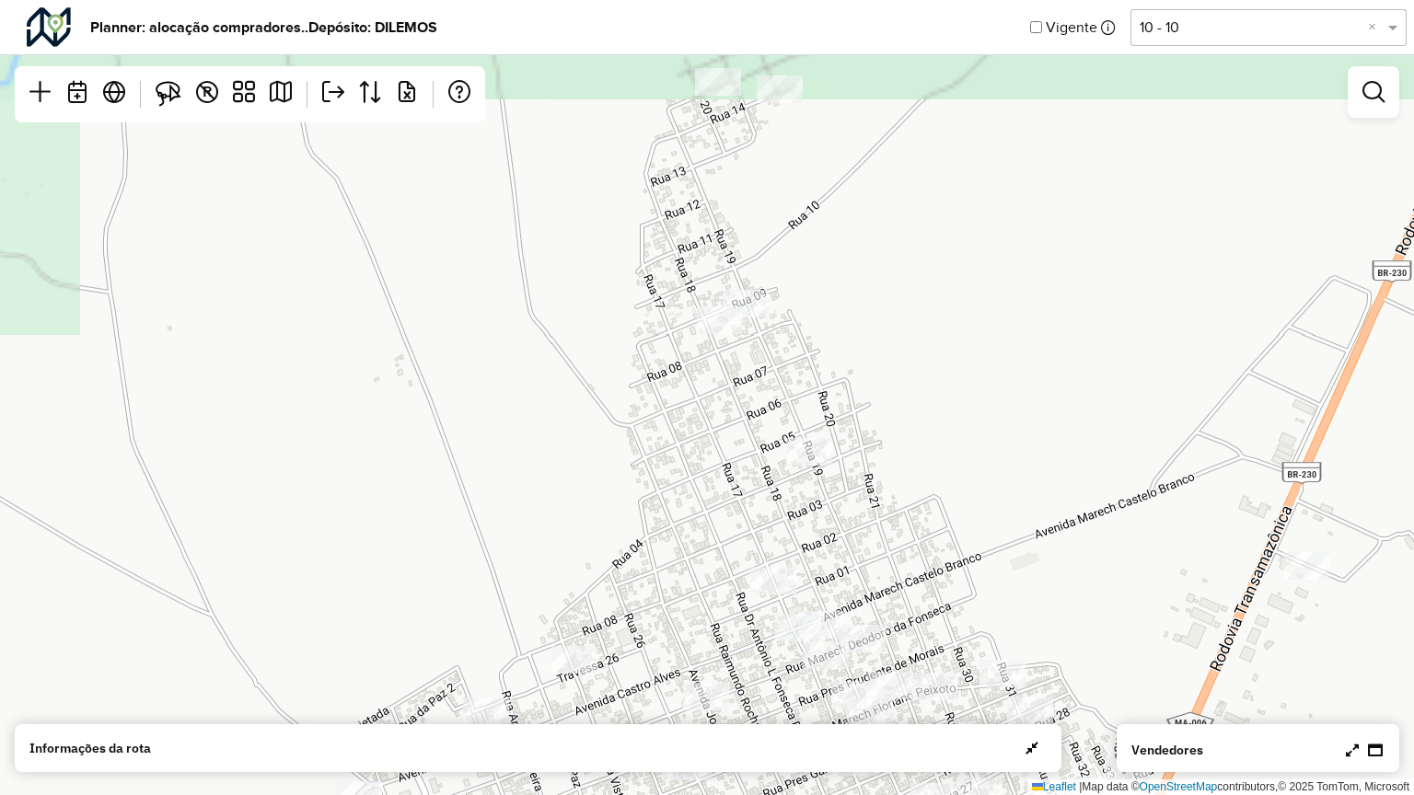
drag, startPoint x: 443, startPoint y: 445, endPoint x: 463, endPoint y: 443, distance: 20.4
click at [443, 483] on div "Leaflet | Map data © OpenStreetMap contributors,© 2025 TomTom, Microsoft" at bounding box center [707, 397] width 1414 height 795
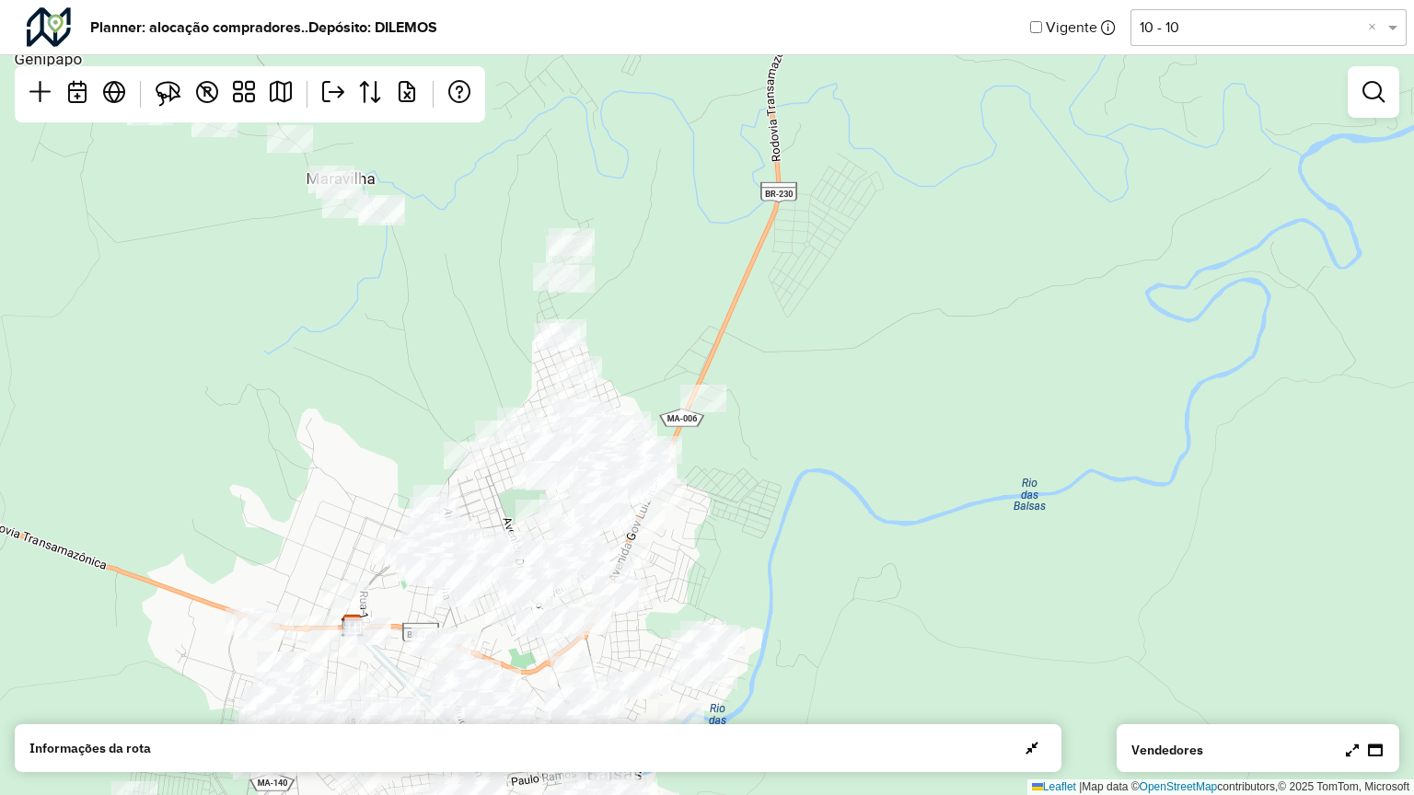
drag, startPoint x: 420, startPoint y: 387, endPoint x: 530, endPoint y: 303, distance: 138.6
click at [530, 303] on div "Leaflet | Map data © OpenStreetMap contributors,© 2025 TomTom, Microsoft" at bounding box center [707, 397] width 1414 height 795
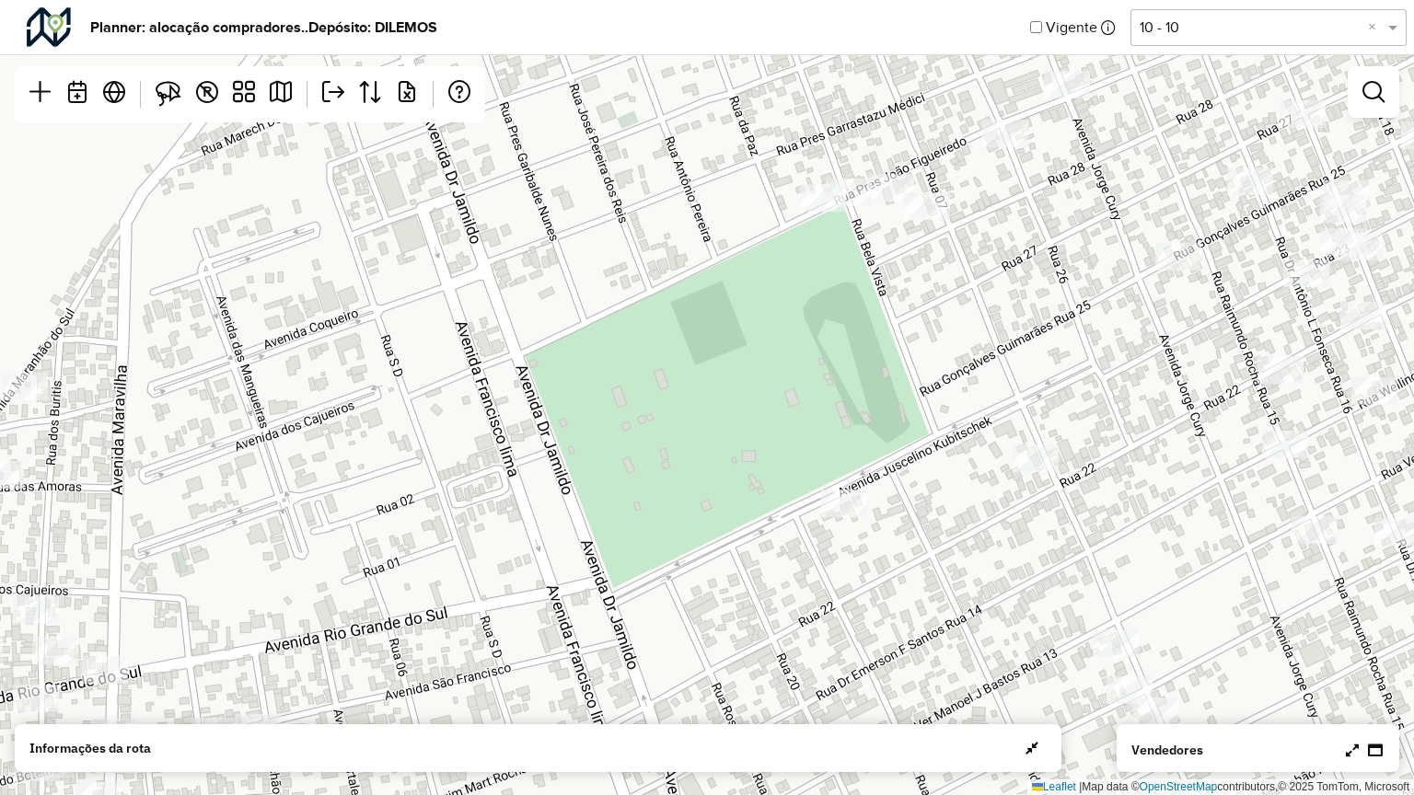
drag, startPoint x: 640, startPoint y: 437, endPoint x: 557, endPoint y: 433, distance: 82.9
click at [557, 433] on div "Leaflet | Map data © OpenStreetMap contributors,© 2025 TomTom, Microsoft" at bounding box center [707, 397] width 1414 height 795
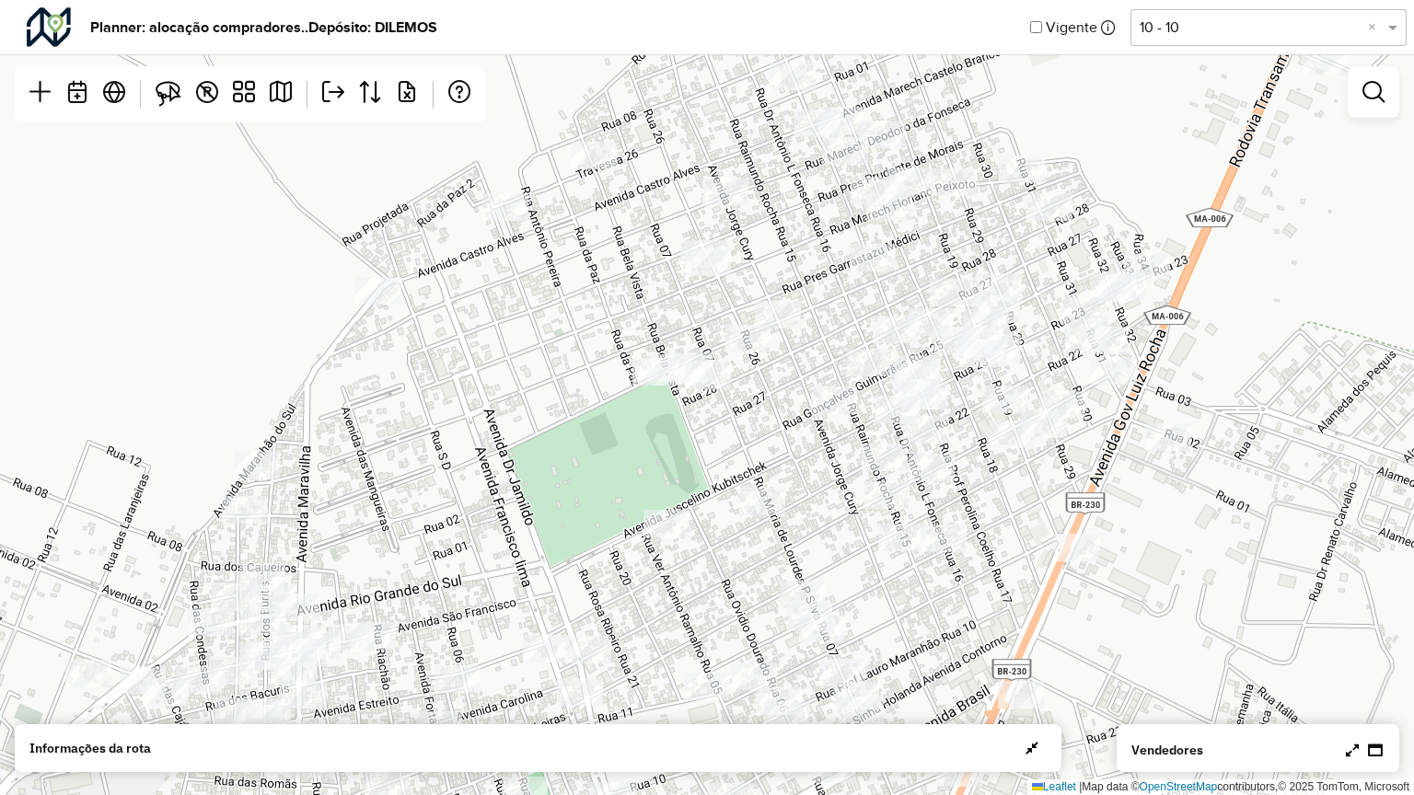
drag, startPoint x: 608, startPoint y: 427, endPoint x: 626, endPoint y: 486, distance: 61.4
click at [626, 486] on div "Leaflet | Map data © OpenStreetMap contributors,© 2025 TomTom, Microsoft" at bounding box center [707, 397] width 1414 height 795
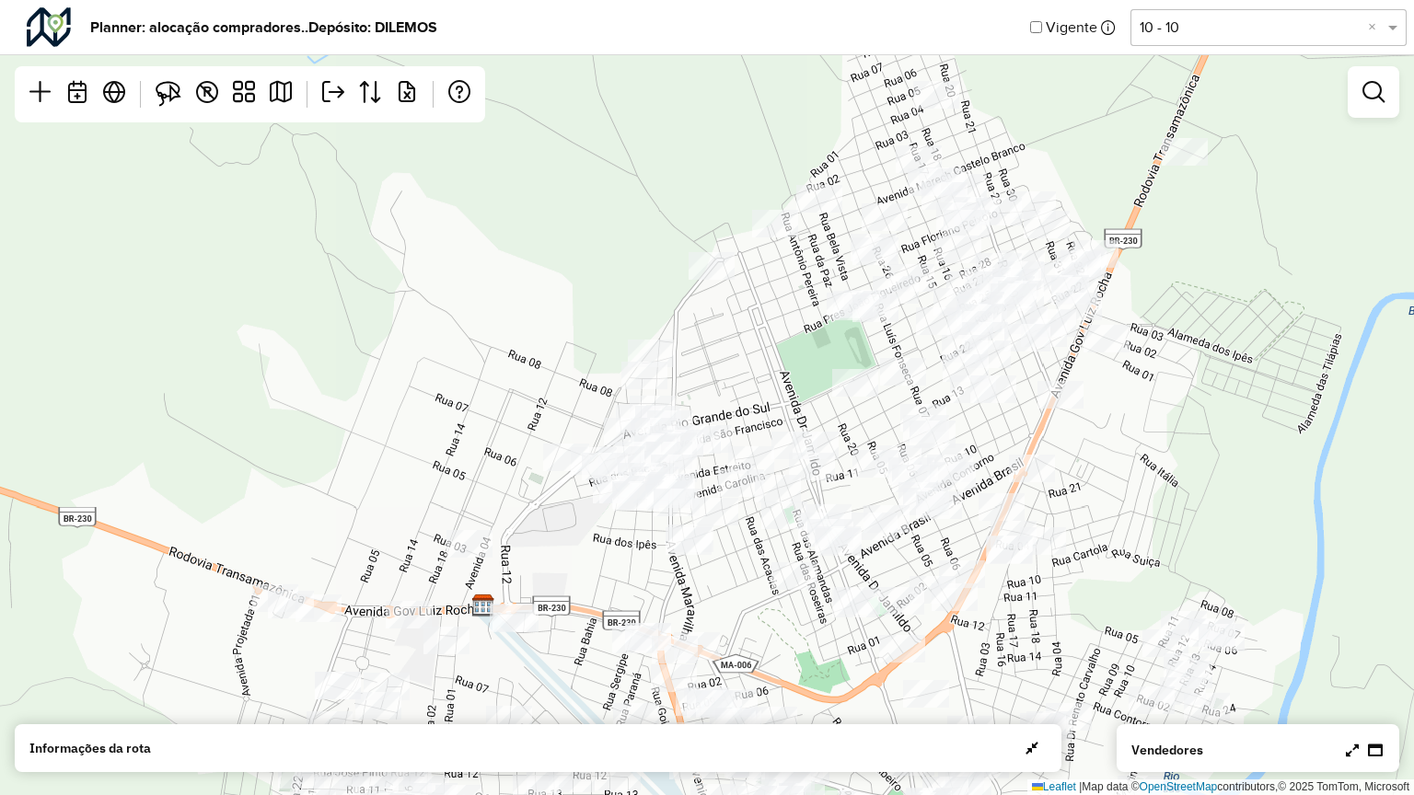
drag, startPoint x: 317, startPoint y: 327, endPoint x: 622, endPoint y: 260, distance: 312.6
click at [622, 260] on div "Leaflet | Map data © OpenStreetMap contributors,© 2025 TomTom, Microsoft" at bounding box center [707, 397] width 1414 height 795
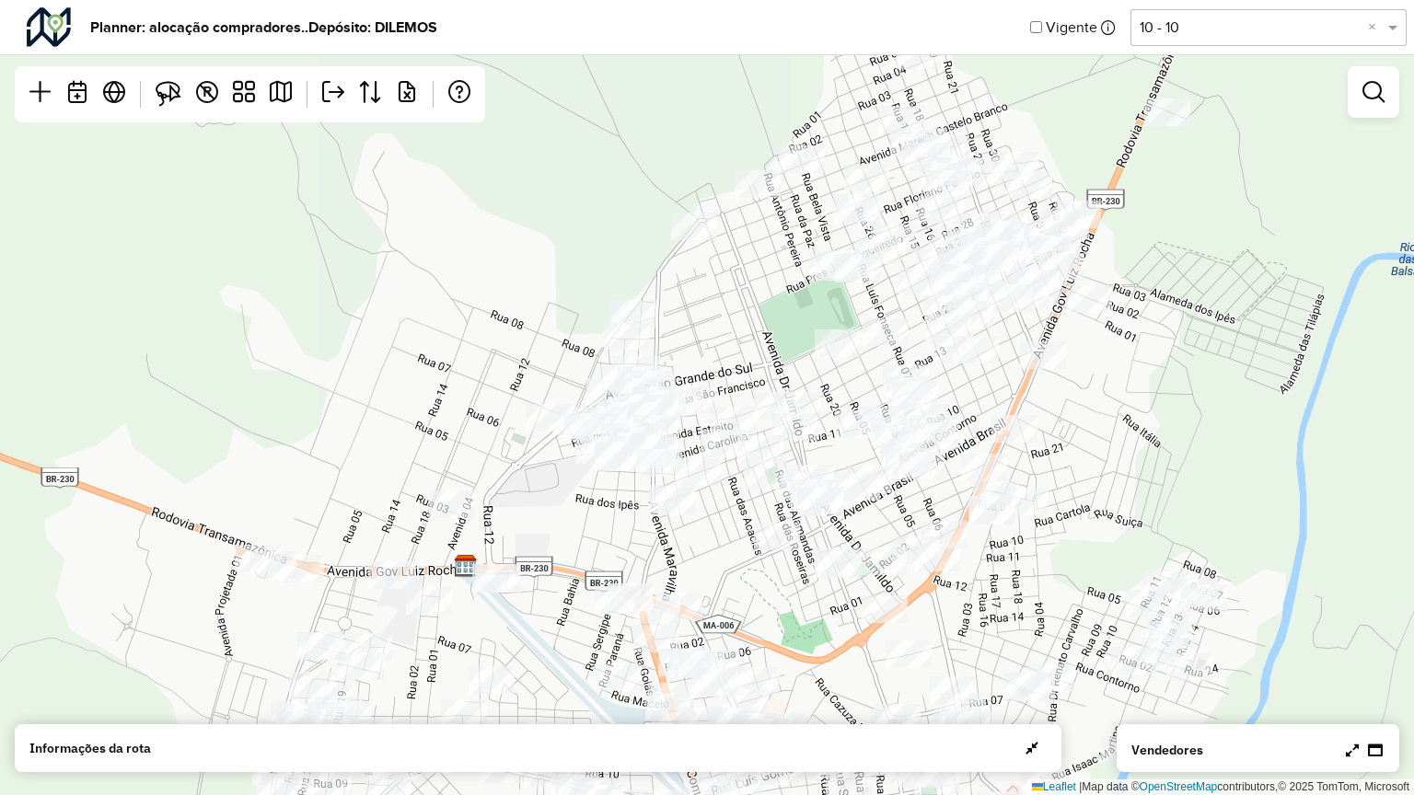
drag, startPoint x: 731, startPoint y: 415, endPoint x: 717, endPoint y: 417, distance: 13.9
click at [717, 417] on div "Leaflet | Map data © OpenStreetMap contributors,© 2025 TomTom, Microsoft" at bounding box center [707, 397] width 1414 height 795
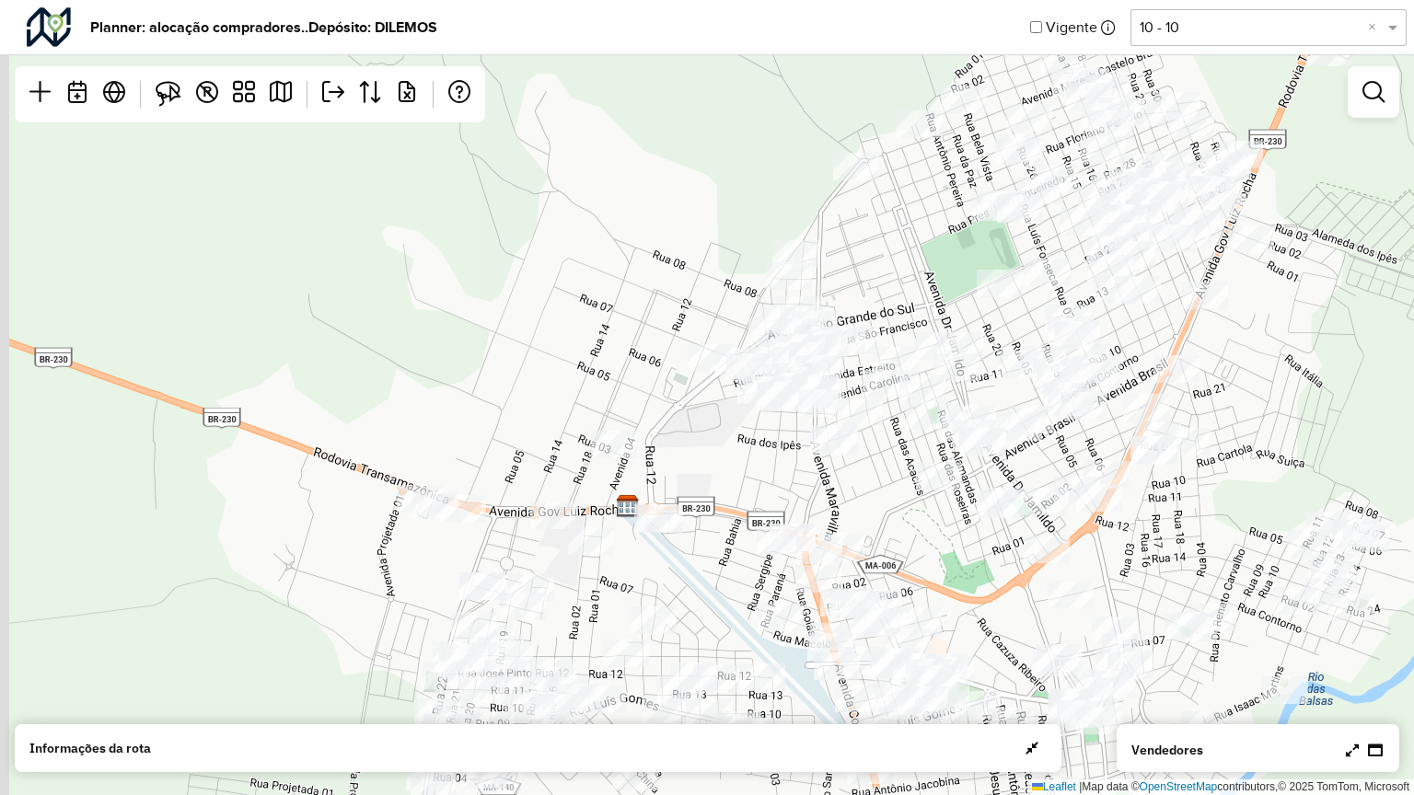
drag, startPoint x: 446, startPoint y: 449, endPoint x: 615, endPoint y: 329, distance: 206.6
click at [615, 329] on div "Leaflet | Map data © OpenStreetMap contributors,© 2025 TomTom, Microsoft" at bounding box center [707, 397] width 1414 height 795
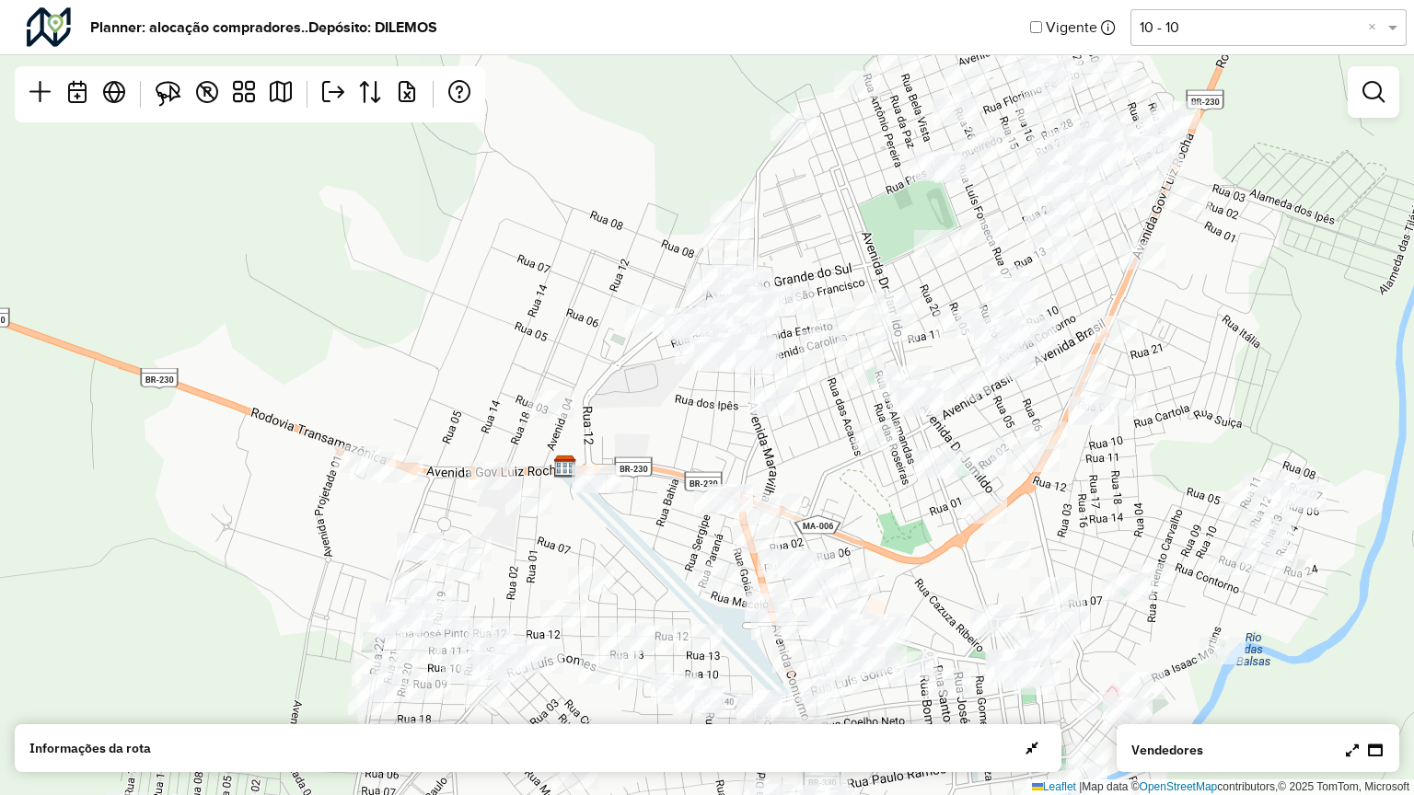
drag, startPoint x: 650, startPoint y: 317, endPoint x: 578, endPoint y: 297, distance: 74.3
click at [578, 297] on div "Leaflet | Map data © OpenStreetMap contributors,© 2025 TomTom, Microsoft" at bounding box center [707, 397] width 1414 height 795
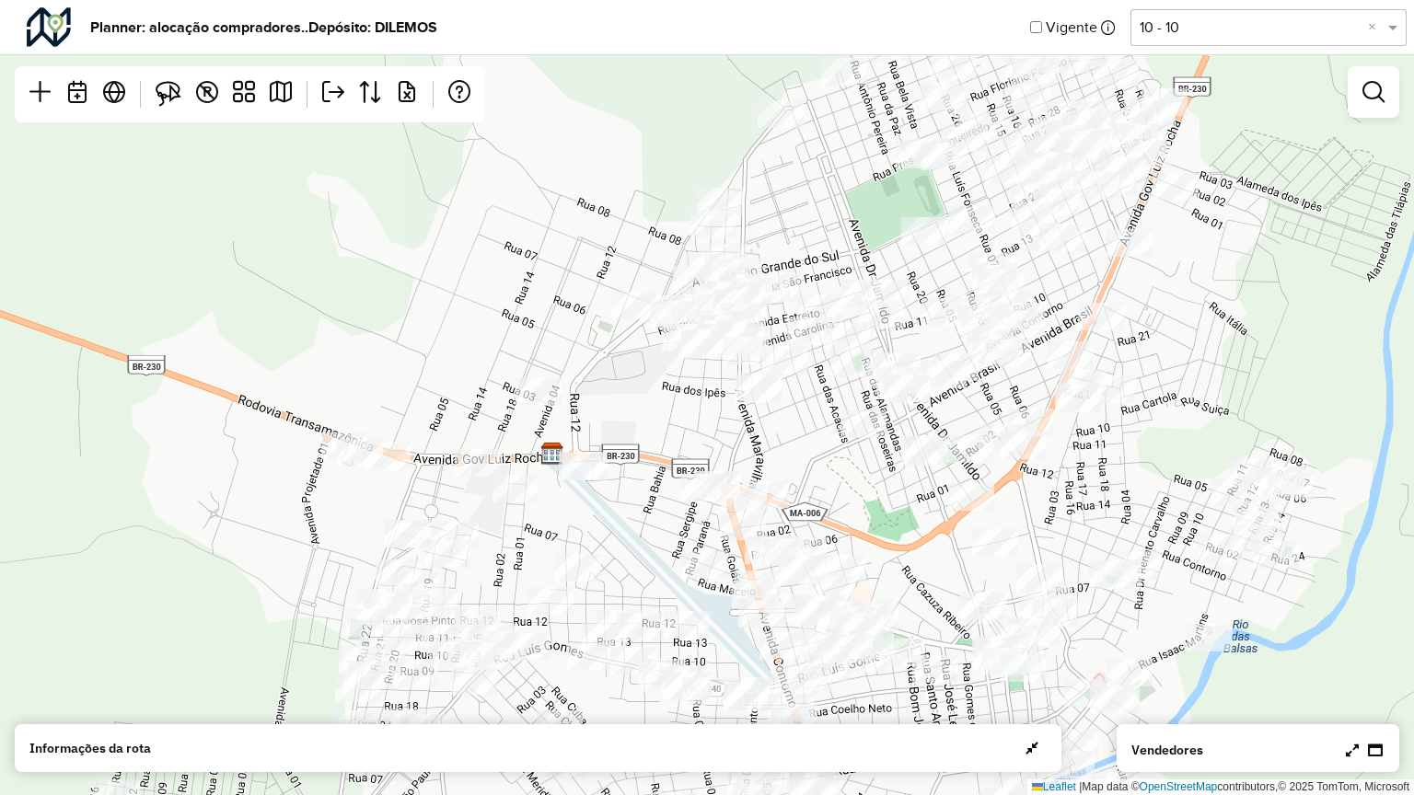
drag, startPoint x: 499, startPoint y: 275, endPoint x: 490, endPoint y: 267, distance: 12.4
click at [490, 267] on div "Leaflet | Map data © OpenStreetMap contributors,© 2025 TomTom, Microsoft" at bounding box center [707, 397] width 1414 height 795
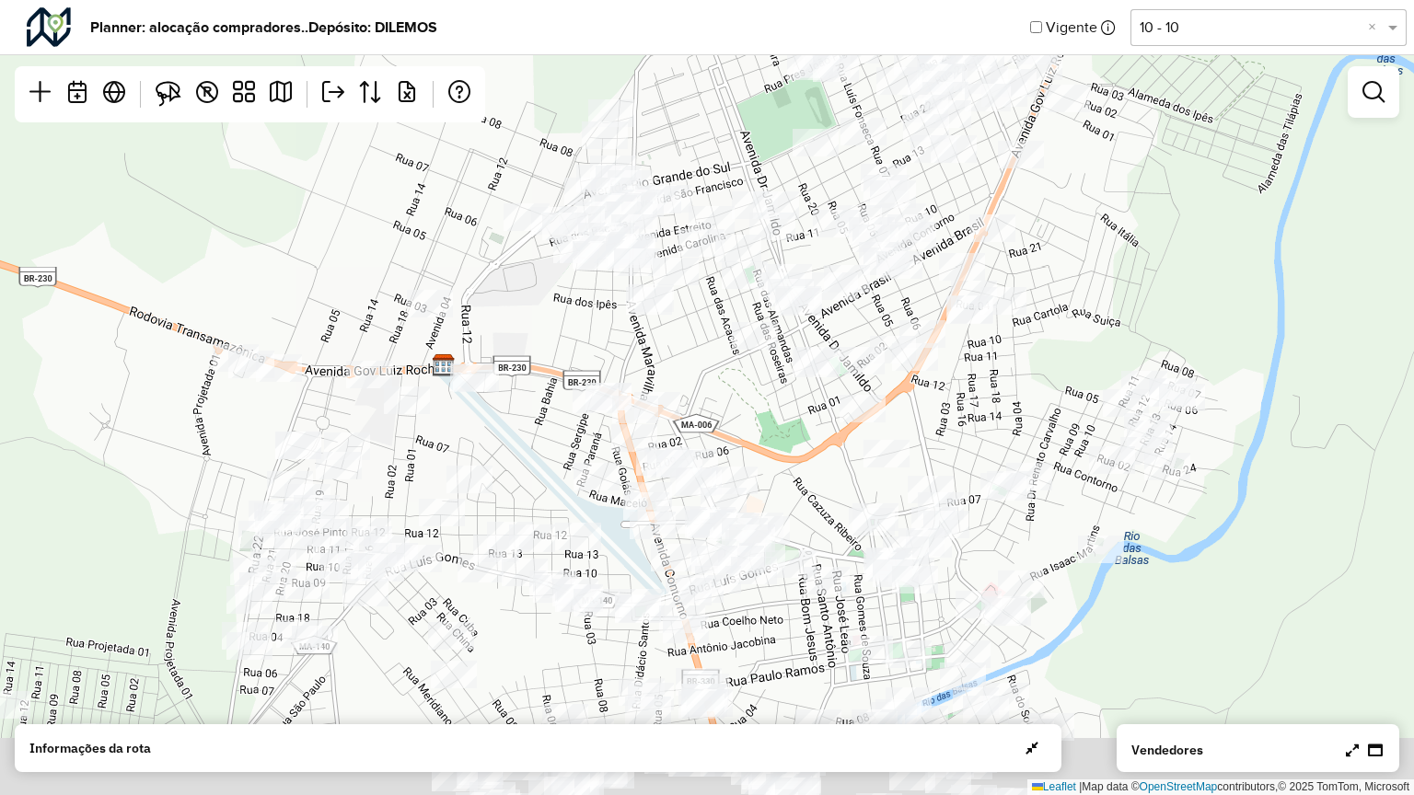
drag, startPoint x: 846, startPoint y: 225, endPoint x: 746, endPoint y: 144, distance: 127.6
click at [746, 144] on div "Leaflet | Map data © OpenStreetMap contributors,© 2025 TomTom, Microsoft" at bounding box center [707, 397] width 1414 height 795
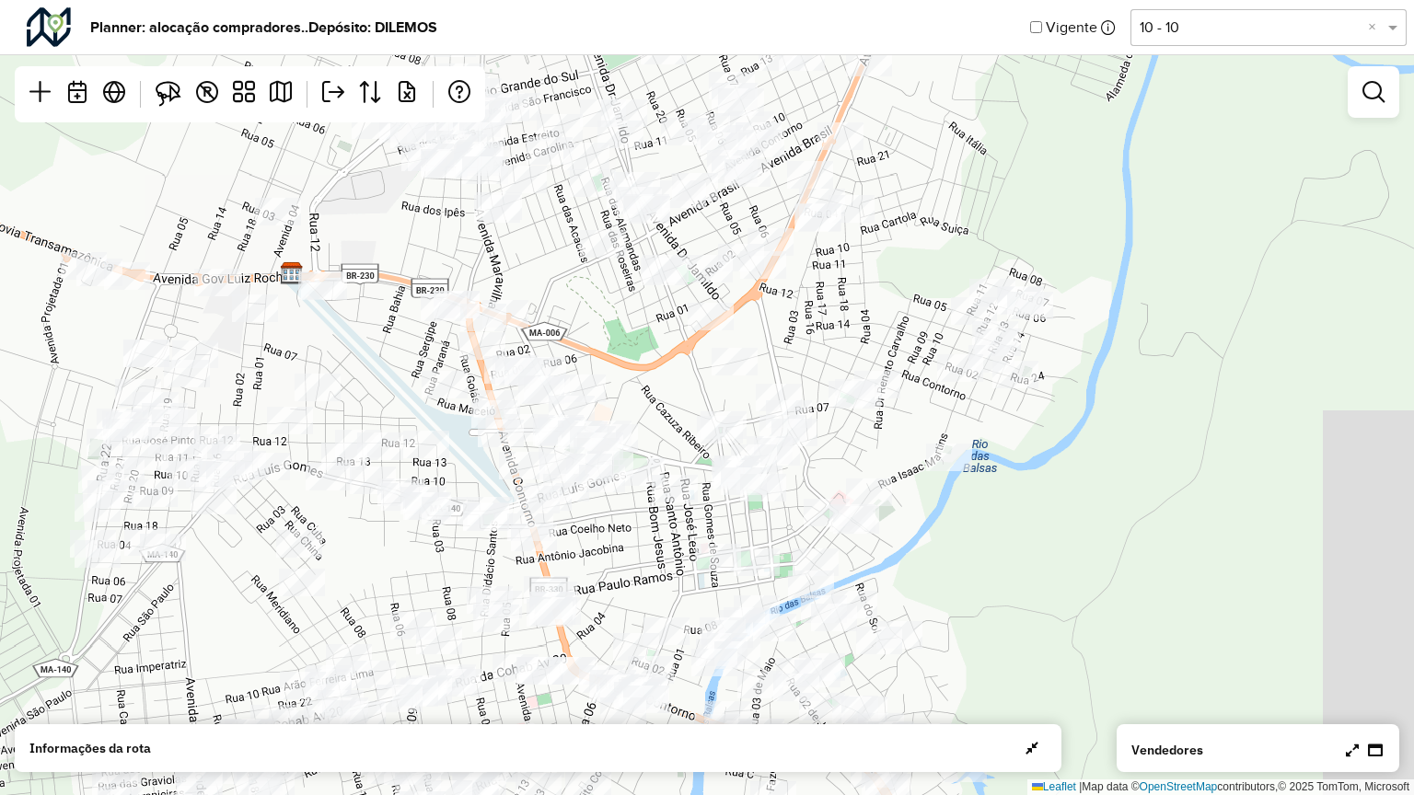
drag, startPoint x: 983, startPoint y: 309, endPoint x: 861, endPoint y: 238, distance: 140.6
click at [861, 238] on div "Leaflet | Map data © OpenStreetMap contributors,© 2025 TomTom, Microsoft" at bounding box center [707, 397] width 1414 height 795
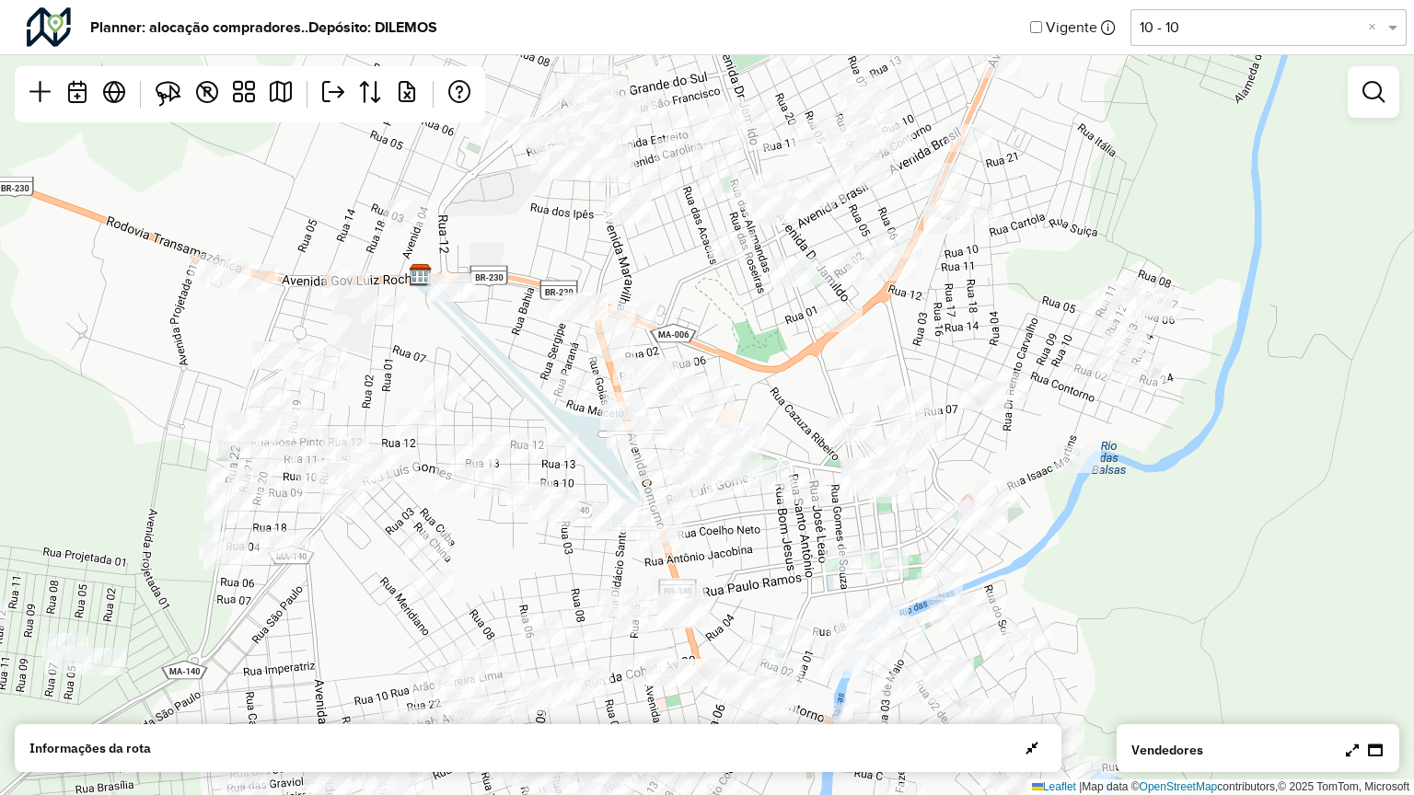
drag, startPoint x: 650, startPoint y: 316, endPoint x: 770, endPoint y: 405, distance: 150.0
click at [770, 405] on div "Leaflet | Map data © OpenStreetMap contributors,© 2025 TomTom, Microsoft" at bounding box center [707, 397] width 1414 height 795
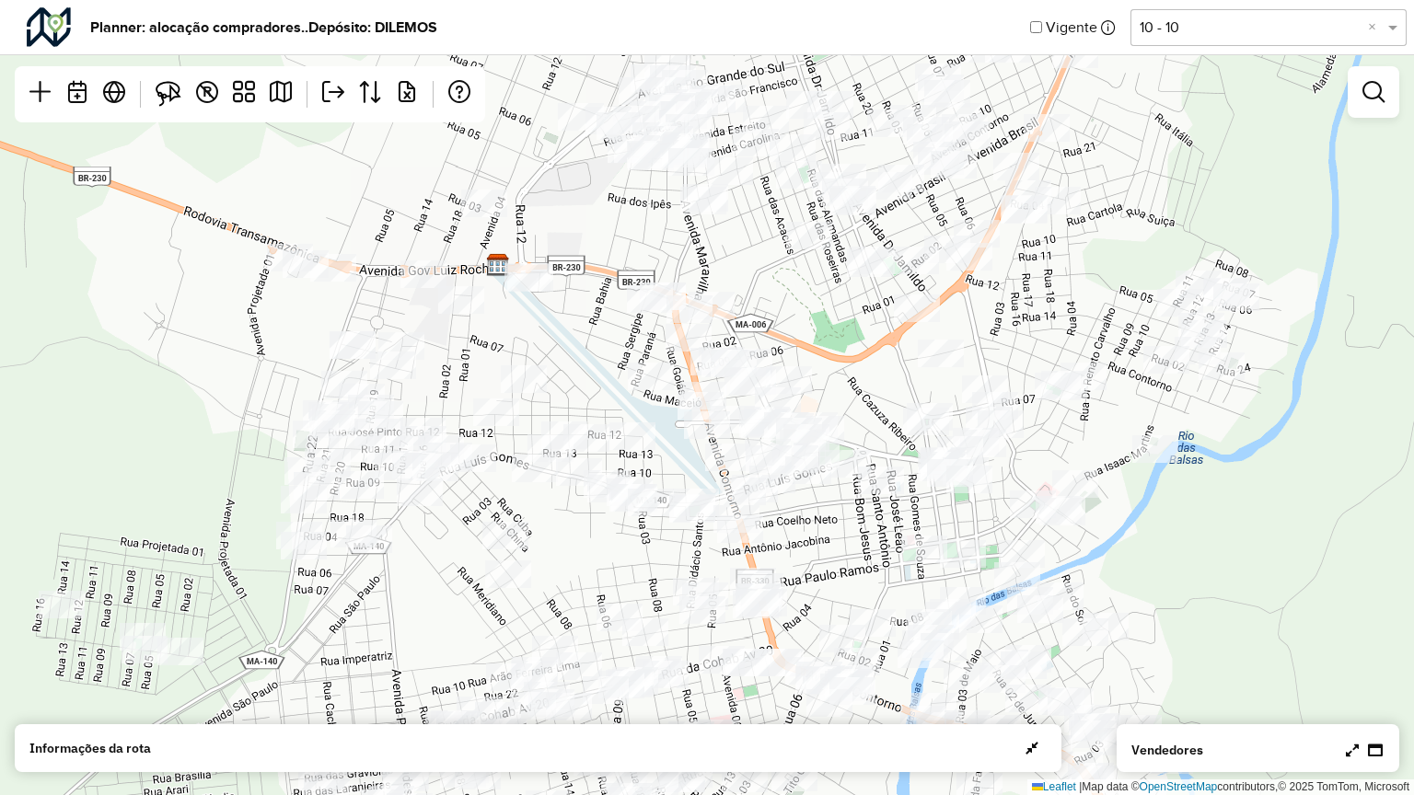
drag, startPoint x: 744, startPoint y: 372, endPoint x: 810, endPoint y: 362, distance: 67.0
click at [810, 362] on div "Leaflet | Map data © OpenStreetMap contributors,© 2025 TomTom, Microsoft" at bounding box center [707, 397] width 1414 height 795
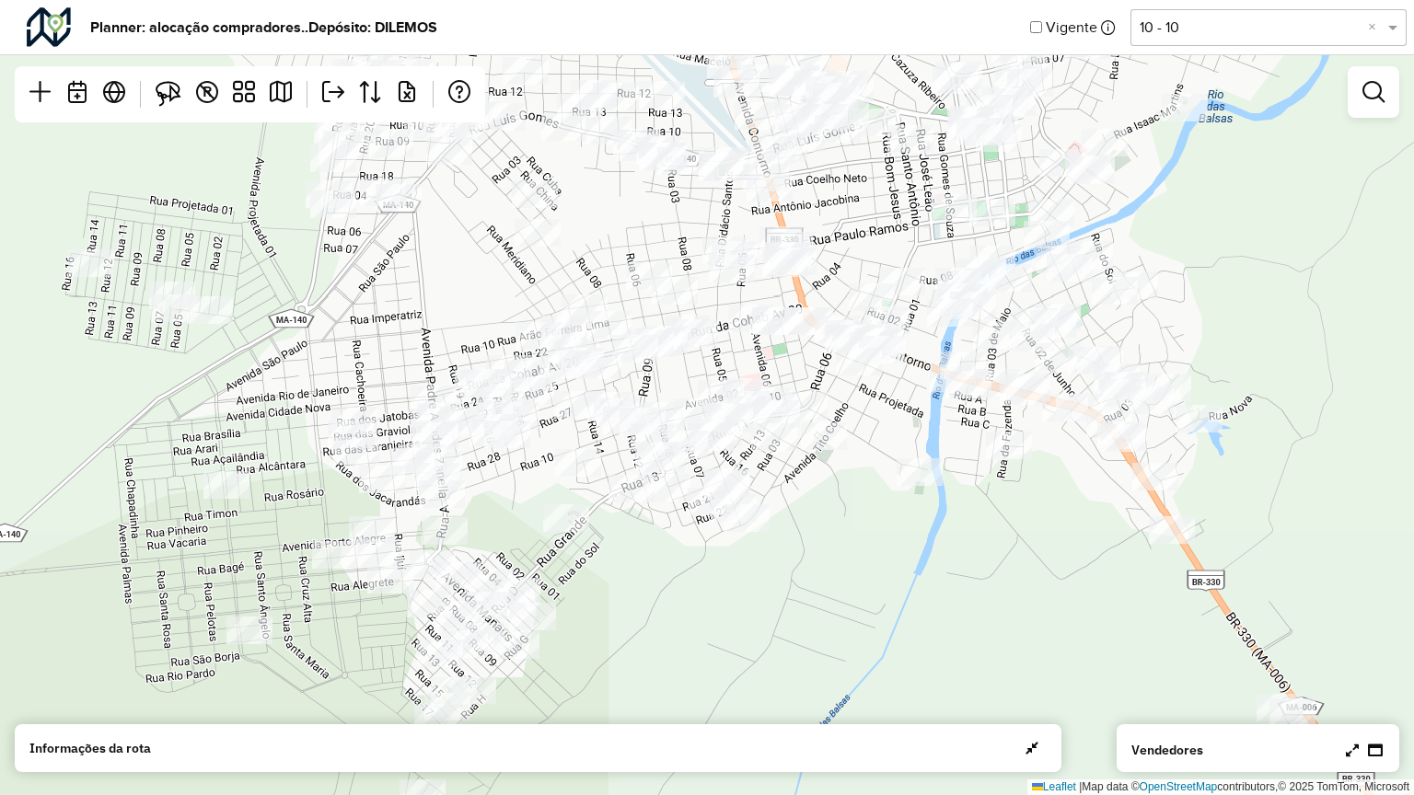
drag, startPoint x: 620, startPoint y: 267, endPoint x: 620, endPoint y: 248, distance: 18.4
click at [620, 248] on div "Leaflet | Map data © OpenStreetMap contributors,© 2025 TomTom, Microsoft" at bounding box center [707, 397] width 1414 height 795
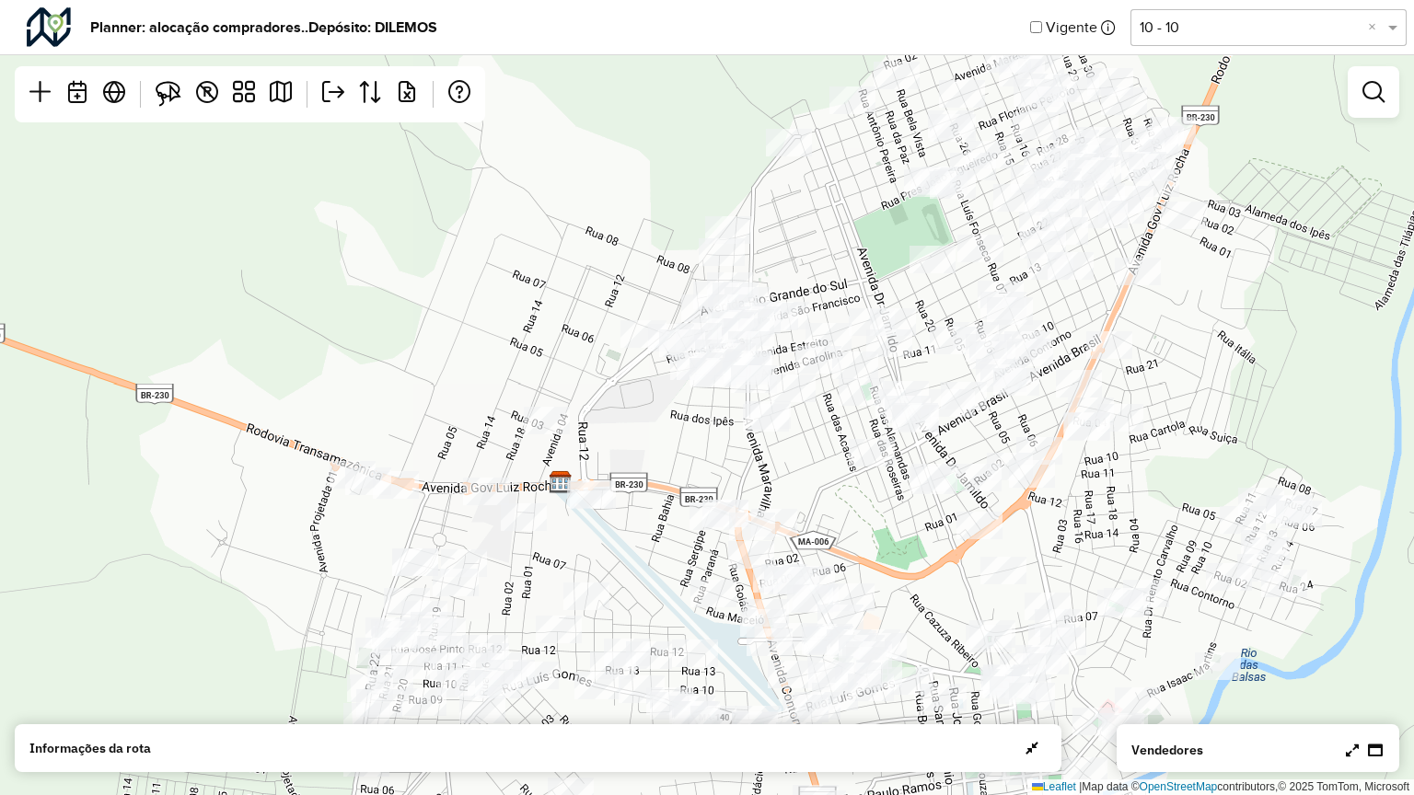
drag, startPoint x: 798, startPoint y: 280, endPoint x: 784, endPoint y: 450, distance: 170.8
click at [786, 463] on div "Leaflet | Map data © OpenStreetMap contributors,© 2025 TomTom, Microsoft" at bounding box center [707, 397] width 1414 height 795
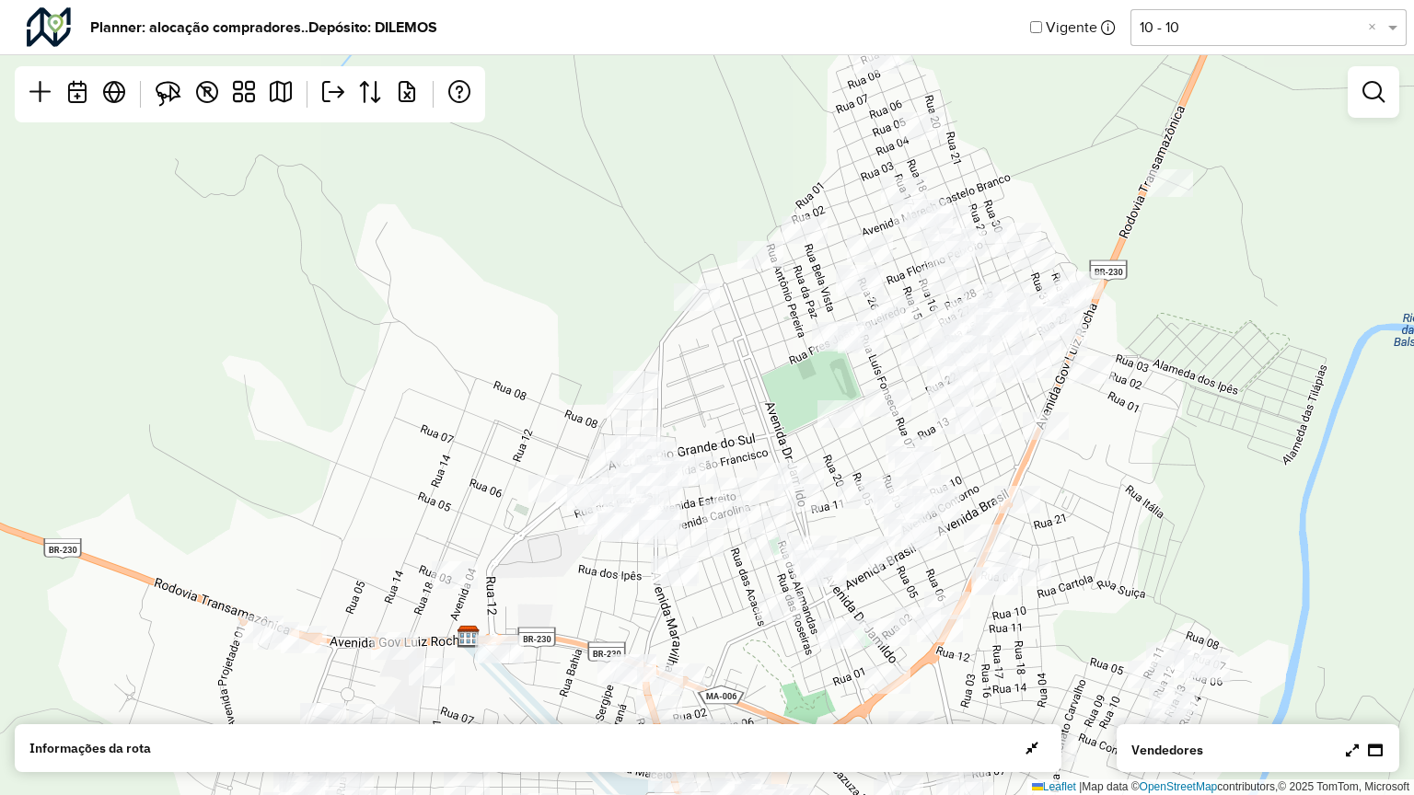
drag, startPoint x: 853, startPoint y: 270, endPoint x: 762, endPoint y: 361, distance: 128.8
click at [762, 361] on div "Leaflet | Map data © OpenStreetMap contributors,© 2025 TomTom, Microsoft" at bounding box center [707, 397] width 1414 height 795
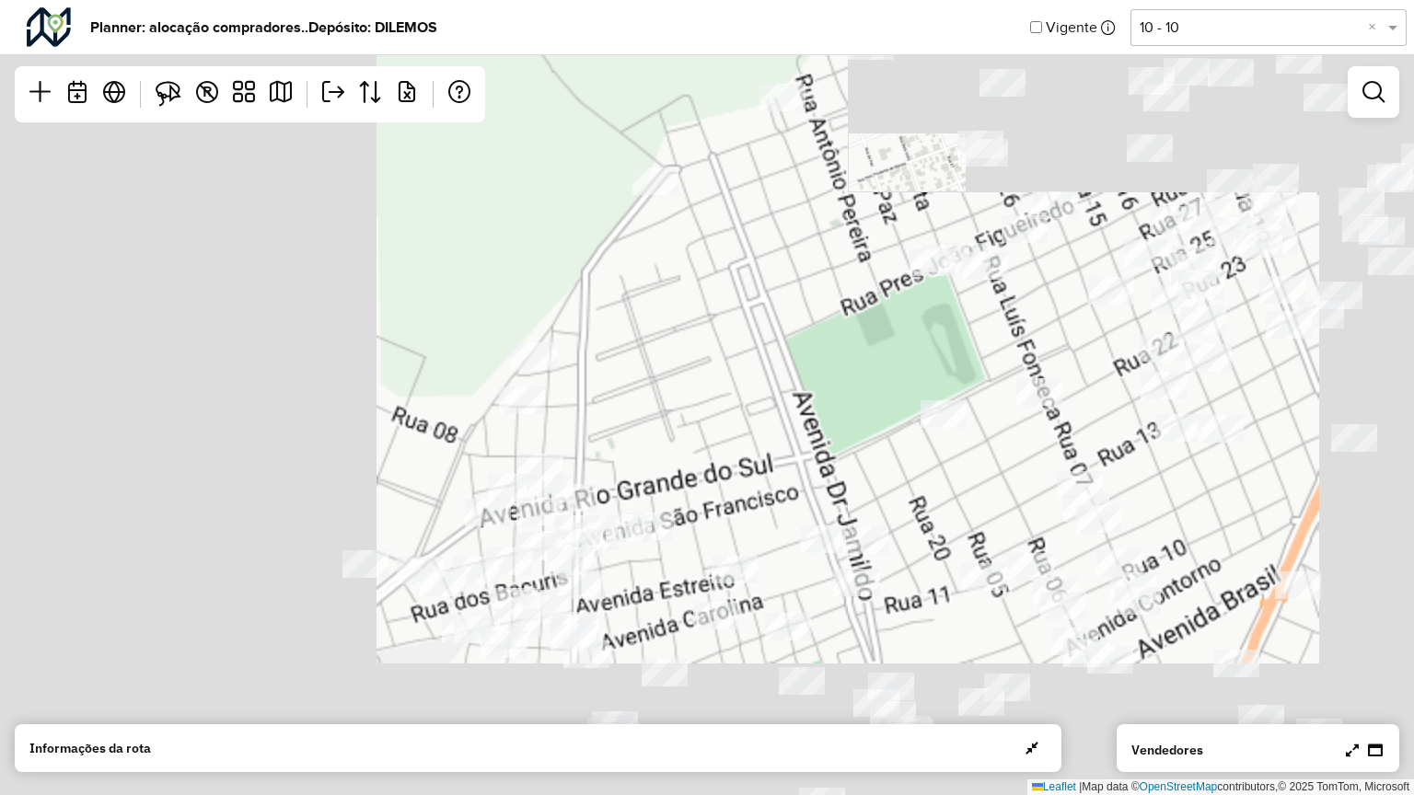
drag, startPoint x: 771, startPoint y: 260, endPoint x: 752, endPoint y: 268, distance: 21.0
click at [772, 230] on div "Leaflet | Map data © OpenStreetMap contributors,© 2025 TomTom, Microsoft" at bounding box center [707, 397] width 1414 height 795
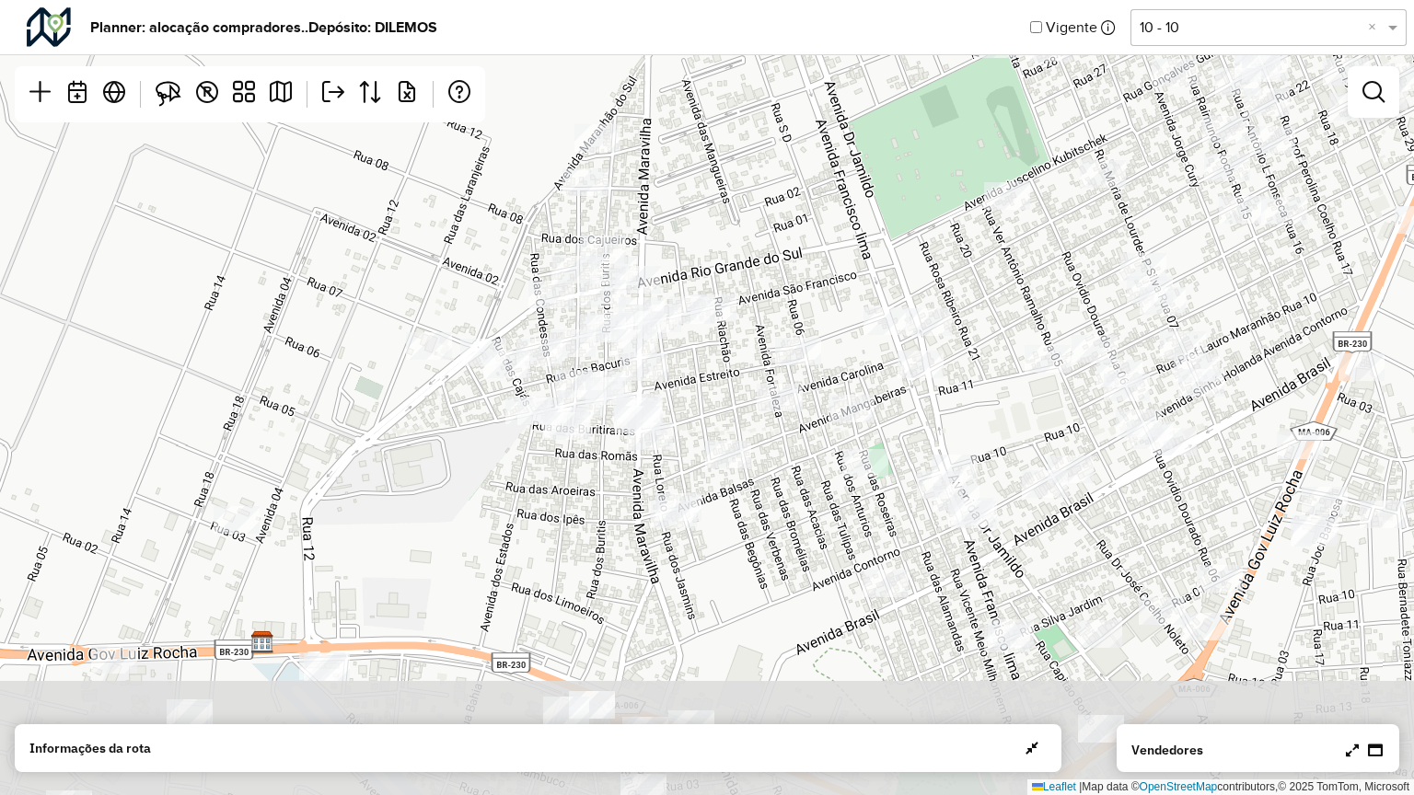
drag, startPoint x: 617, startPoint y: 427, endPoint x: 677, endPoint y: 239, distance: 197.3
click at [677, 239] on div "Leaflet | Map data © OpenStreetMap contributors,© 2025 TomTom, Microsoft" at bounding box center [707, 397] width 1414 height 795
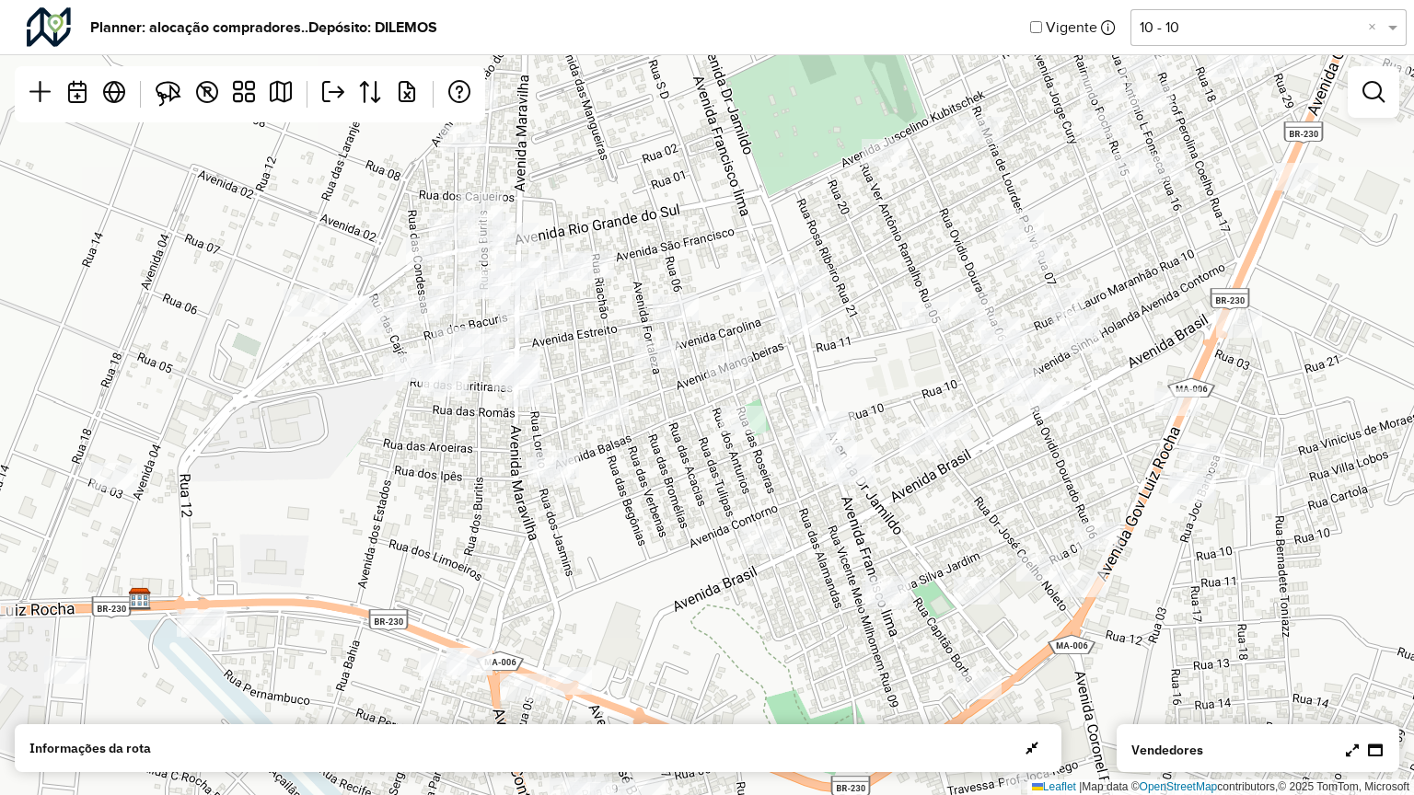
drag, startPoint x: 815, startPoint y: 272, endPoint x: 693, endPoint y: 229, distance: 129.8
click at [693, 229] on div "Leaflet | Map data © OpenStreetMap contributors,© 2025 TomTom, Microsoft" at bounding box center [707, 397] width 1414 height 795
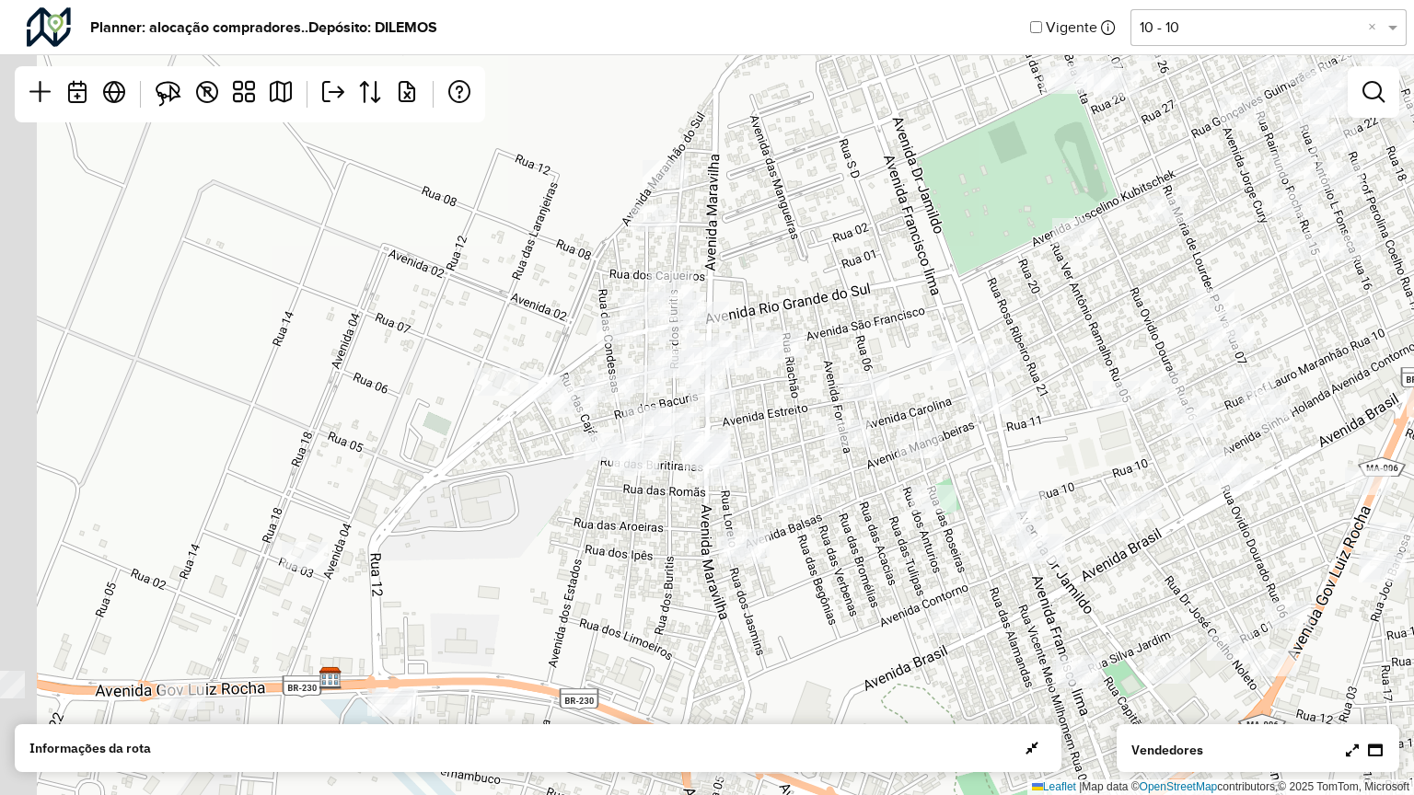
drag, startPoint x: 627, startPoint y: 201, endPoint x: 865, endPoint y: 272, distance: 248.9
click at [865, 272] on div "Leaflet | Map data © OpenStreetMap contributors,© 2025 TomTom, Microsoft" at bounding box center [707, 397] width 1414 height 795
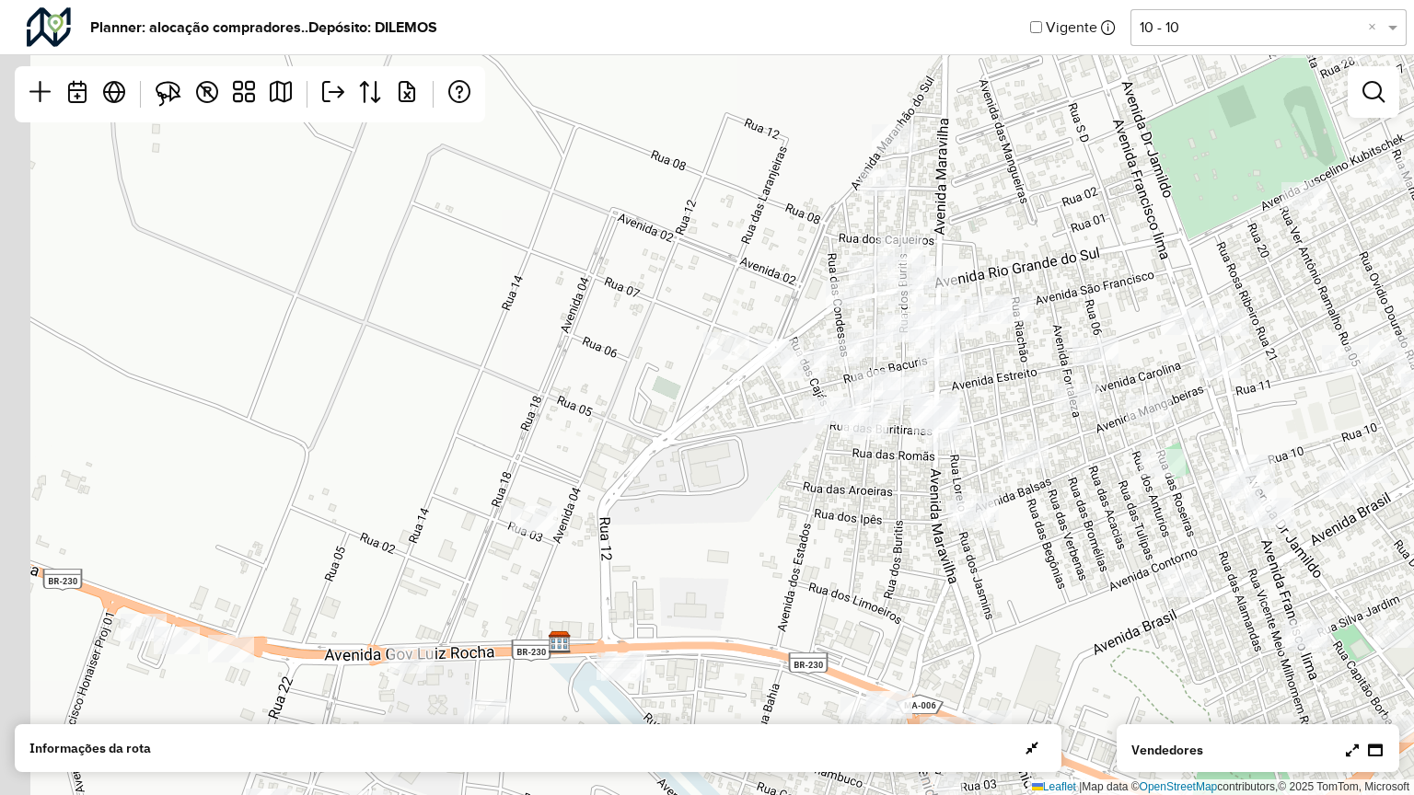
drag, startPoint x: 522, startPoint y: 283, endPoint x: 714, endPoint y: 254, distance: 194.6
click at [714, 254] on div "Leaflet | Map data © OpenStreetMap contributors,© 2025 TomTom, Microsoft" at bounding box center [707, 397] width 1414 height 795
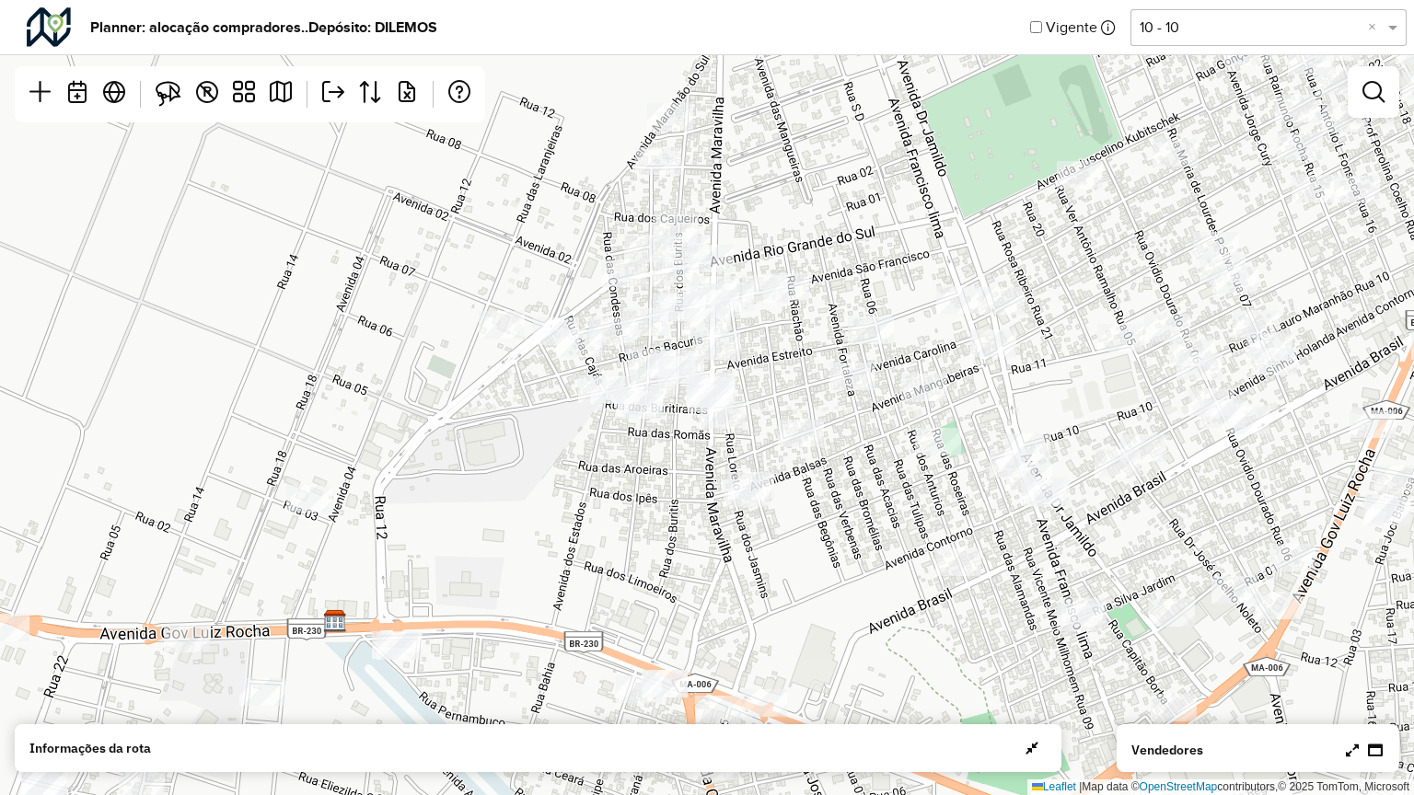
drag, startPoint x: 714, startPoint y: 254, endPoint x: 475, endPoint y: 233, distance: 240.2
click at [475, 233] on div "Leaflet | Map data © OpenStreetMap contributors,© 2025 TomTom, Microsoft" at bounding box center [707, 397] width 1414 height 795
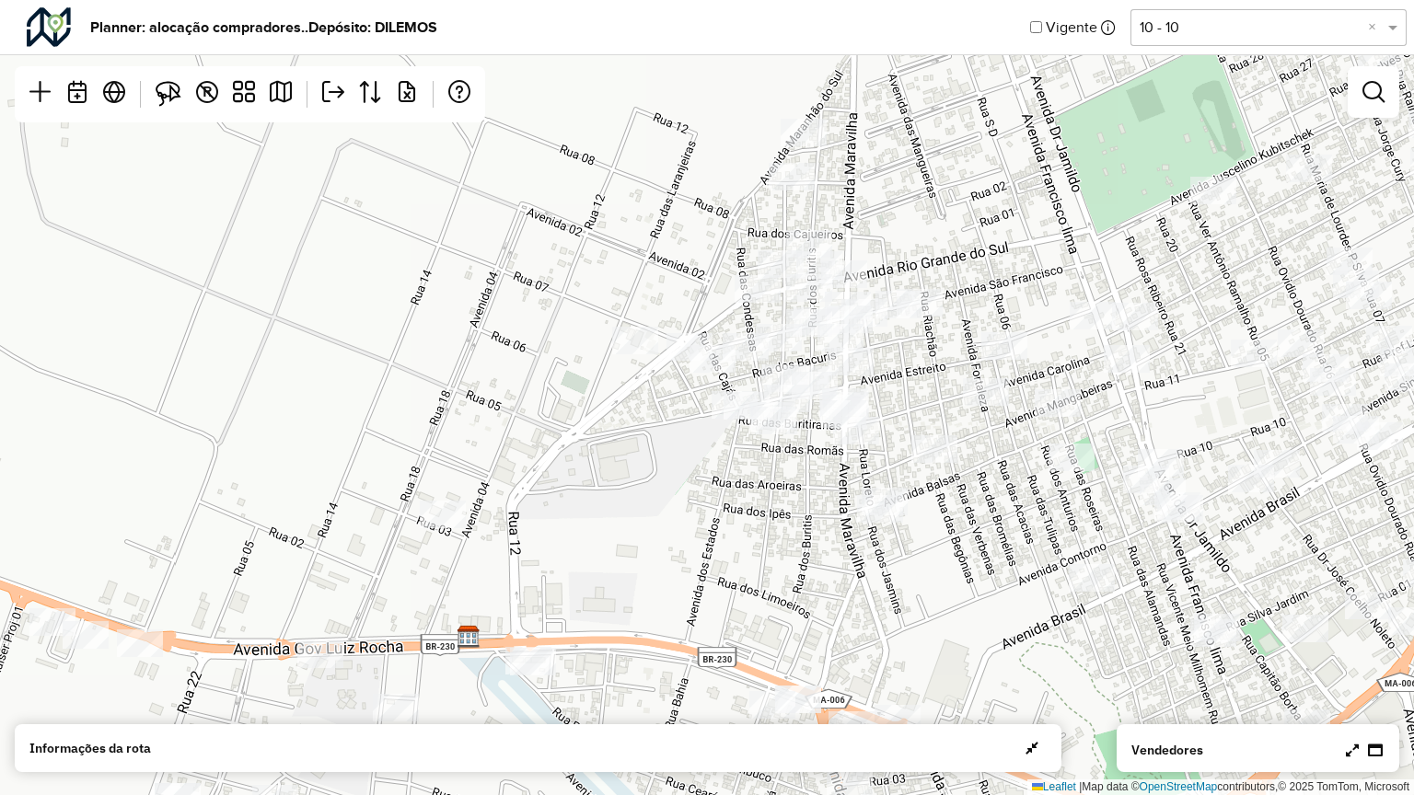
drag, startPoint x: 475, startPoint y: 233, endPoint x: 512, endPoint y: 265, distance: 48.9
click at [512, 265] on div "Leaflet | Map data © OpenStreetMap contributors,© 2025 TomTom, Microsoft" at bounding box center [707, 397] width 1414 height 795
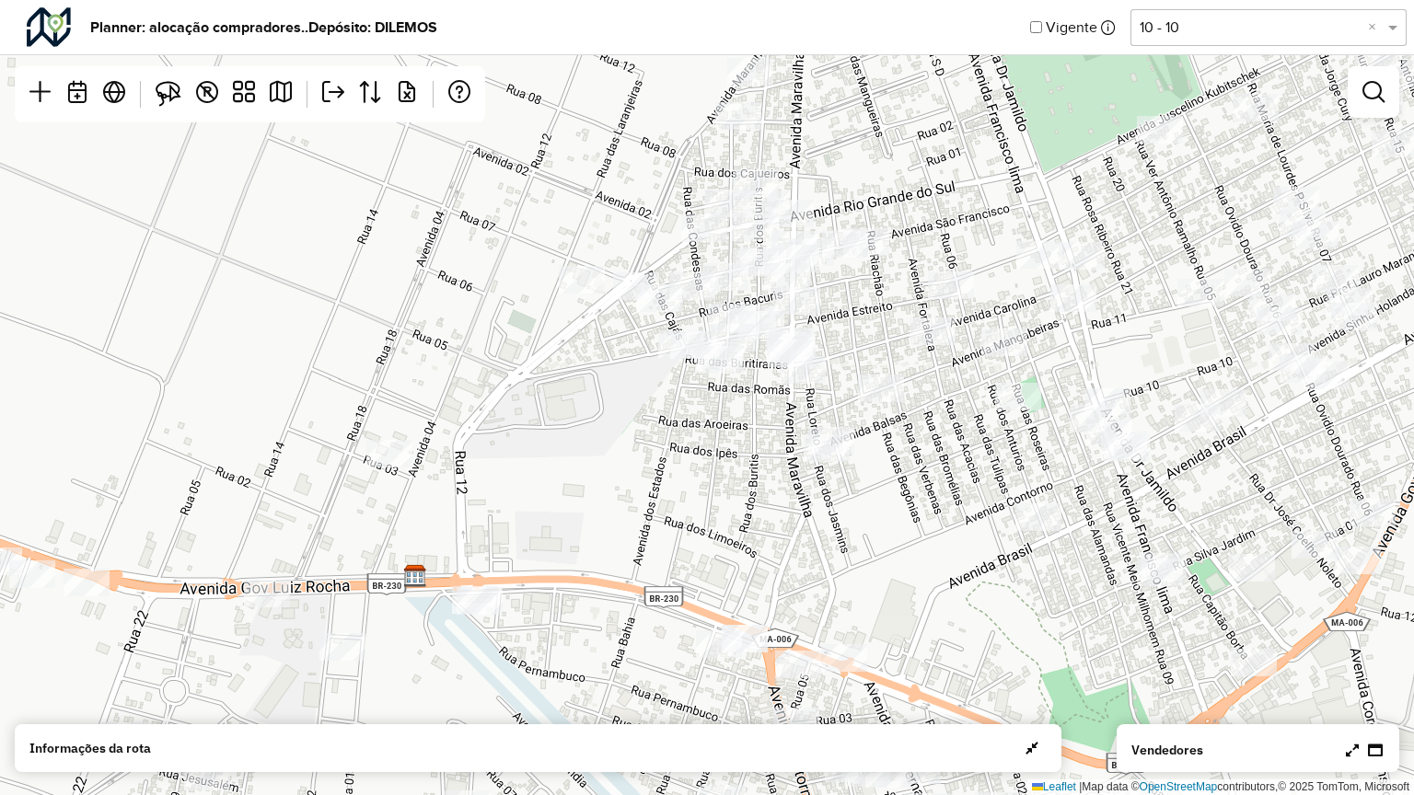
drag, startPoint x: 512, startPoint y: 265, endPoint x: 561, endPoint y: 186, distance: 93.5
click at [561, 186] on div "Leaflet | Map data © OpenStreetMap contributors,© 2025 TomTom, Microsoft" at bounding box center [707, 397] width 1414 height 795
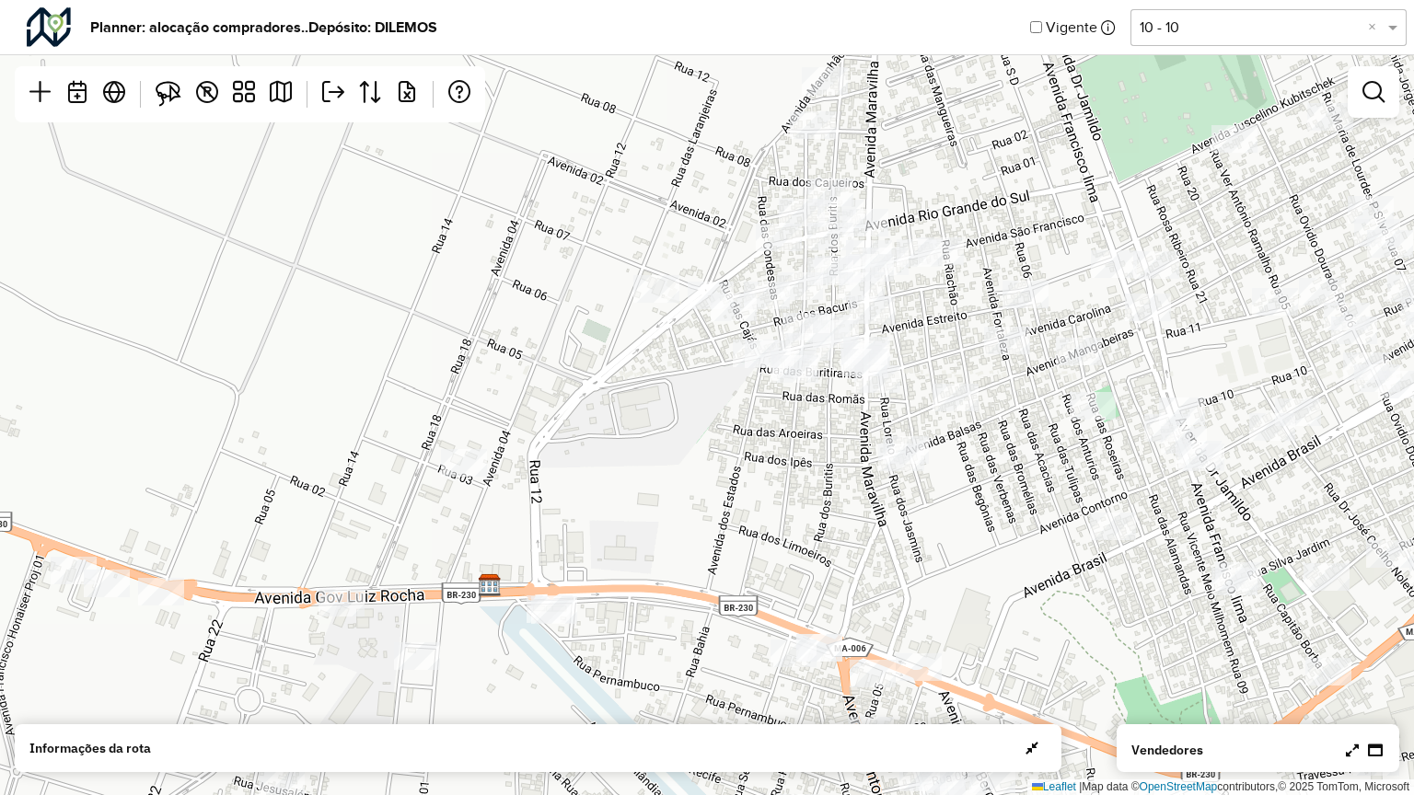
drag, startPoint x: 561, startPoint y: 186, endPoint x: 633, endPoint y: 198, distance: 72.8
click at [633, 198] on div "Leaflet | Map data © OpenStreetMap contributors,© 2025 TomTom, Microsoft" at bounding box center [707, 397] width 1414 height 795
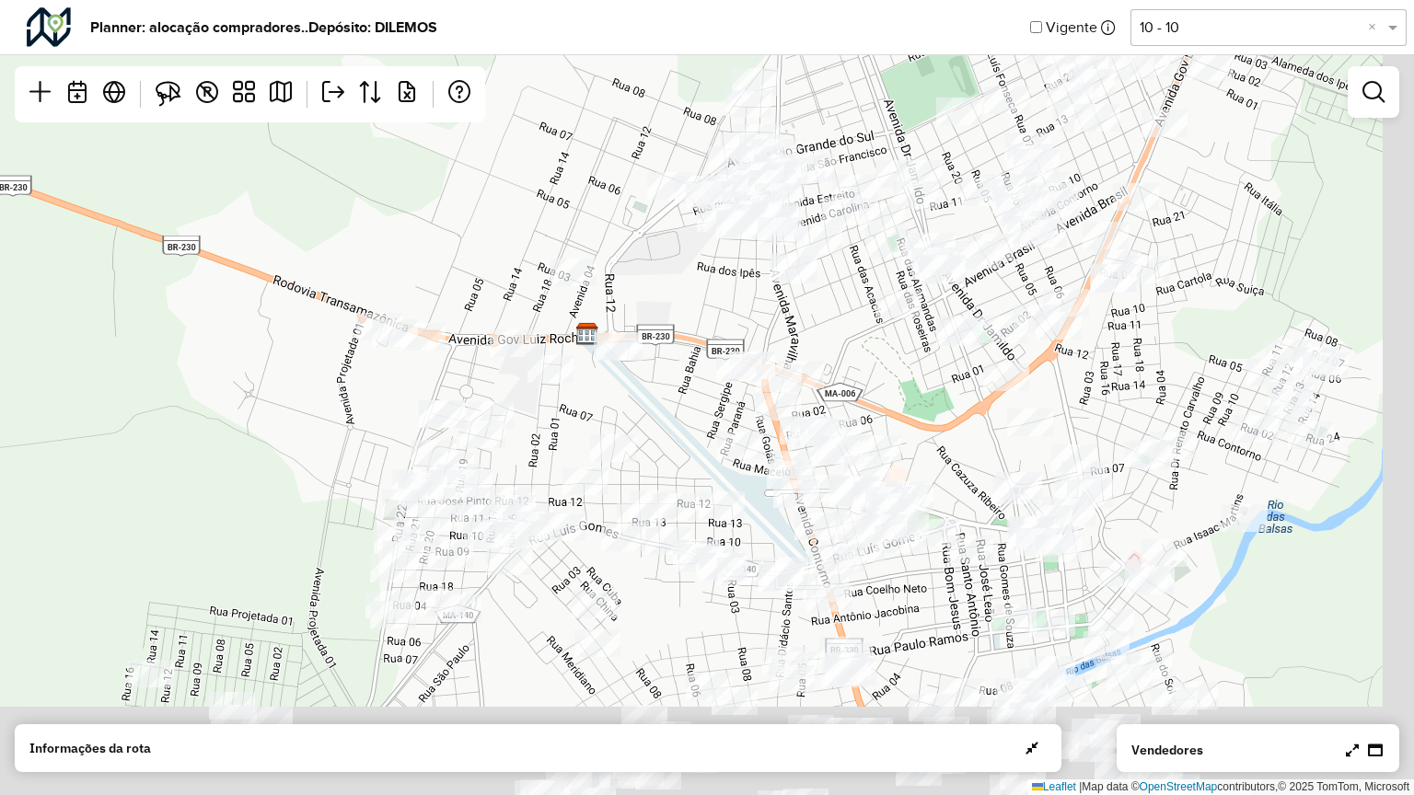
drag, startPoint x: 917, startPoint y: 212, endPoint x: 883, endPoint y: 77, distance: 138.6
click at [883, 77] on div "Leaflet | Map data © OpenStreetMap contributors,© 2025 TomTom, Microsoft" at bounding box center [707, 397] width 1414 height 795
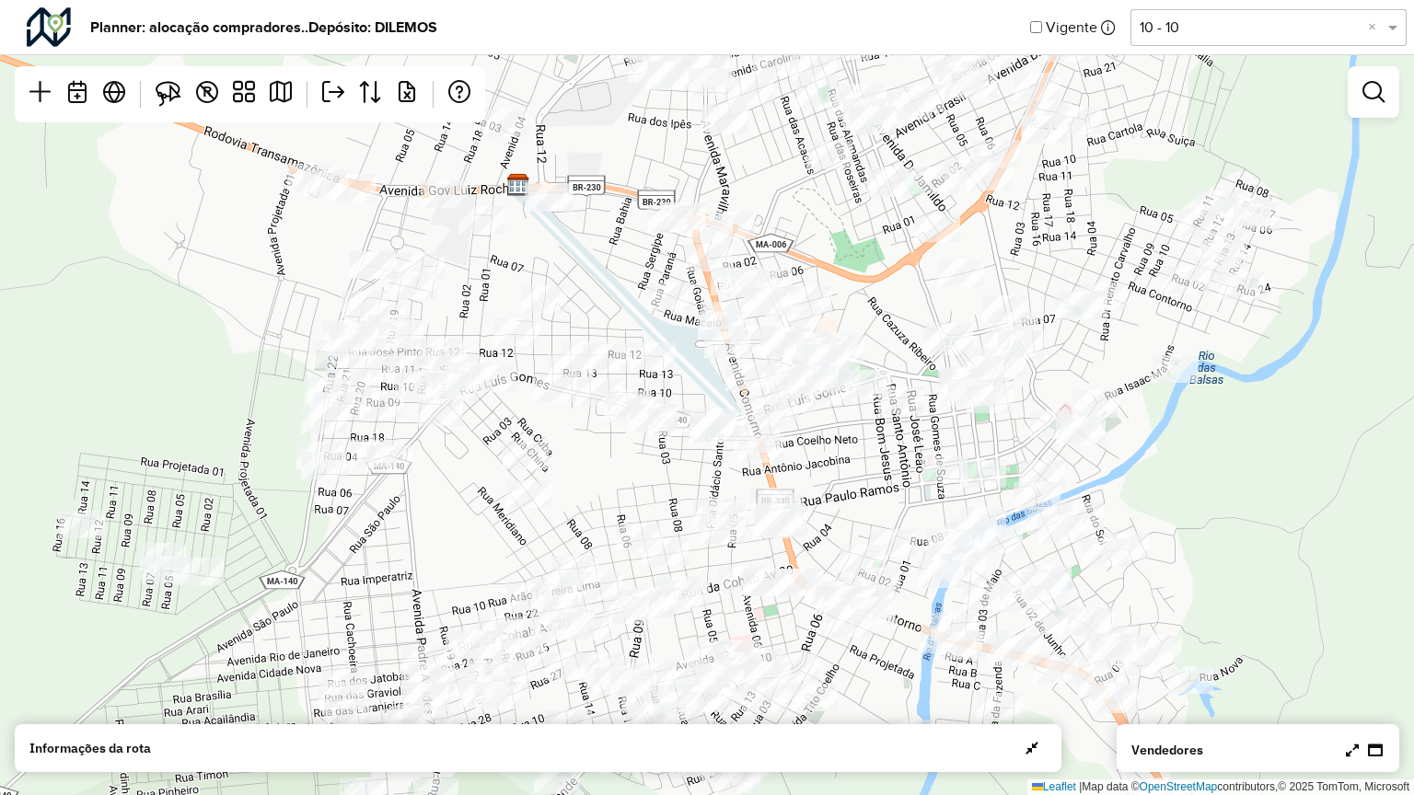
drag, startPoint x: 854, startPoint y: 312, endPoint x: 784, endPoint y: 164, distance: 163.8
click at [784, 164] on div "Leaflet | Map data © OpenStreetMap contributors,© 2025 TomTom, Microsoft" at bounding box center [707, 397] width 1414 height 795
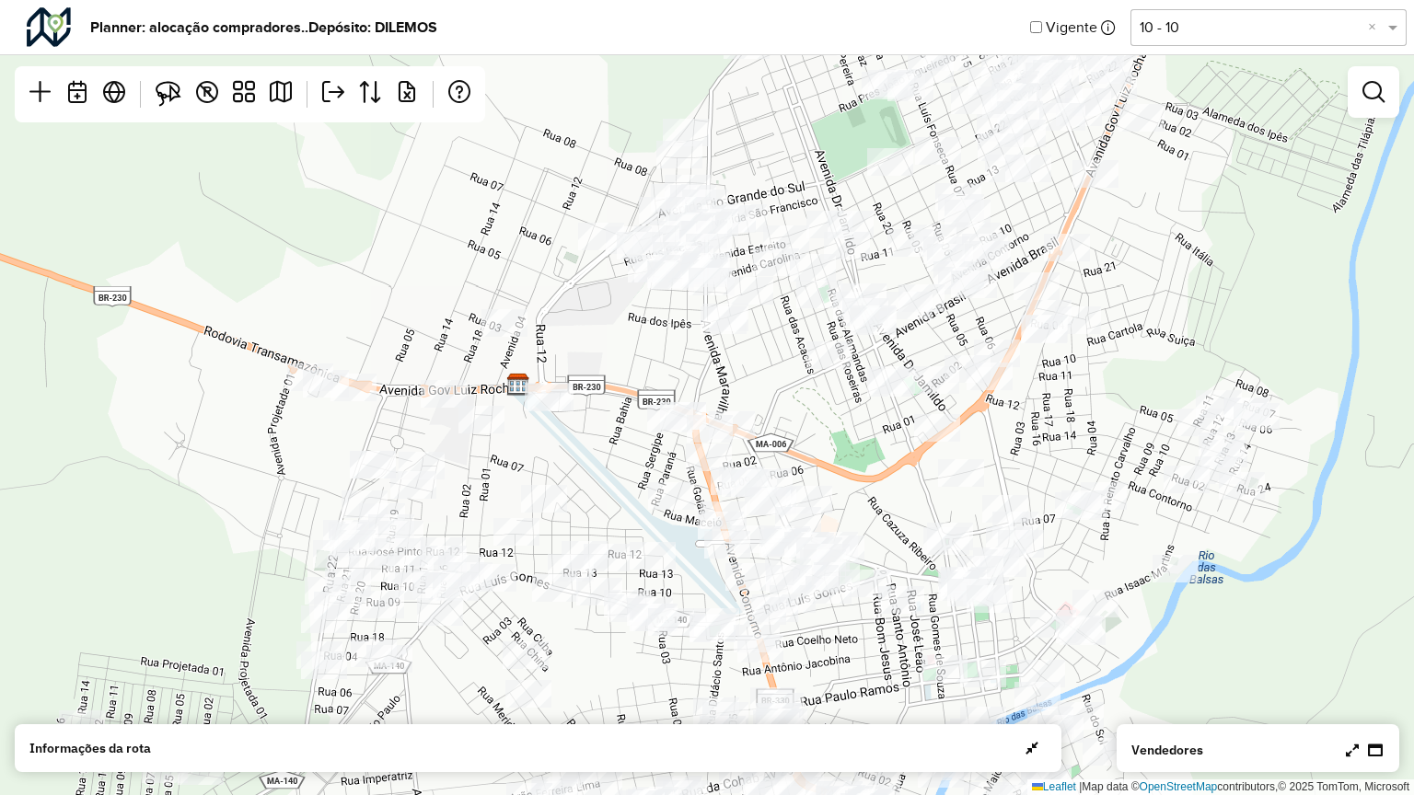
drag, startPoint x: 594, startPoint y: 295, endPoint x: 596, endPoint y: 495, distance: 199.7
click at [596, 495] on div "Leaflet | Map data © OpenStreetMap contributors,© 2025 TomTom, Microsoft" at bounding box center [707, 397] width 1414 height 795
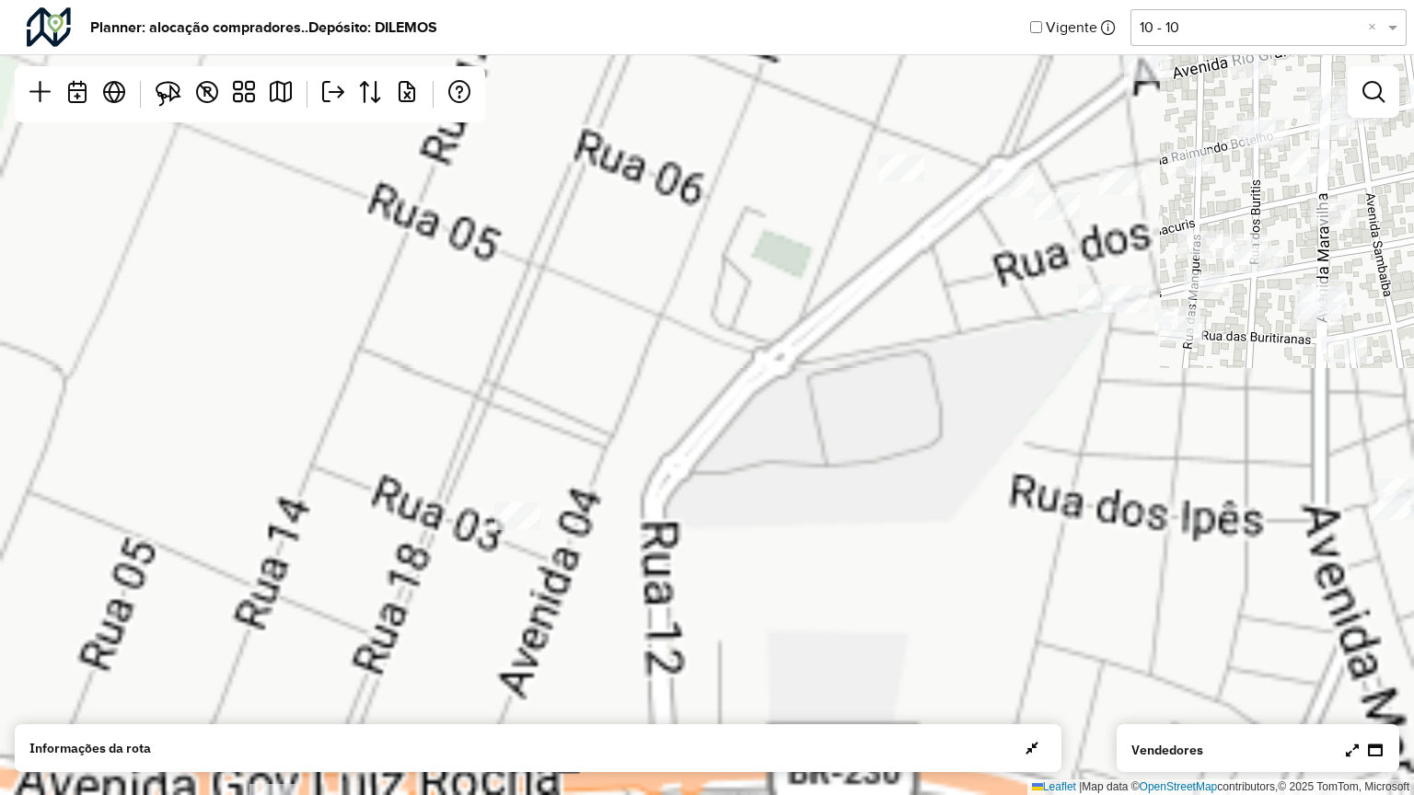
drag, startPoint x: 628, startPoint y: 304, endPoint x: 711, endPoint y: 287, distance: 85.4
click at [711, 287] on div "Leaflet | Map data © OpenStreetMap contributors,© 2025 TomTom, Microsoft" at bounding box center [707, 397] width 1414 height 795
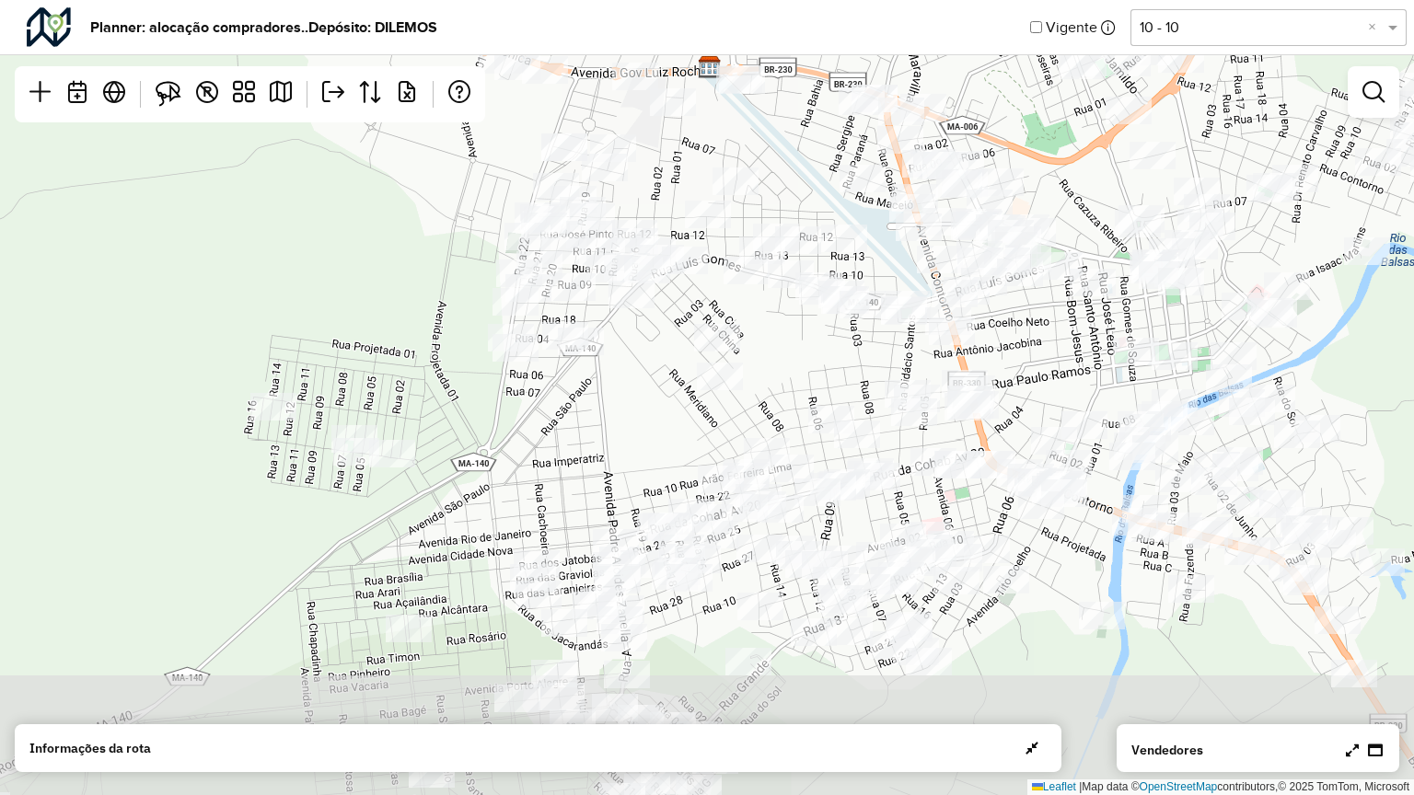
drag, startPoint x: 655, startPoint y: 353, endPoint x: 733, endPoint y: 0, distance: 361.9
click at [733, 0] on hb-planner "Planner: alocação compradores.. Depósito: DILEMOS Vigente Selecione uma opção 1…" at bounding box center [707, 397] width 1414 height 795
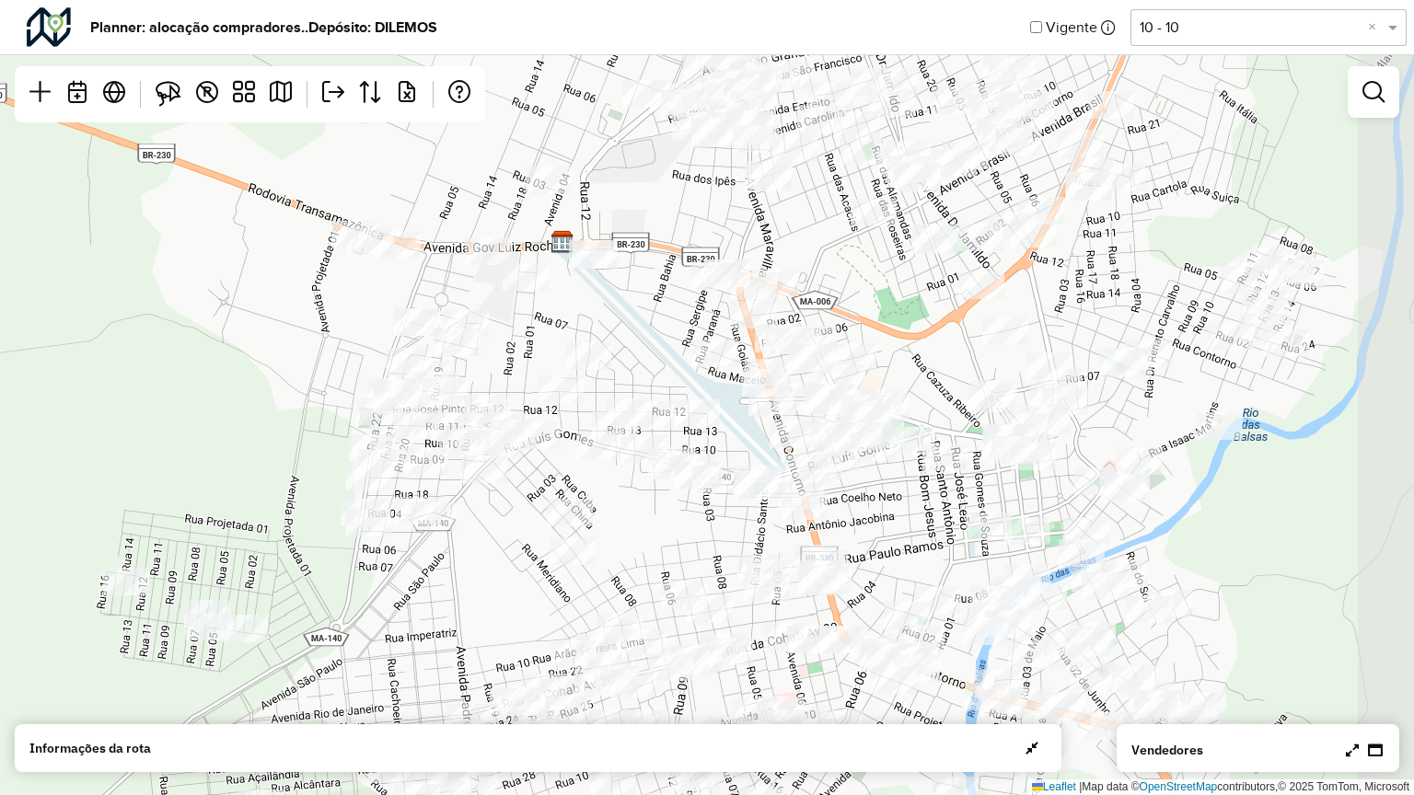
drag, startPoint x: 652, startPoint y: 217, endPoint x: 505, endPoint y: 392, distance: 228.0
click at [505, 392] on div "Leaflet | Map data © OpenStreetMap contributors,© 2025 TomTom, Microsoft" at bounding box center [707, 397] width 1414 height 795
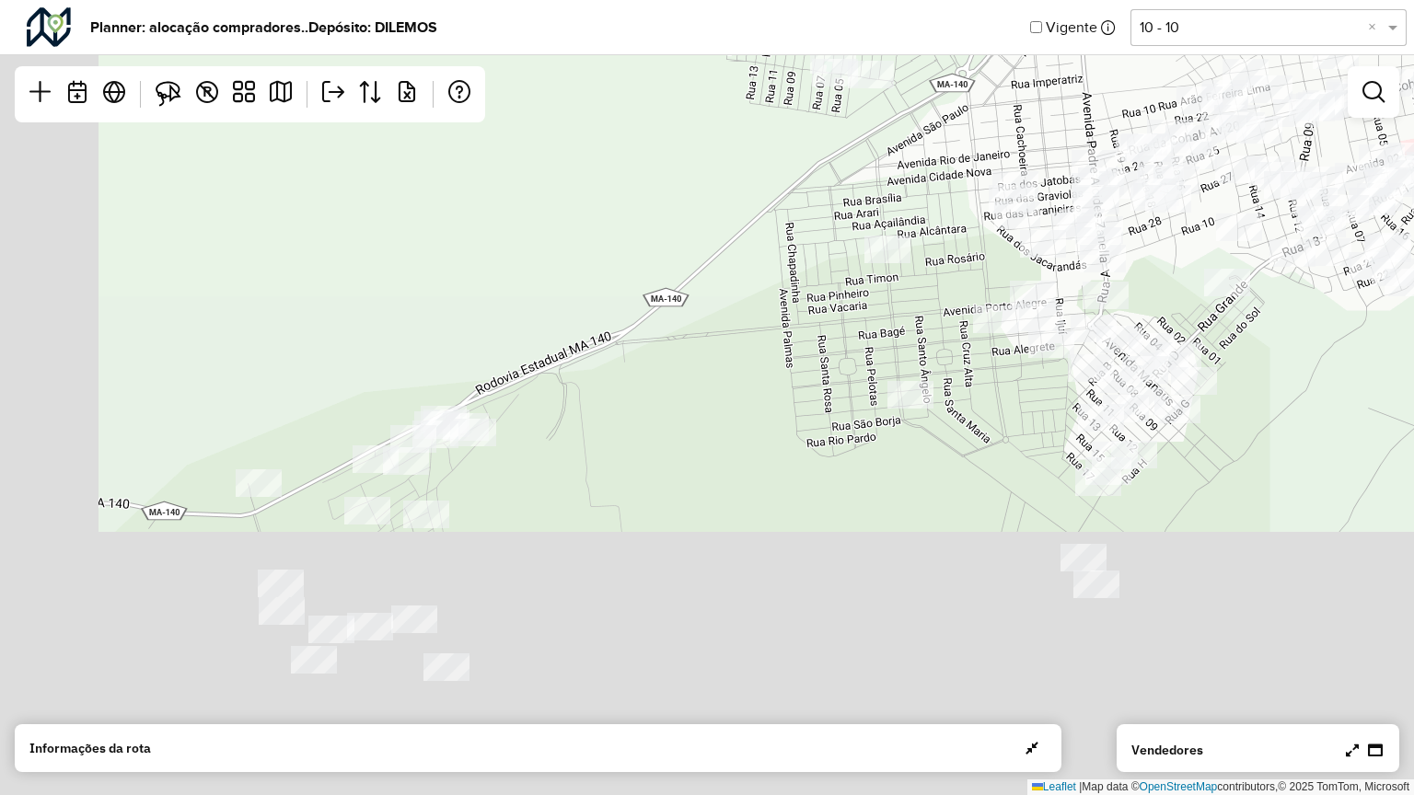
drag, startPoint x: 721, startPoint y: 316, endPoint x: 963, endPoint y: 0, distance: 397.8
click at [963, 0] on hb-planner "Planner: alocação compradores.. Depósito: DILEMOS Vigente Selecione uma opção 1…" at bounding box center [707, 397] width 1414 height 795
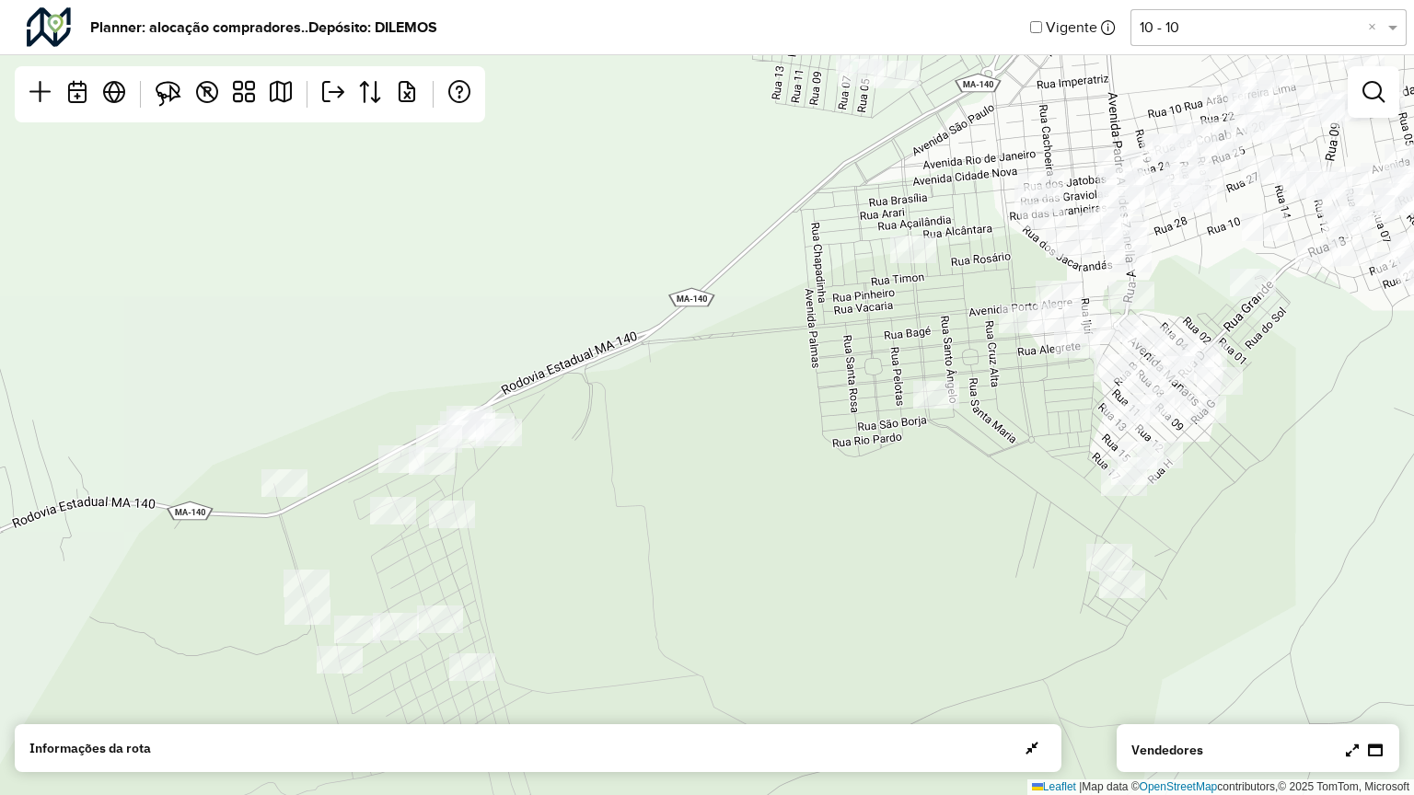
drag, startPoint x: 597, startPoint y: 501, endPoint x: 872, endPoint y: 199, distance: 408.4
click at [872, 199] on div "Leaflet | Map data © OpenStreetMap contributors,© 2025 TomTom, Microsoft" at bounding box center [707, 397] width 1414 height 795
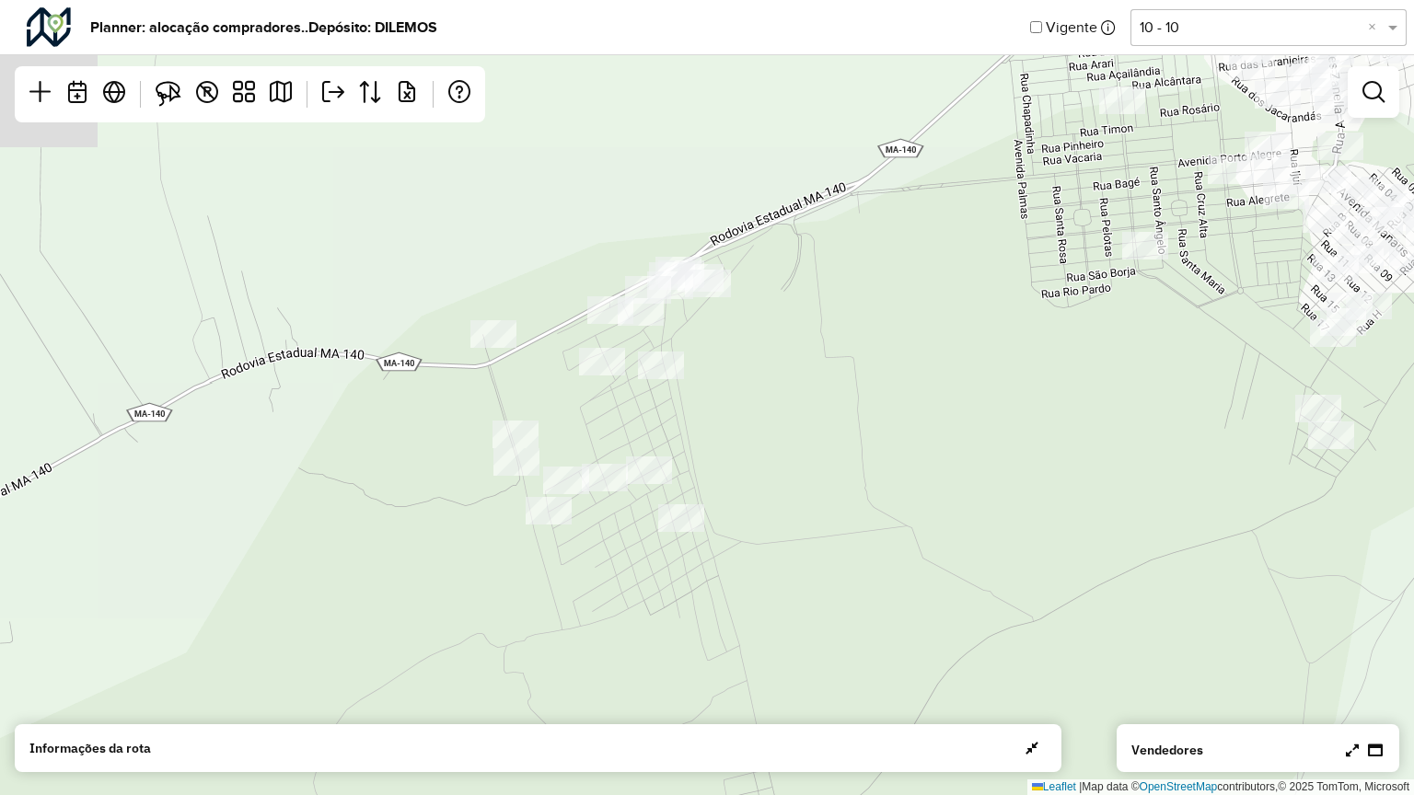
drag, startPoint x: 931, startPoint y: 149, endPoint x: 721, endPoint y: 579, distance: 478.2
click at [721, 579] on div "Leaflet | Map data © OpenStreetMap contributors,© 2025 TomTom, Microsoft" at bounding box center [707, 397] width 1414 height 795
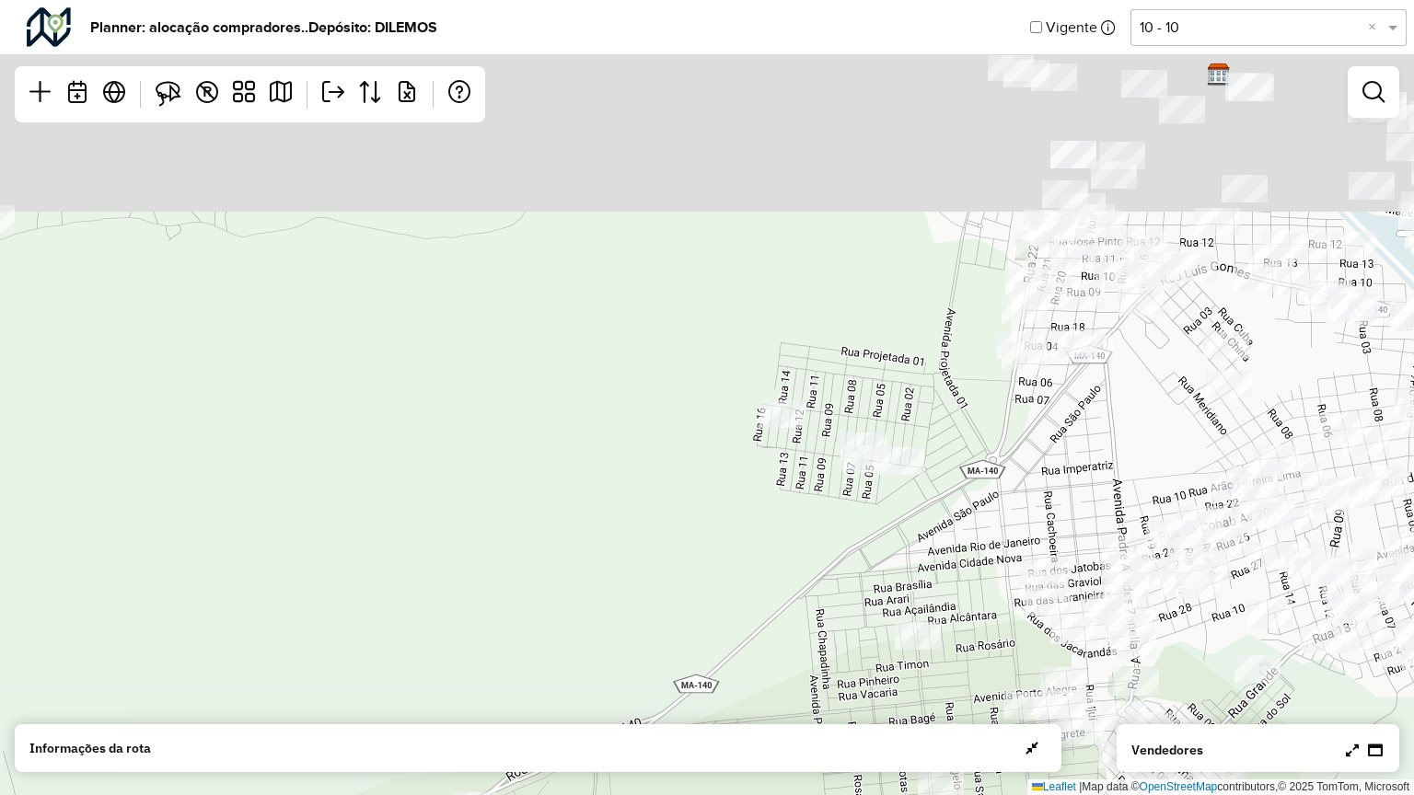
drag, startPoint x: 727, startPoint y: 409, endPoint x: 616, endPoint y: 794, distance: 401.3
click at [616, 639] on div "Leaflet | Map data © OpenStreetMap contributors,© 2025 TomTom, Microsoft" at bounding box center [707, 397] width 1414 height 795
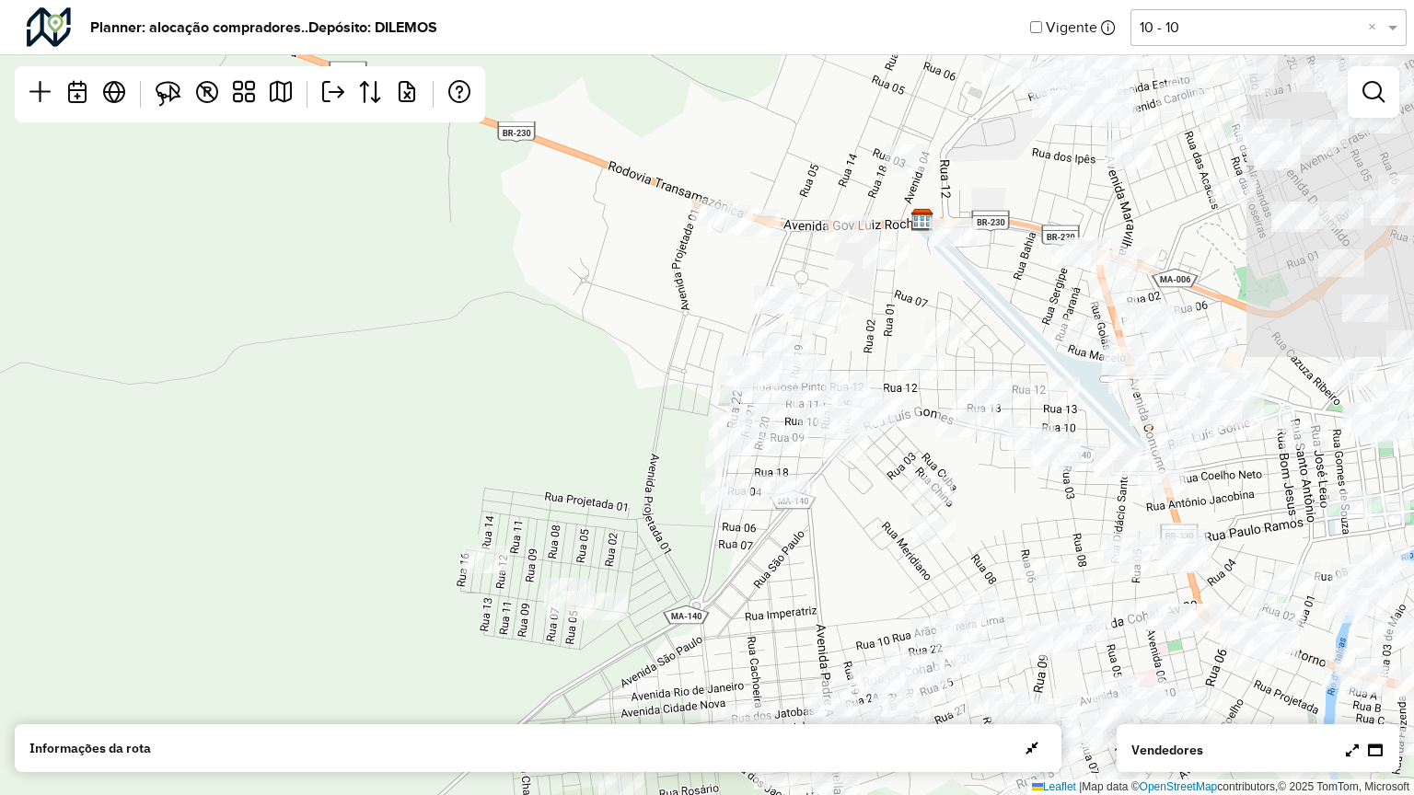
drag, startPoint x: 691, startPoint y: 489, endPoint x: 467, endPoint y: 490, distance: 223.6
click at [467, 490] on div "Leaflet | Map data © OpenStreetMap contributors,© 2025 TomTom, Microsoft" at bounding box center [707, 397] width 1414 height 795
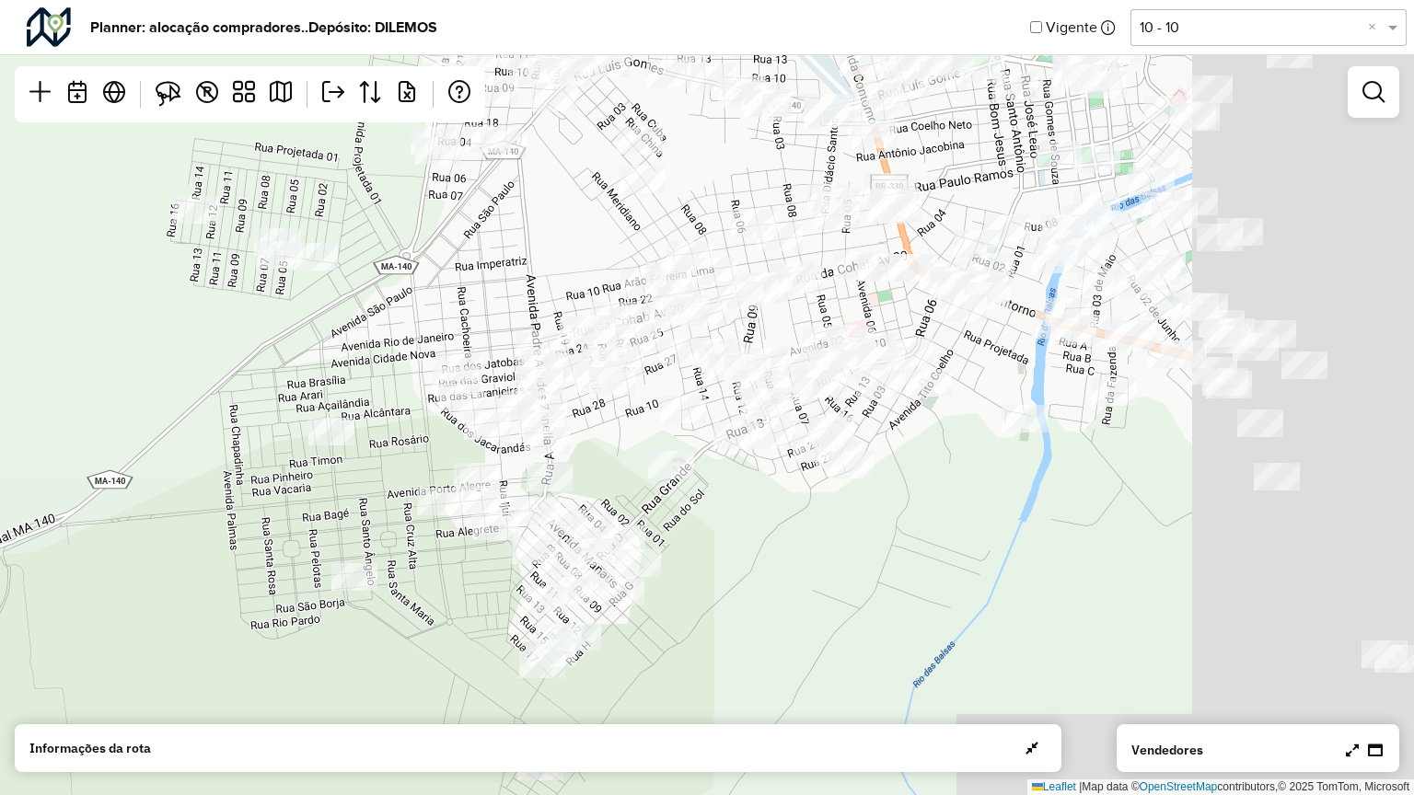
drag, startPoint x: 684, startPoint y: 514, endPoint x: 355, endPoint y: 181, distance: 467.9
click at [355, 181] on div "Leaflet | Map data © OpenStreetMap contributors,© 2025 TomTom, Microsoft" at bounding box center [707, 397] width 1414 height 795
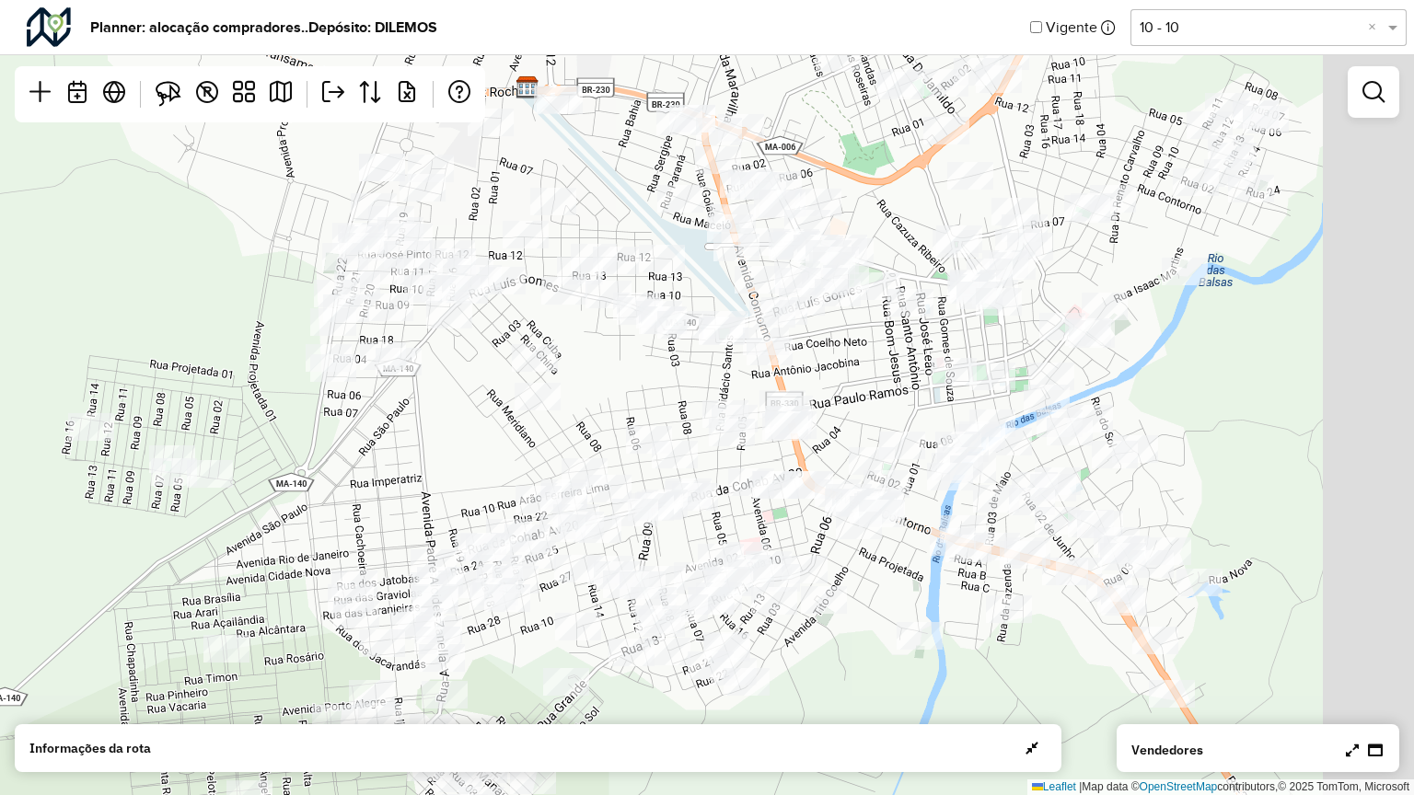
drag, startPoint x: 545, startPoint y: 266, endPoint x: 444, endPoint y: 493, distance: 248.8
click at [444, 493] on div "Leaflet | Map data © OpenStreetMap contributors,© 2025 TomTom, Microsoft" at bounding box center [707, 397] width 1414 height 795
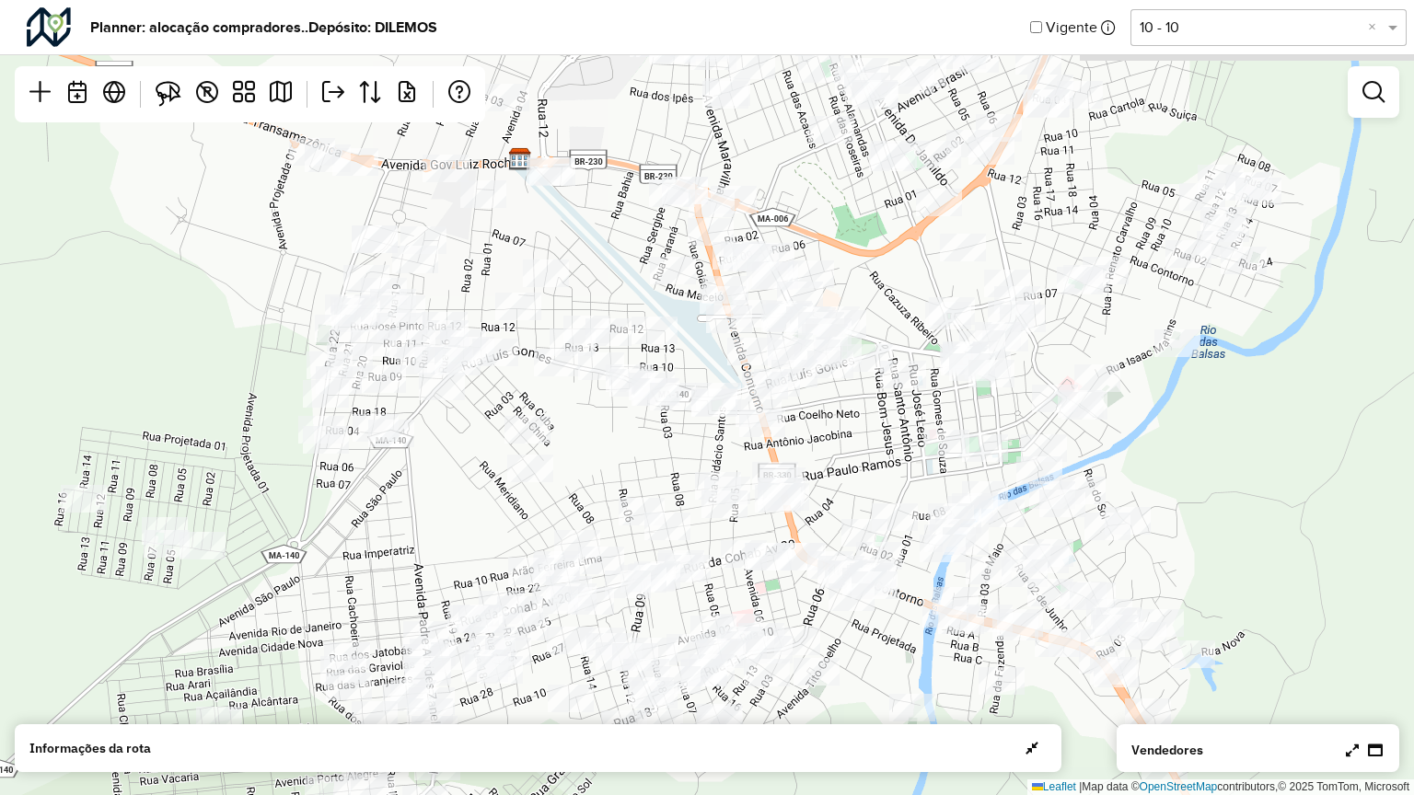
drag, startPoint x: 585, startPoint y: 405, endPoint x: 579, endPoint y: 475, distance: 70.2
click at [579, 475] on div "Leaflet | Map data © OpenStreetMap contributors,© 2025 TomTom, Microsoft" at bounding box center [707, 397] width 1414 height 795
drag, startPoint x: 506, startPoint y: 259, endPoint x: 588, endPoint y: 225, distance: 88.7
click at [588, 225] on div "Leaflet | Map data © OpenStreetMap contributors,© 2025 TomTom, Microsoft" at bounding box center [707, 397] width 1414 height 795
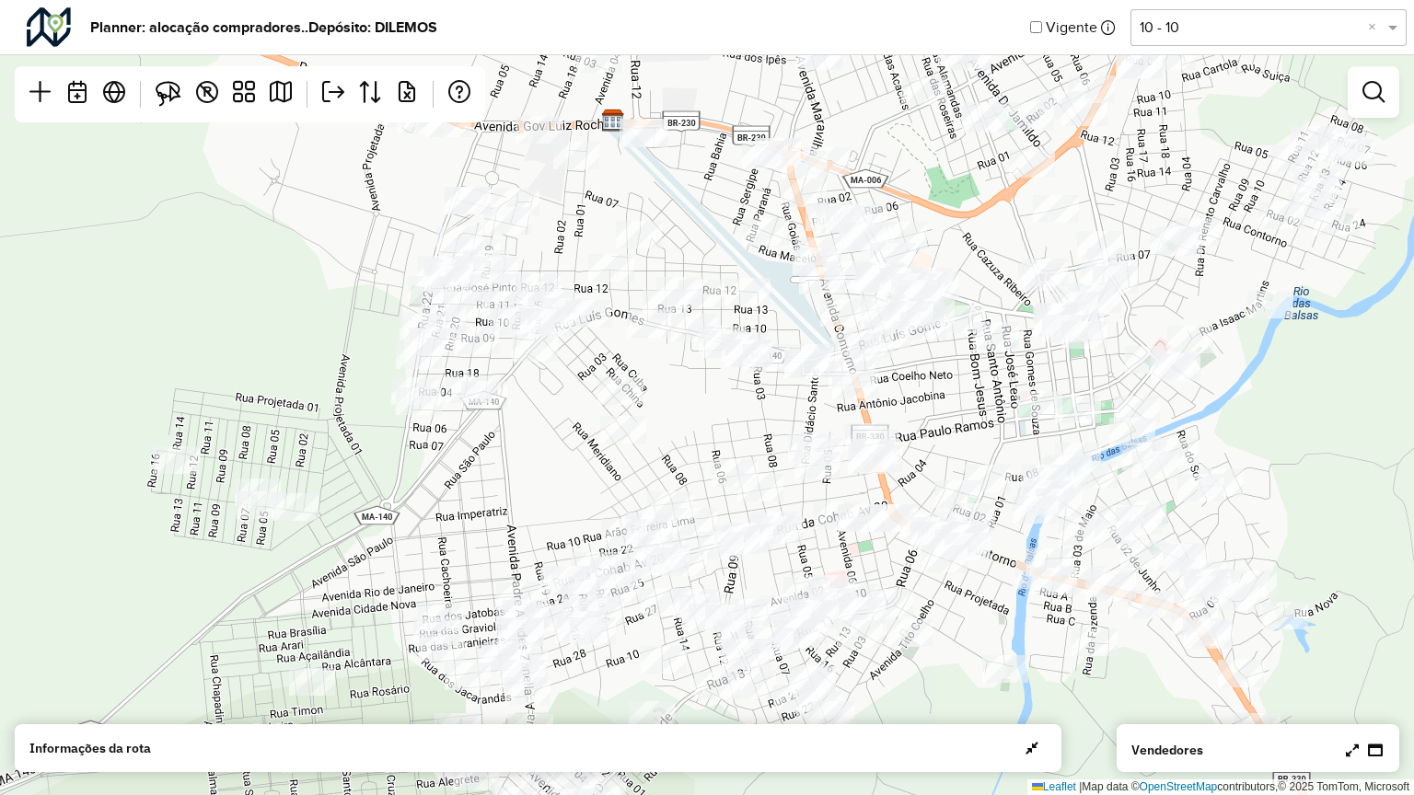
drag, startPoint x: 557, startPoint y: 237, endPoint x: 638, endPoint y: 213, distance: 84.4
click at [638, 213] on div "Leaflet | Map data © OpenStreetMap contributors,© 2025 TomTom, Microsoft" at bounding box center [707, 397] width 1414 height 795
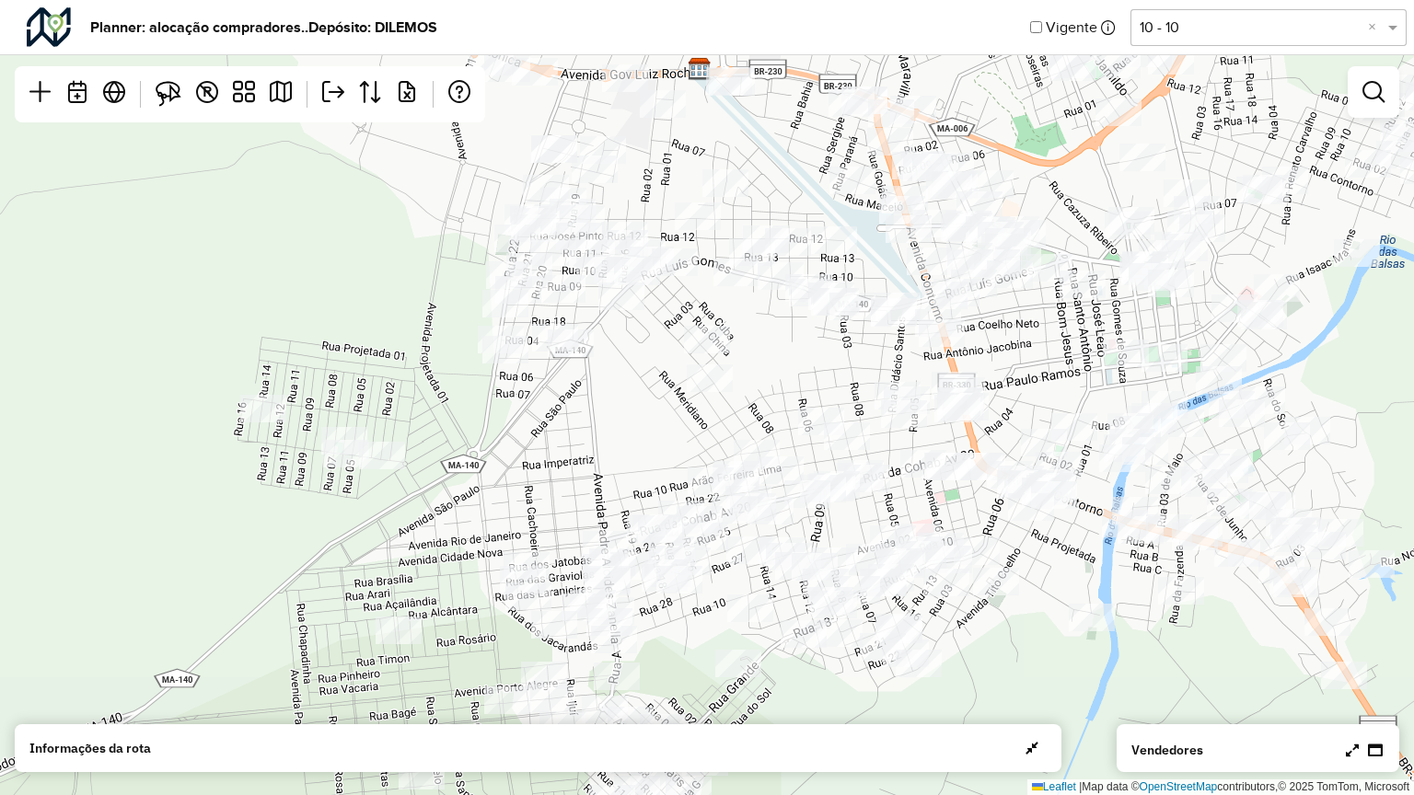
drag, startPoint x: 359, startPoint y: 377, endPoint x: 353, endPoint y: 305, distance: 72.9
click at [353, 305] on div "Leaflet | Map data © OpenStreetMap contributors,© 2025 TomTom, Microsoft" at bounding box center [707, 397] width 1414 height 795
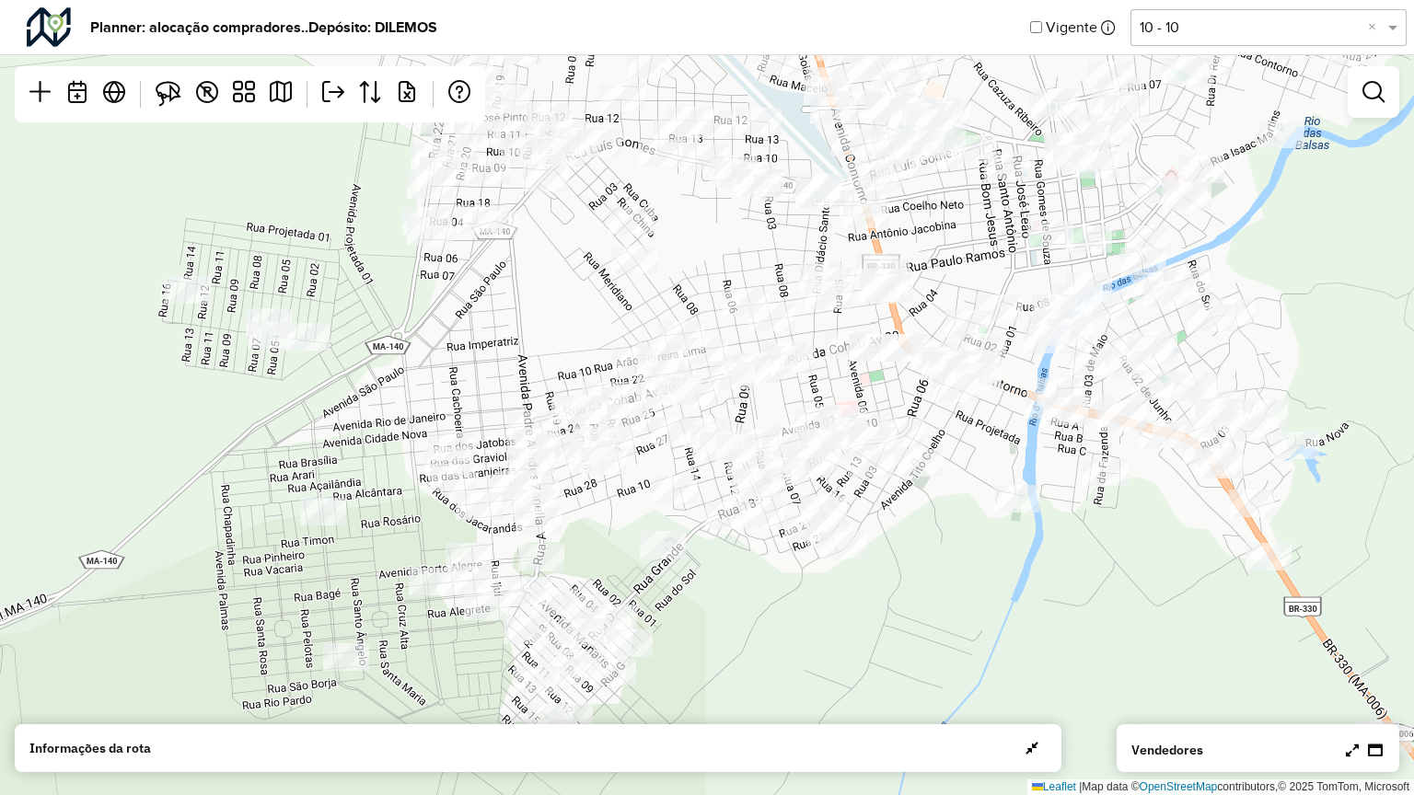
drag, startPoint x: 544, startPoint y: 388, endPoint x: 335, endPoint y: 280, distance: 235.4
click at [335, 280] on div "Leaflet | Map data © OpenStreetMap contributors,© 2025 TomTom, Microsoft" at bounding box center [707, 397] width 1414 height 795
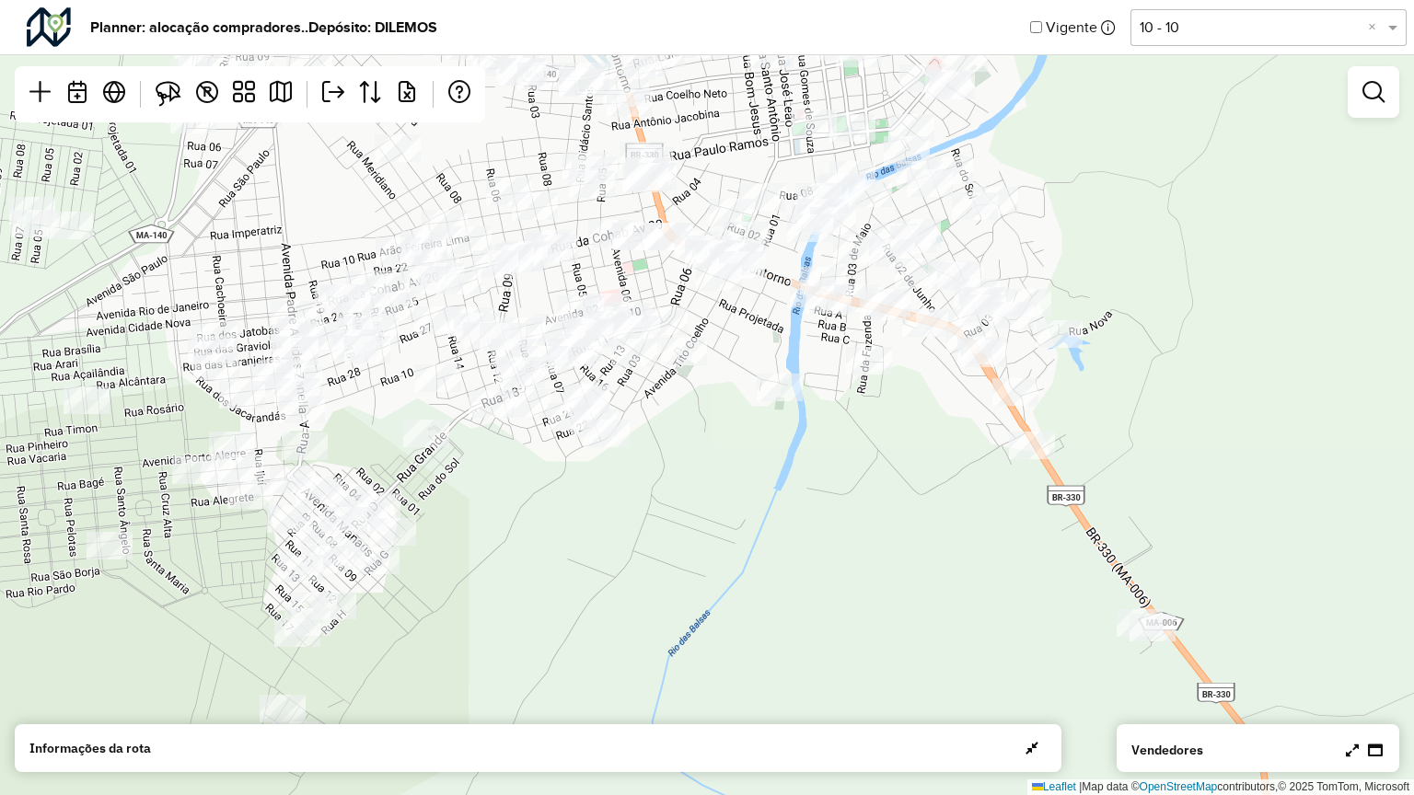
drag, startPoint x: 364, startPoint y: 217, endPoint x: 353, endPoint y: 214, distance: 10.8
click at [353, 214] on div "Leaflet | Map data © OpenStreetMap contributors,© 2025 TomTom, Microsoft" at bounding box center [707, 397] width 1414 height 795
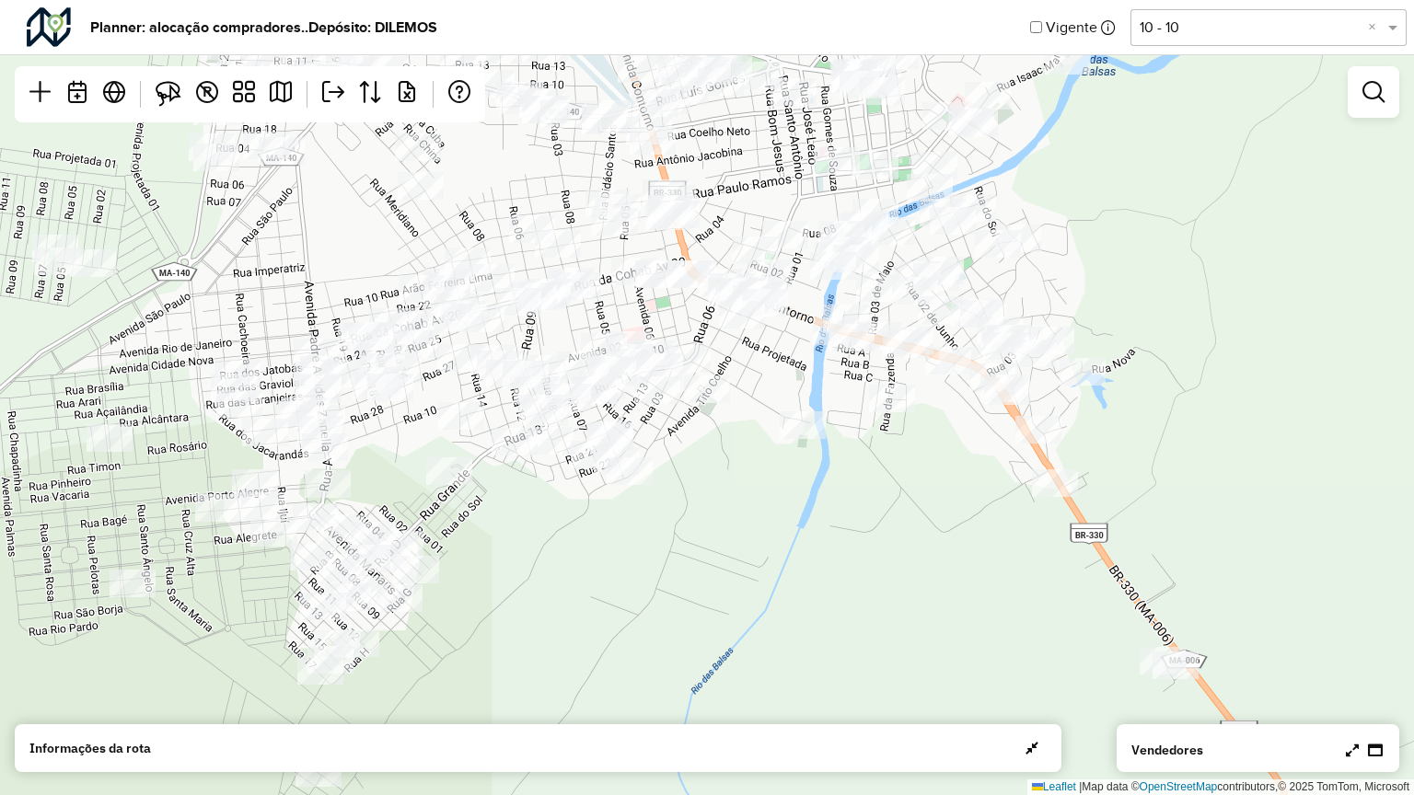
drag, startPoint x: 496, startPoint y: 179, endPoint x: 530, endPoint y: 241, distance: 71.2
click at [530, 241] on div "Leaflet | Map data © OpenStreetMap contributors,© 2025 TomTom, Microsoft" at bounding box center [707, 397] width 1414 height 795
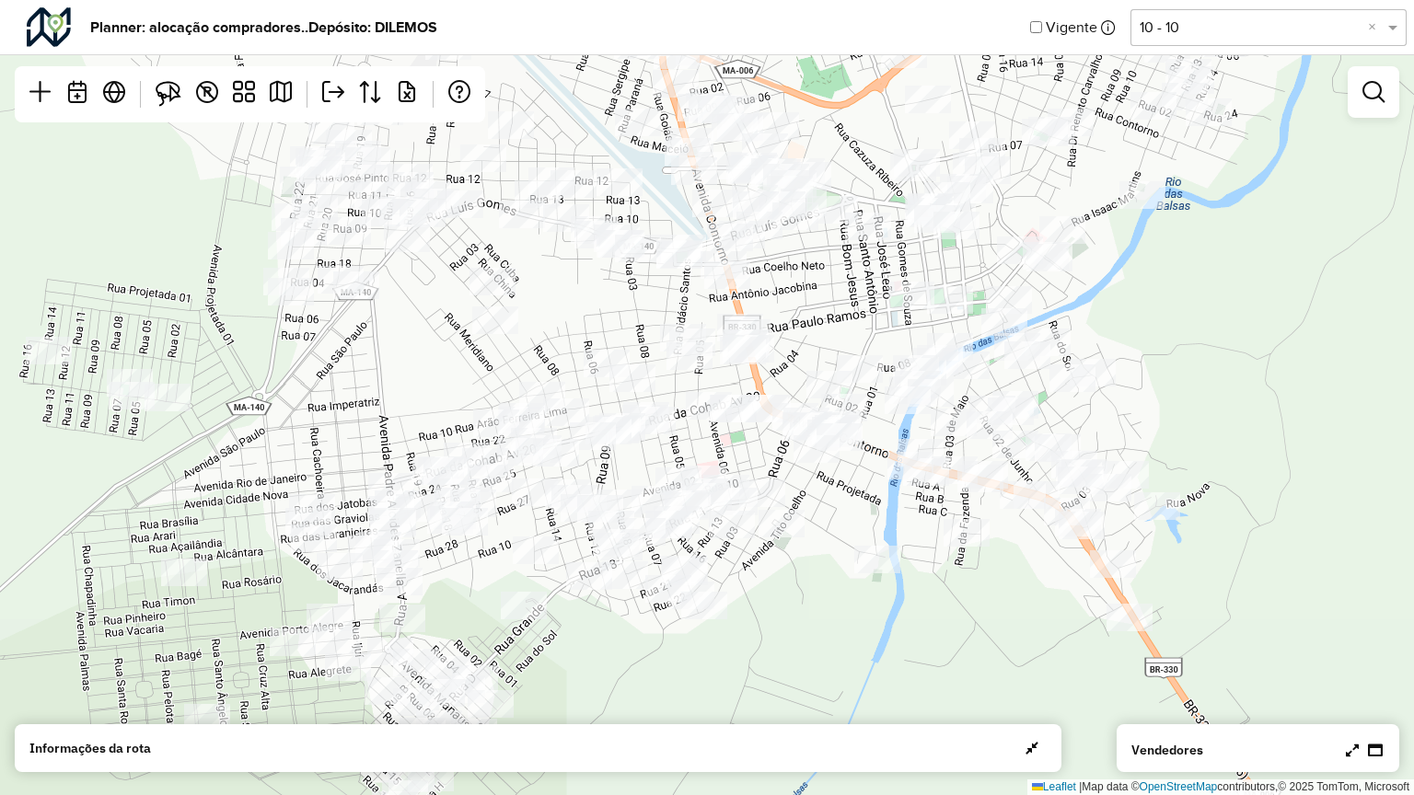
drag, startPoint x: 788, startPoint y: 193, endPoint x: 828, endPoint y: 265, distance: 82.4
click at [828, 265] on div "Leaflet | Map data © OpenStreetMap contributors,© 2025 TomTom, Microsoft" at bounding box center [707, 397] width 1414 height 795
drag, startPoint x: 658, startPoint y: 202, endPoint x: 708, endPoint y: 235, distance: 59.2
click at [704, 238] on div "Leaflet | Map data © OpenStreetMap contributors,© 2025 TomTom, Microsoft" at bounding box center [707, 397] width 1414 height 795
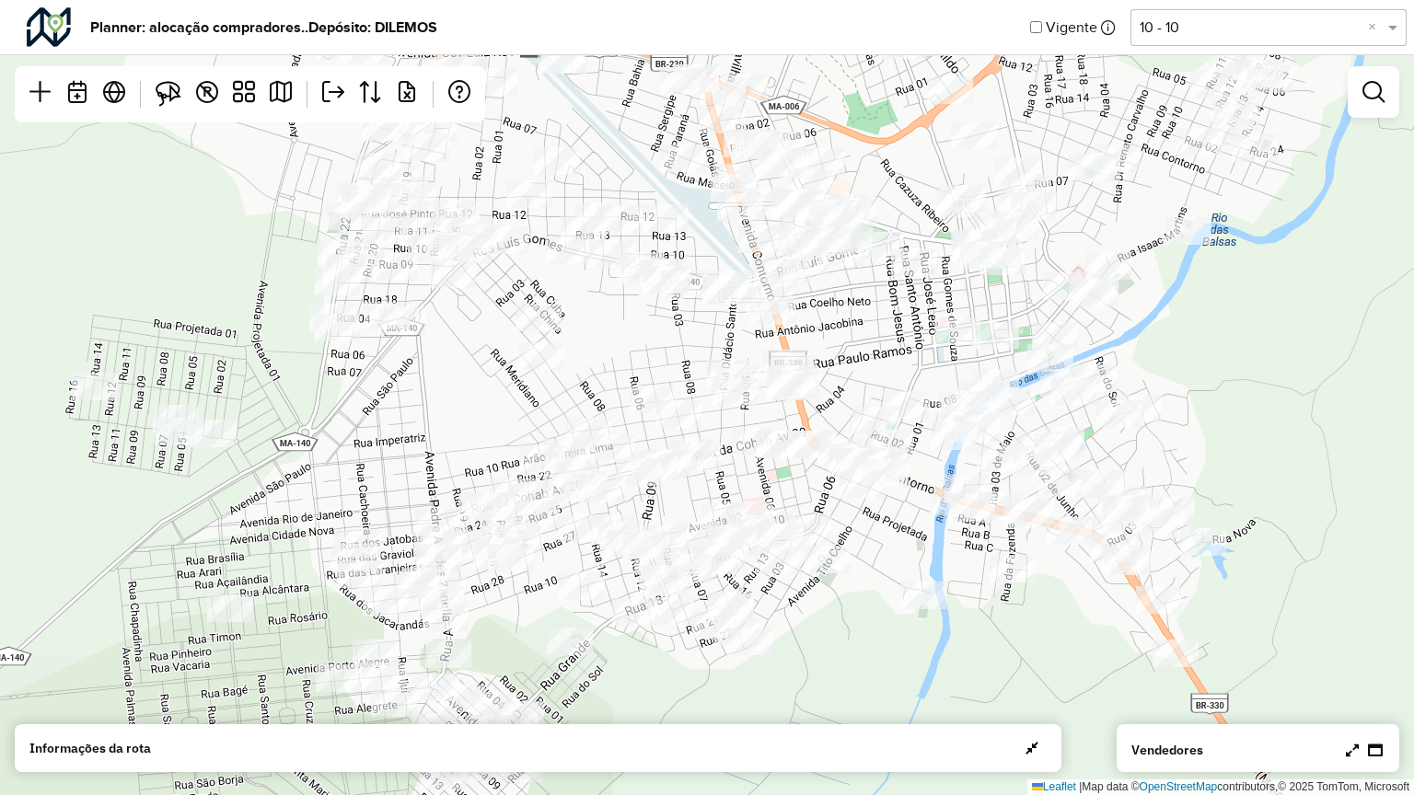
drag, startPoint x: 902, startPoint y: 162, endPoint x: 955, endPoint y: 226, distance: 83.7
click at [955, 226] on div "Leaflet | Map data © OpenStreetMap contributors,© 2025 TomTom, Microsoft" at bounding box center [707, 397] width 1414 height 795
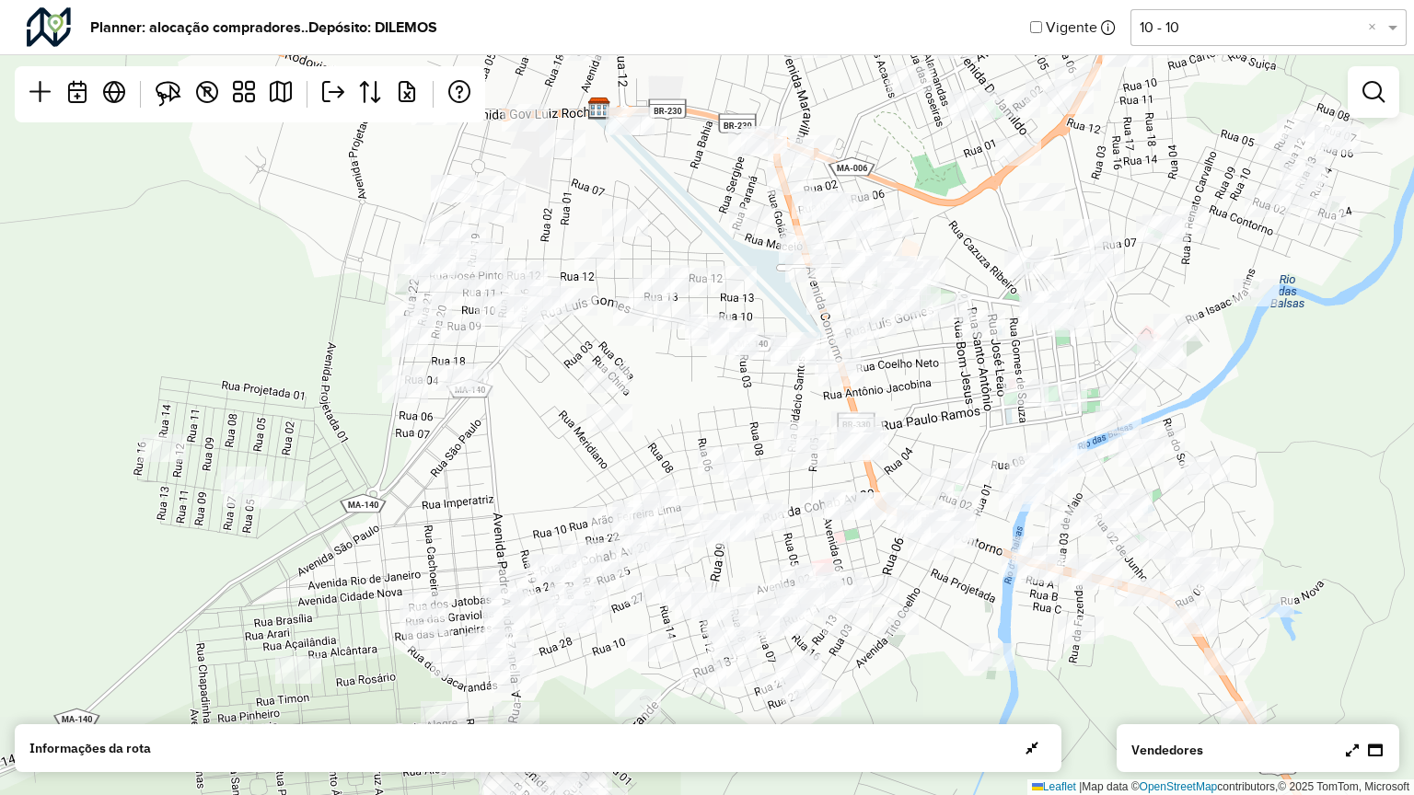
drag, startPoint x: 876, startPoint y: 179, endPoint x: 920, endPoint y: 173, distance: 44.6
click at [920, 173] on div "Leaflet | Map data © OpenStreetMap contributors,© 2025 TomTom, Microsoft" at bounding box center [707, 397] width 1414 height 795
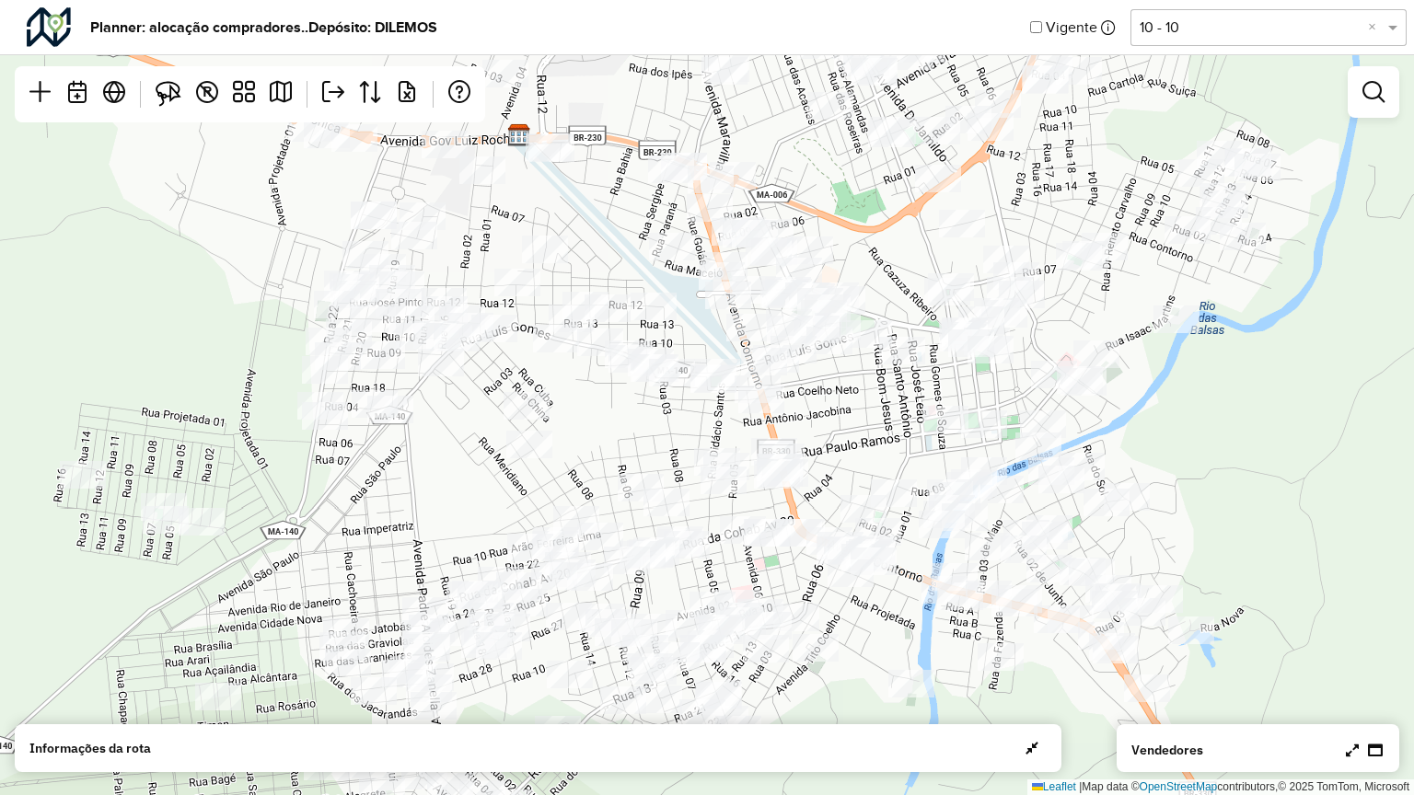
drag, startPoint x: 628, startPoint y: 206, endPoint x: 571, endPoint y: 217, distance: 57.2
click at [571, 217] on div "Leaflet | Map data © OpenStreetMap contributors,© 2025 TomTom, Microsoft" at bounding box center [707, 397] width 1414 height 795
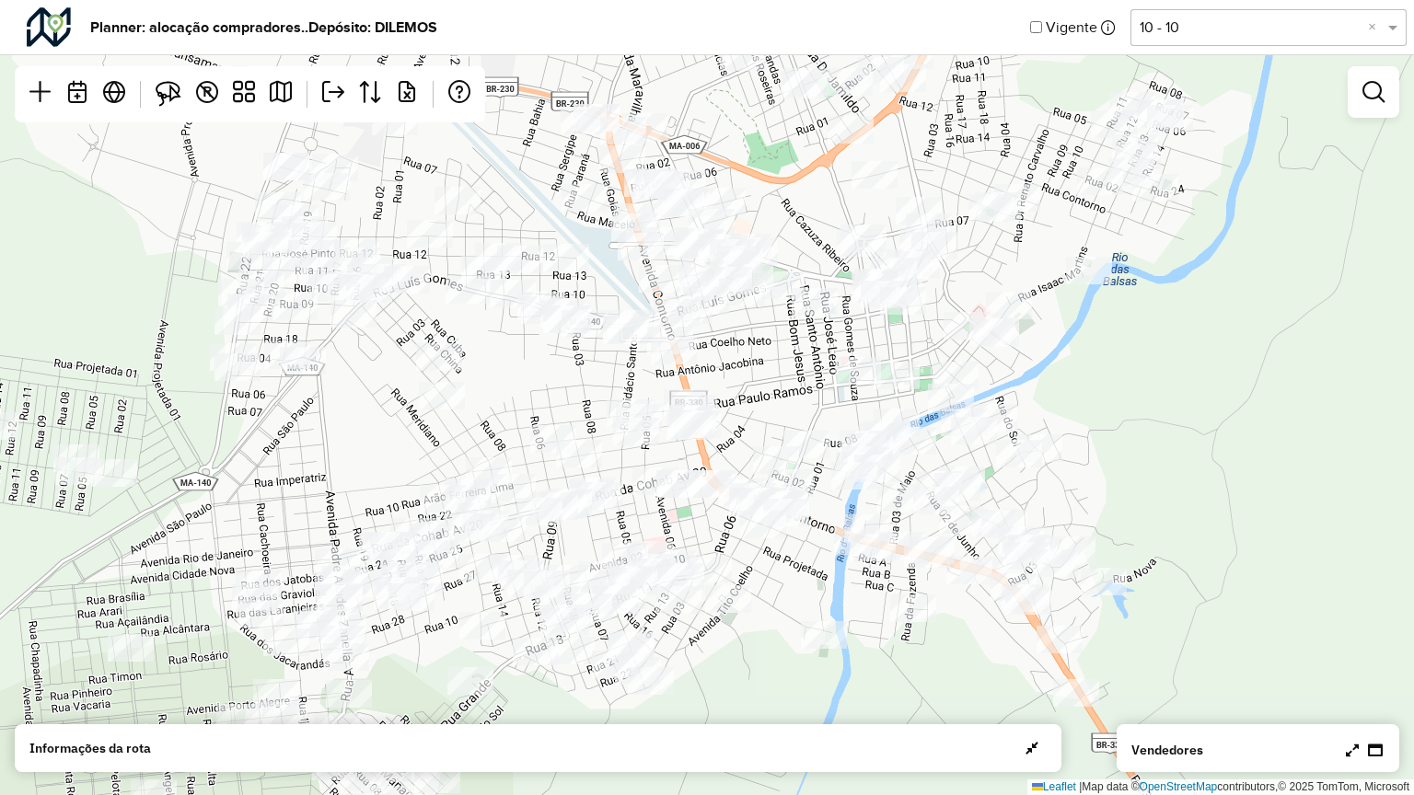
drag, startPoint x: 902, startPoint y: 236, endPoint x: 814, endPoint y: 187, distance: 100.1
click at [814, 187] on div "Leaflet | Map data © OpenStreetMap contributors,© 2025 TomTom, Microsoft" at bounding box center [707, 397] width 1414 height 795
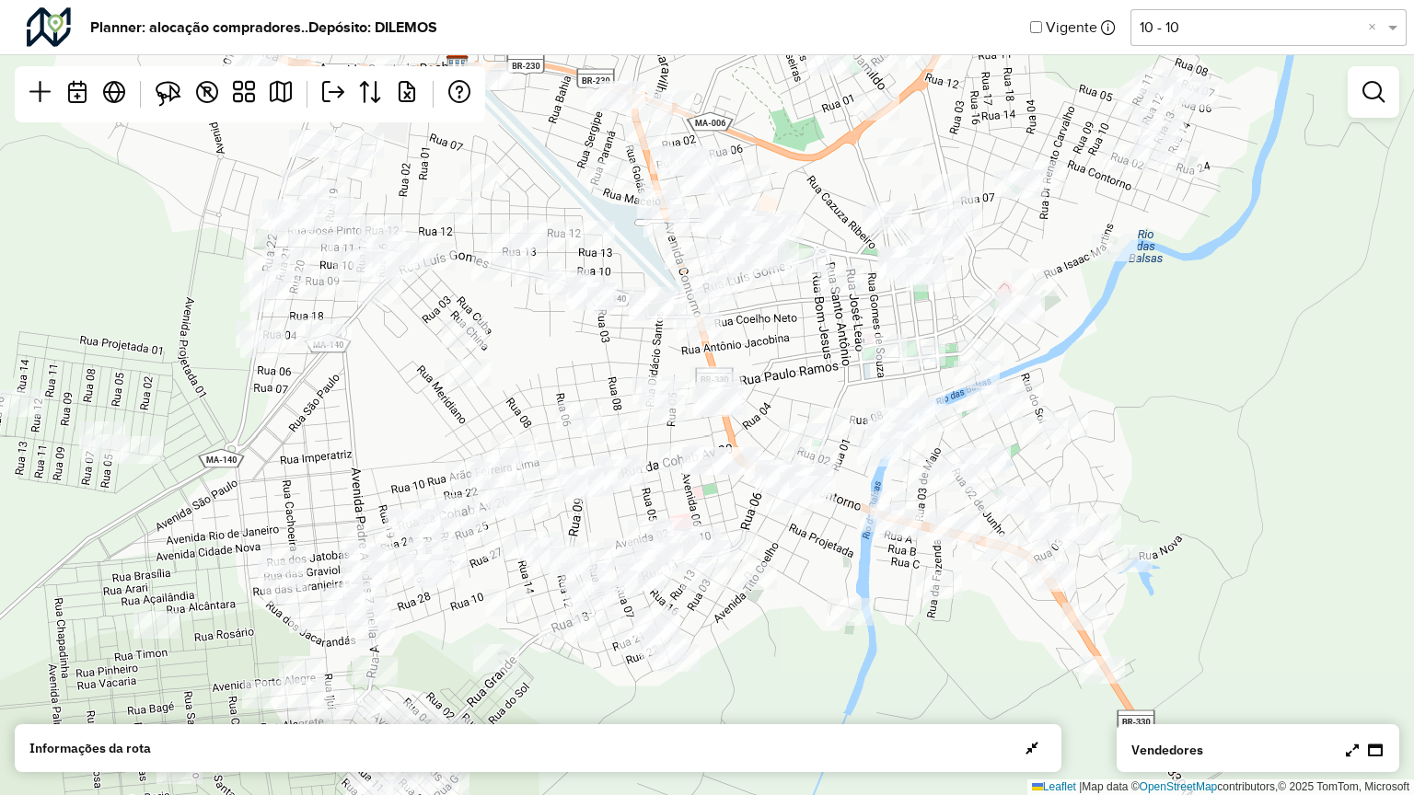
click at [817, 372] on div "Leaflet | Map data © OpenStreetMap contributors,© 2025 TomTom, Microsoft" at bounding box center [707, 397] width 1414 height 795
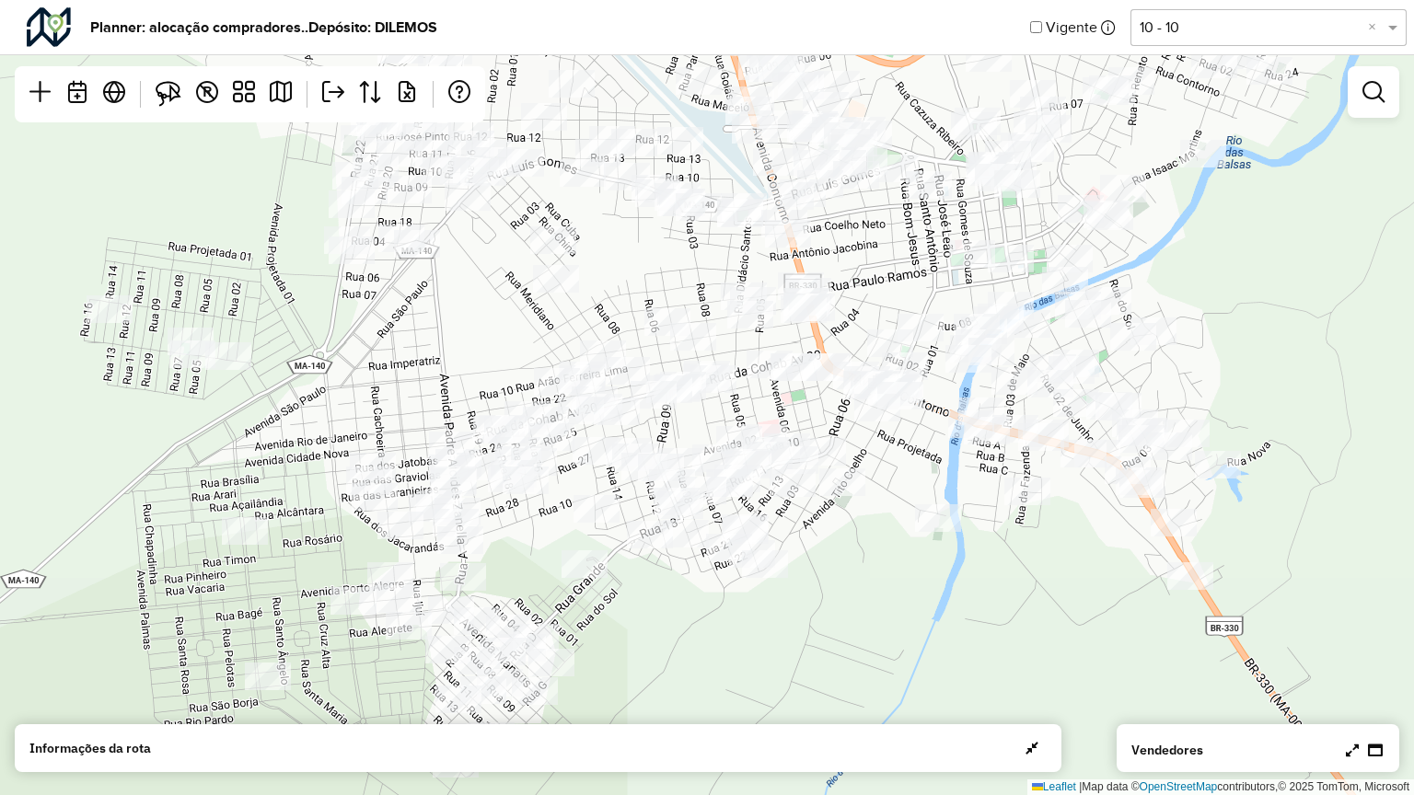
drag, startPoint x: 388, startPoint y: 461, endPoint x: 477, endPoint y: 367, distance: 128.9
click at [477, 367] on div "Leaflet | Map data © OpenStreetMap contributors,© 2025 TomTom, Microsoft" at bounding box center [707, 397] width 1414 height 795
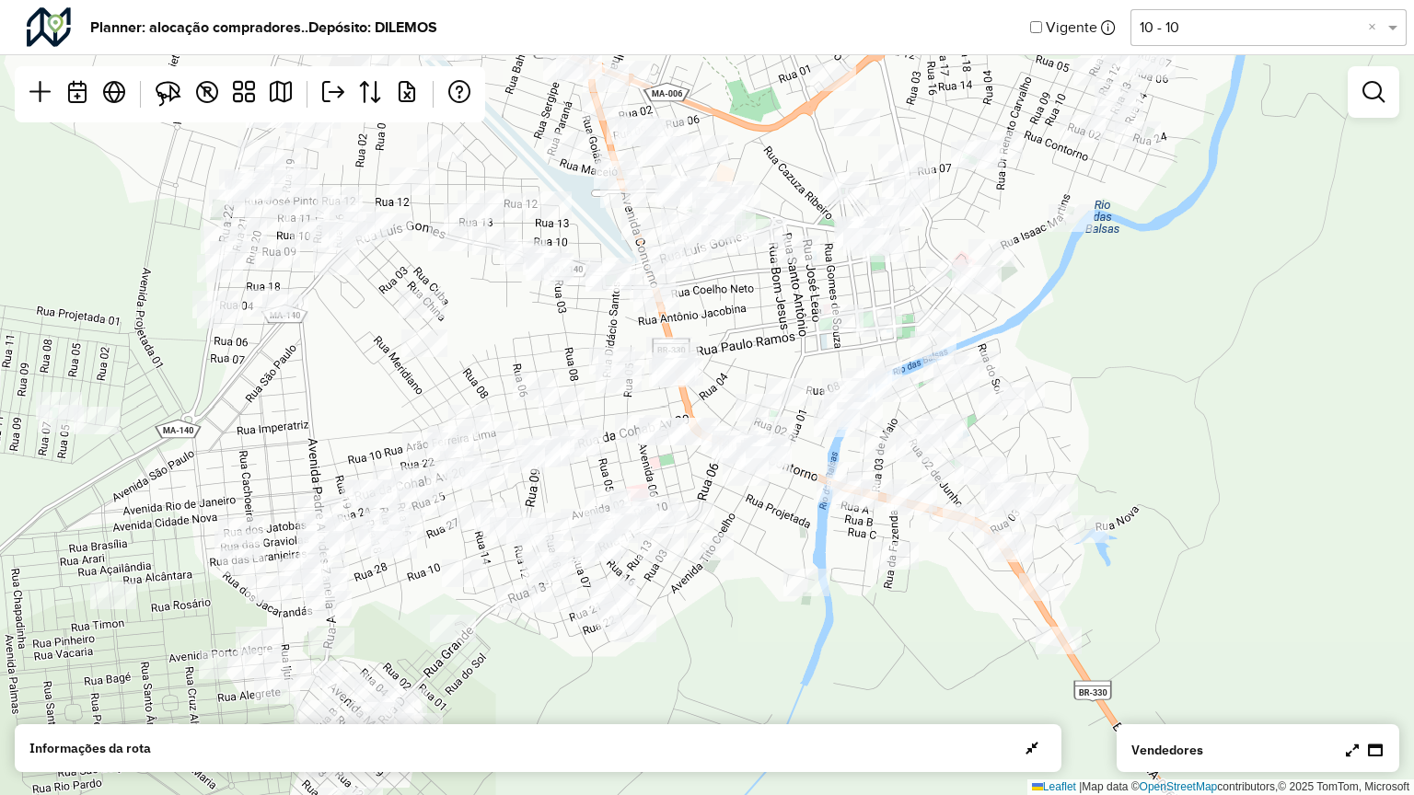
drag, startPoint x: 847, startPoint y: 252, endPoint x: 711, endPoint y: 317, distance: 149.8
click at [711, 317] on div "Leaflet | Map data © OpenStreetMap contributors,© 2025 TomTom, Microsoft" at bounding box center [707, 397] width 1414 height 795
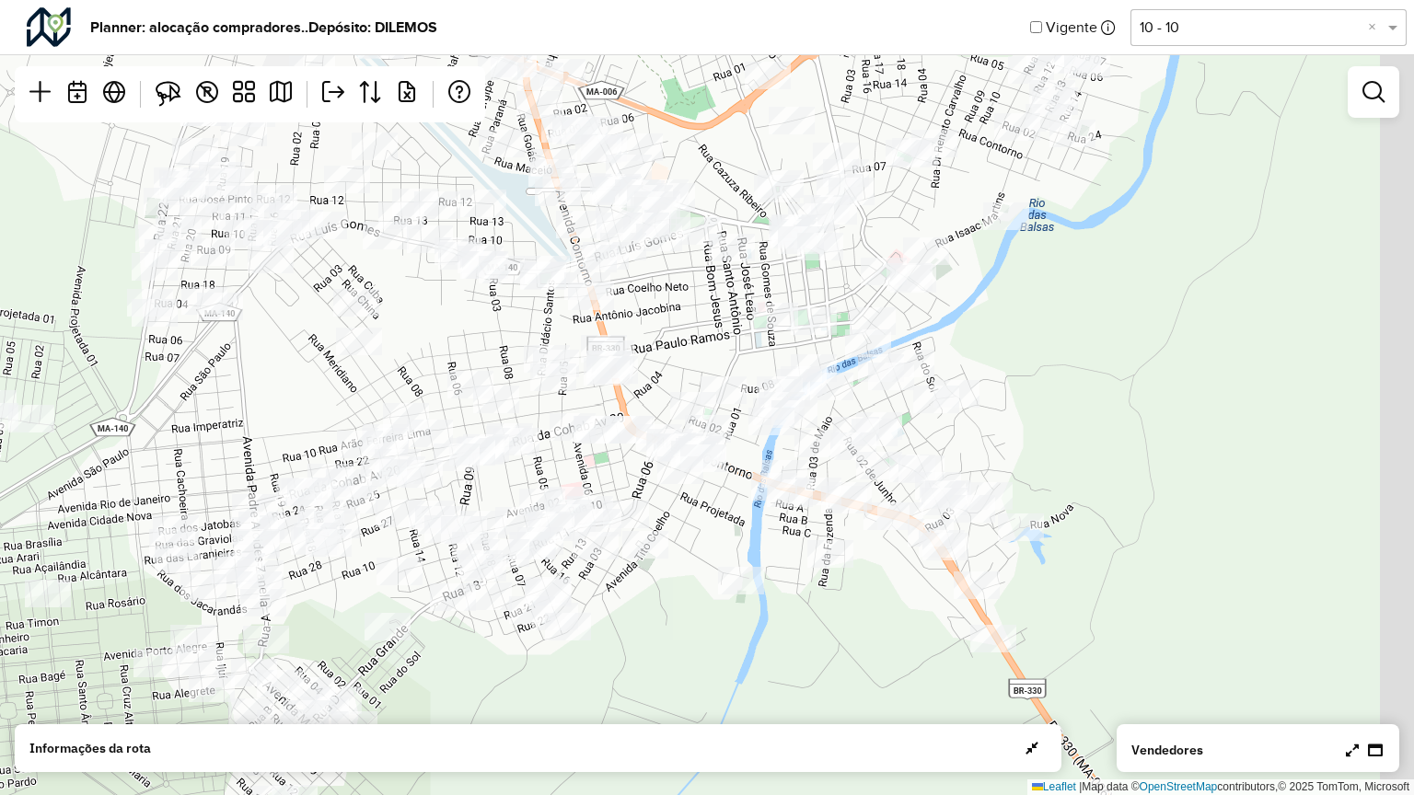
click at [470, 354] on div "Leaflet | Map data © OpenStreetMap contributors,© 2025 TomTom, Microsoft" at bounding box center [707, 397] width 1414 height 795
